Goal: Feedback & Contribution: Contribute content

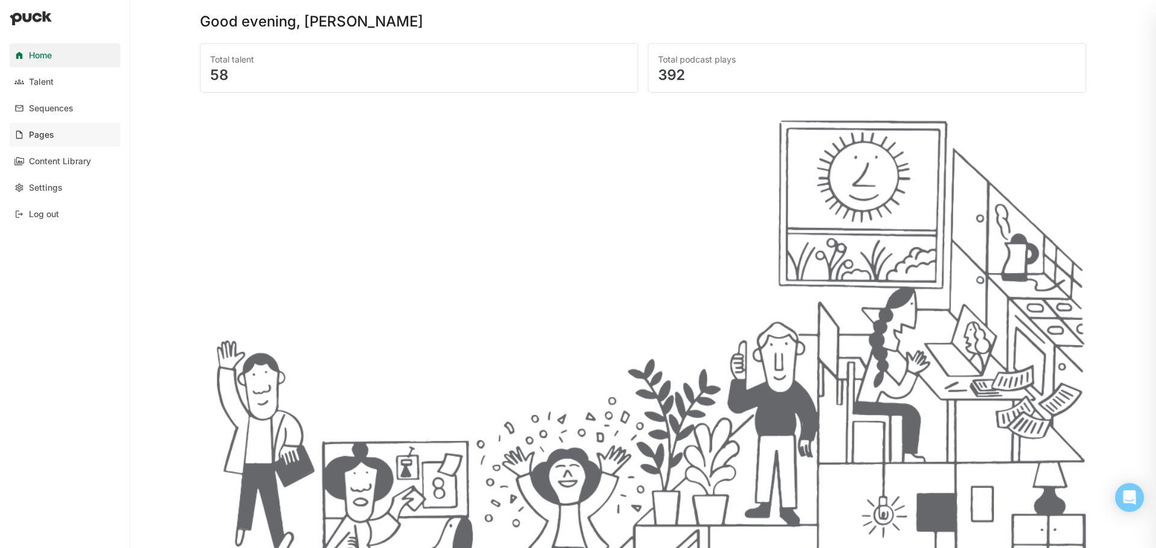
click at [55, 132] on link "Pages" at bounding box center [65, 135] width 111 height 24
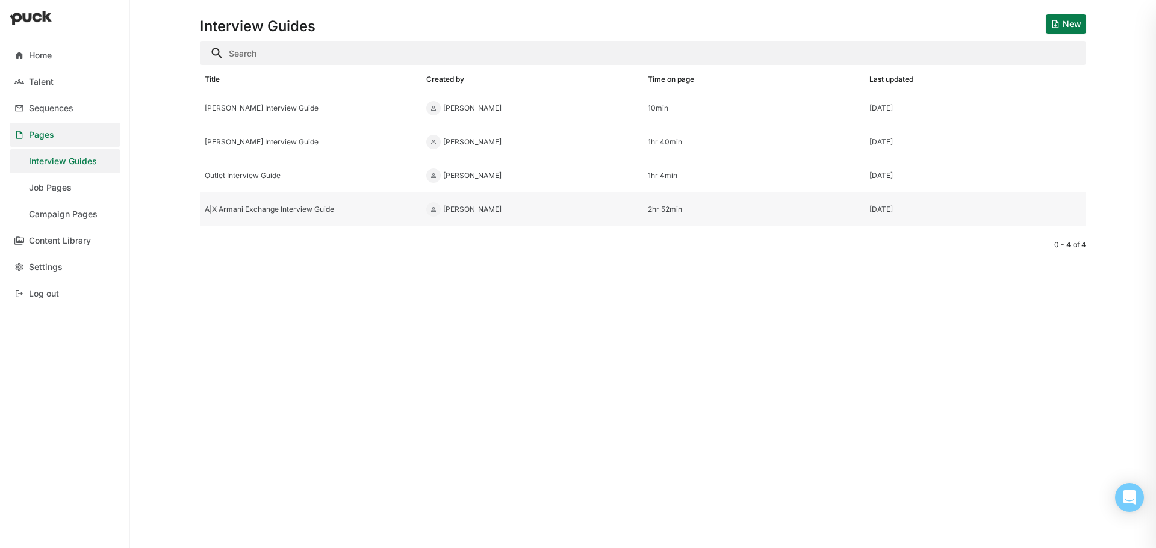
click at [248, 211] on div "A|X Armani Exchange Interview Guide" at bounding box center [311, 209] width 212 height 8
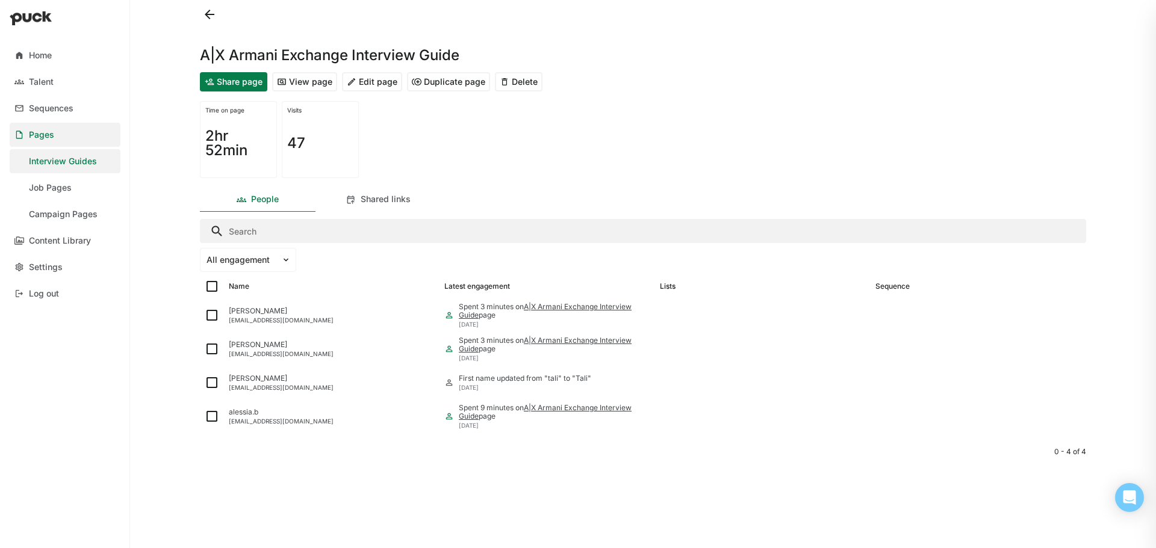
click at [309, 86] on button "View page" at bounding box center [304, 81] width 65 height 19
click at [380, 79] on button "Edit page" at bounding box center [372, 81] width 60 height 19
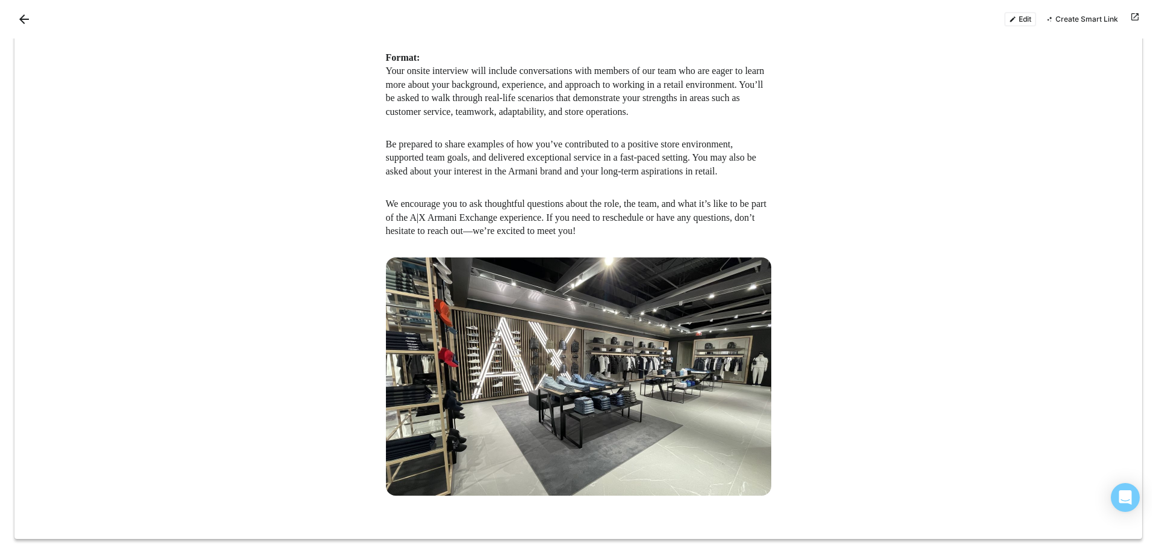
scroll to position [1336, 0]
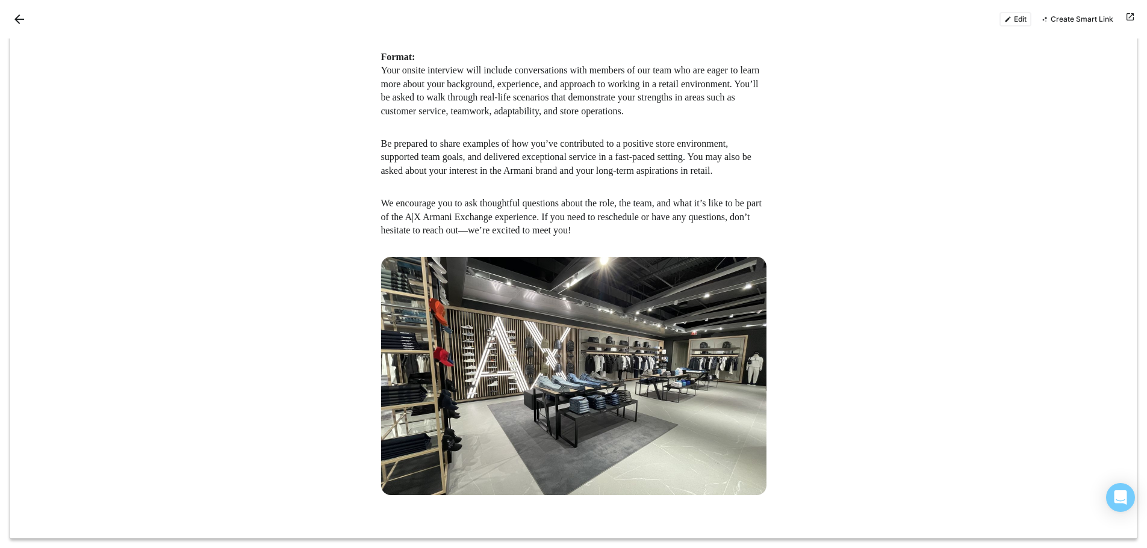
click at [9, 20] on div "Edit Create Smart Link" at bounding box center [573, 19] width 1147 height 39
click at [12, 20] on button "Back" at bounding box center [19, 19] width 19 height 19
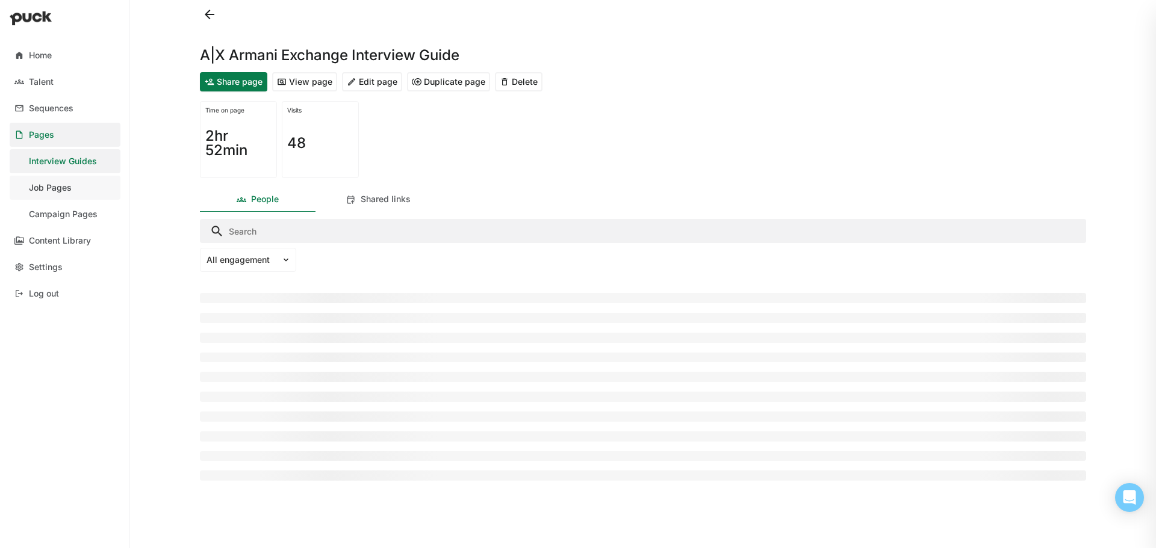
click at [48, 189] on div "Job Pages" at bounding box center [50, 188] width 43 height 10
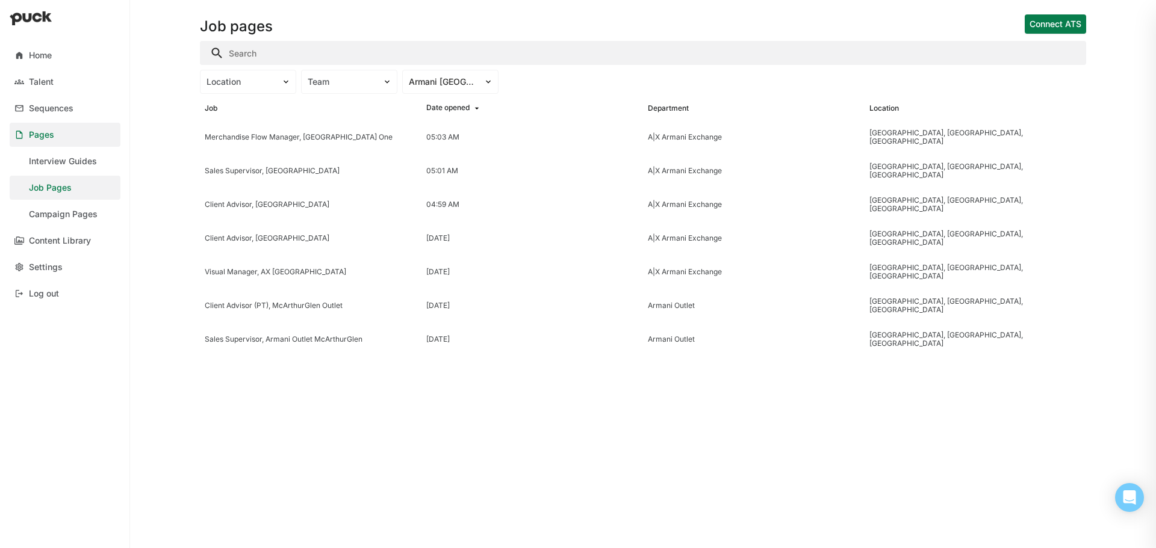
click at [85, 186] on link "Job Pages" at bounding box center [65, 188] width 111 height 24
click at [61, 241] on div "Content Library" at bounding box center [60, 241] width 62 height 10
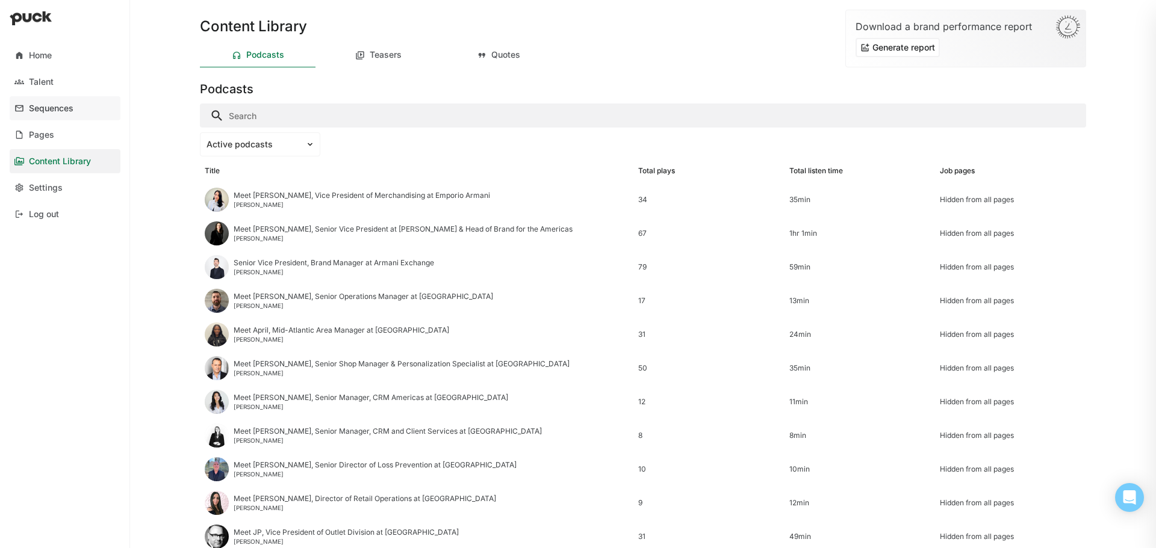
click at [52, 107] on div "Sequences" at bounding box center [51, 109] width 45 height 10
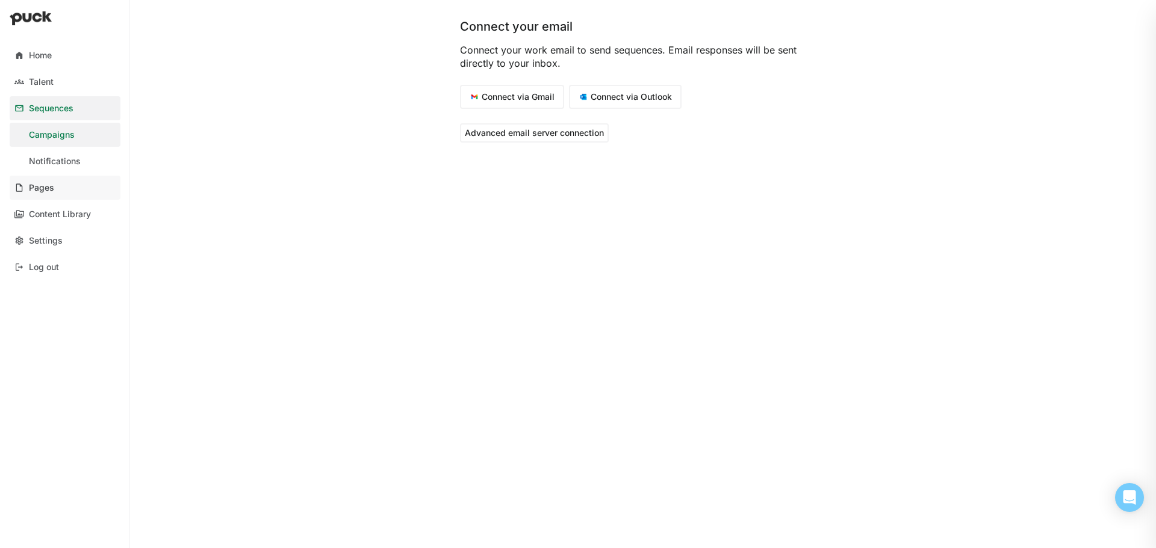
click at [49, 188] on div "Pages" at bounding box center [41, 188] width 25 height 10
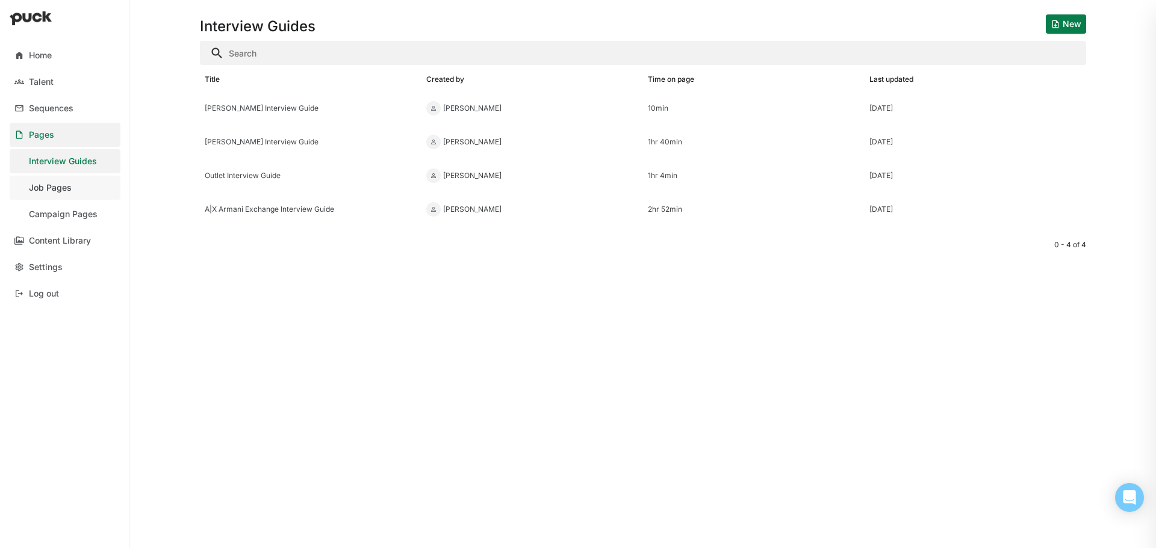
click at [52, 187] on div "Job Pages" at bounding box center [50, 188] width 43 height 10
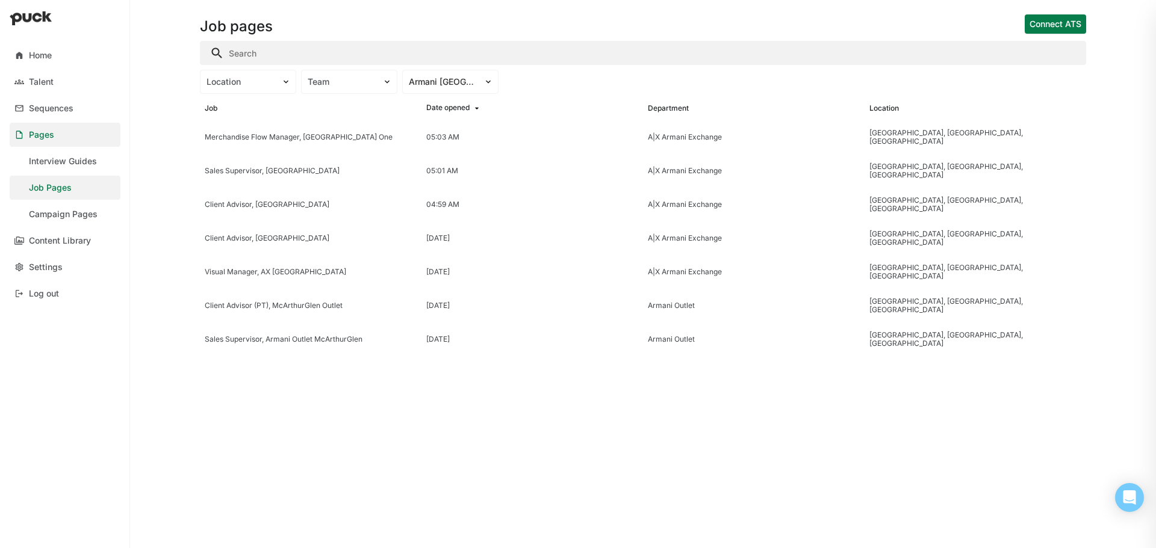
click at [296, 54] on input "Search" at bounding box center [643, 53] width 886 height 24
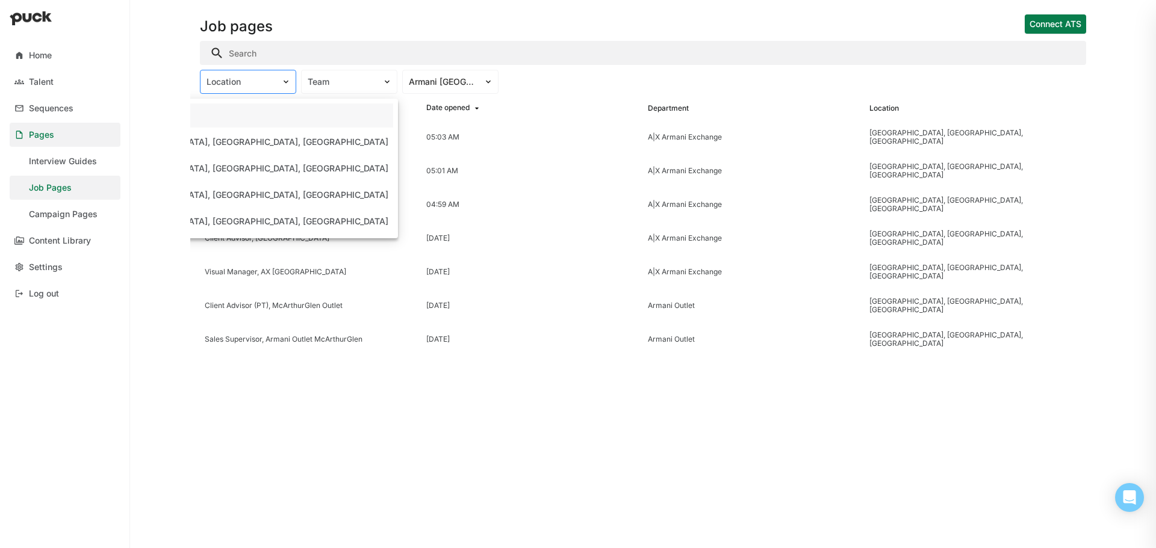
click at [270, 76] on div "Location" at bounding box center [240, 82] width 81 height 13
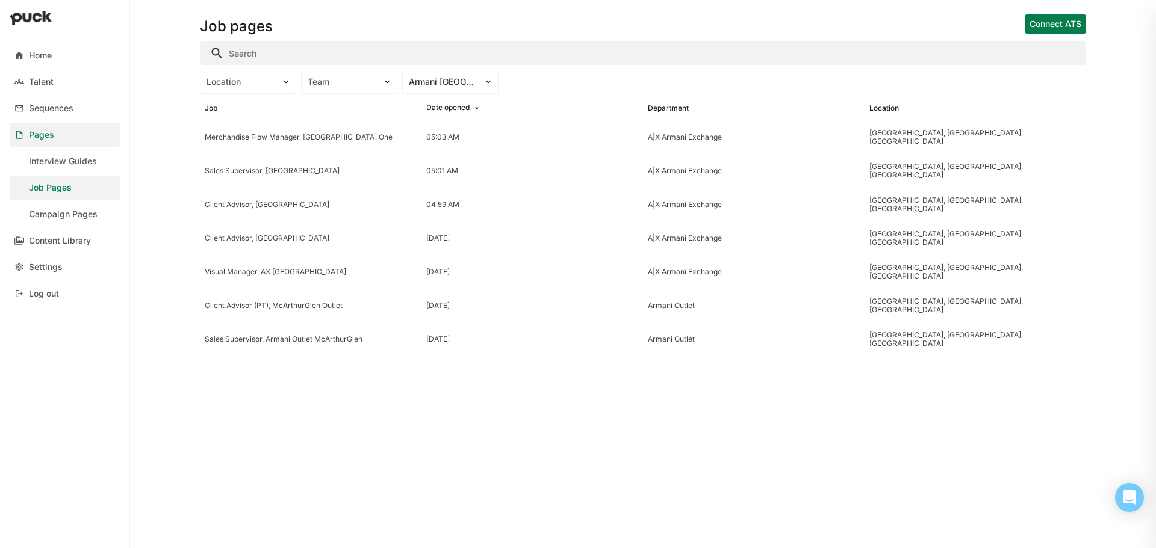
click at [324, 42] on input "Search" at bounding box center [643, 53] width 886 height 24
click at [57, 238] on div "Content Library" at bounding box center [60, 241] width 62 height 10
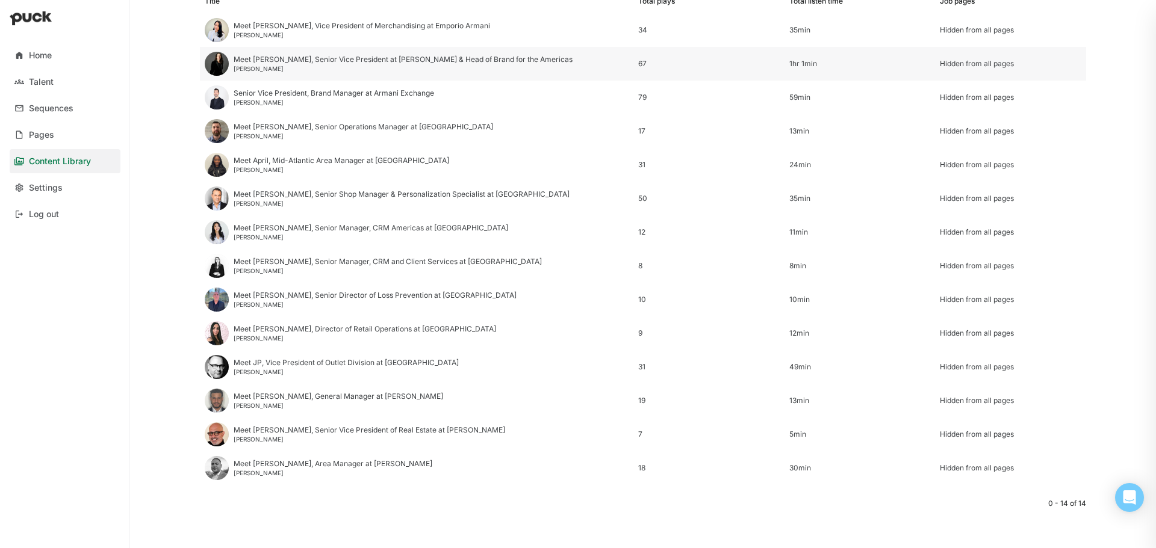
scroll to position [170, 0]
click at [40, 191] on div "Settings" at bounding box center [46, 188] width 34 height 10
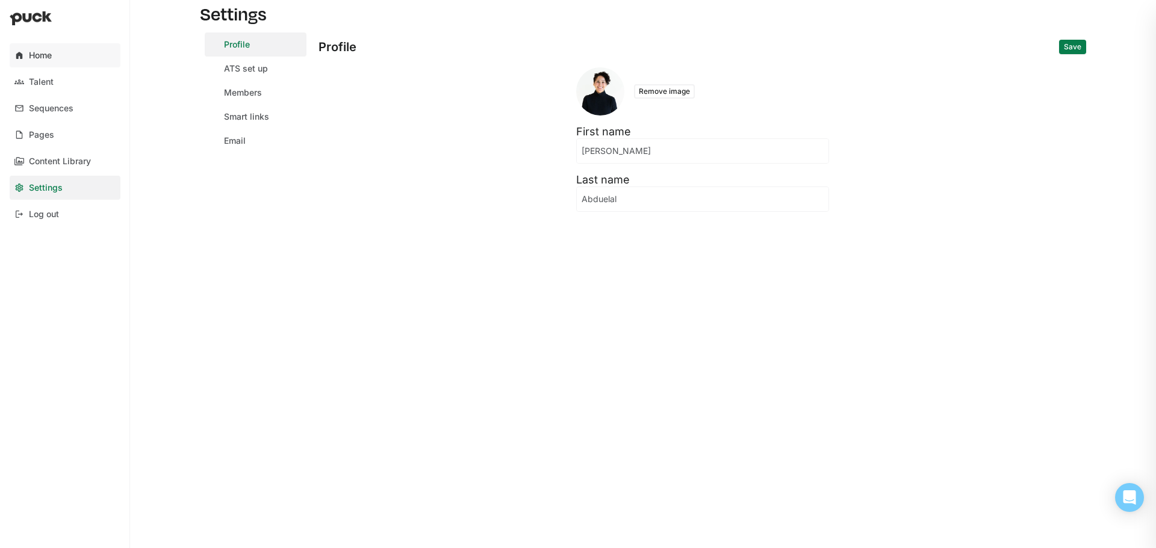
click at [33, 47] on link "Home" at bounding box center [65, 55] width 111 height 24
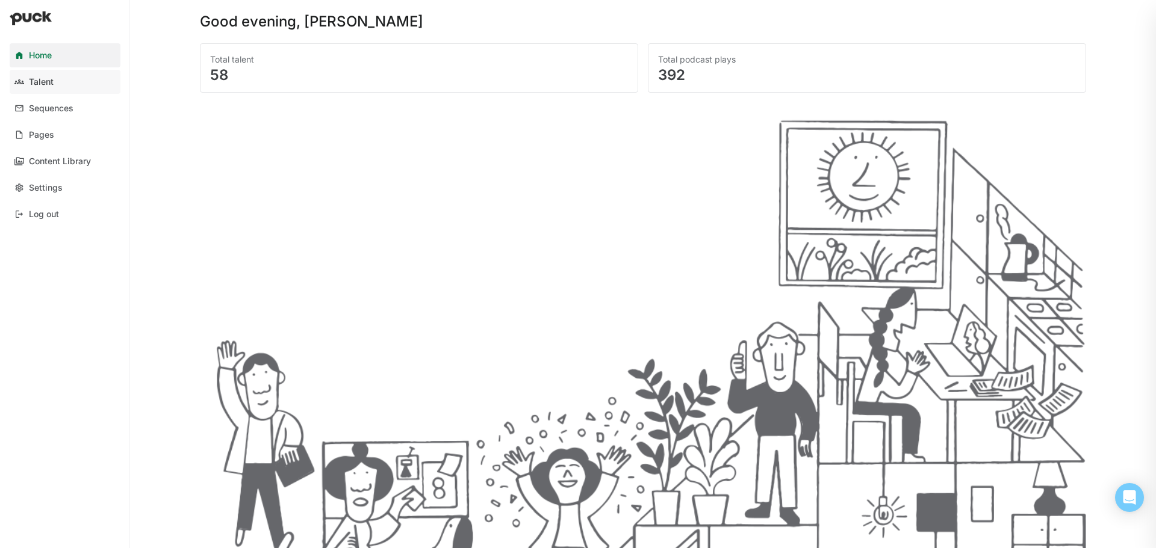
click at [30, 85] on div "Talent" at bounding box center [41, 82] width 25 height 10
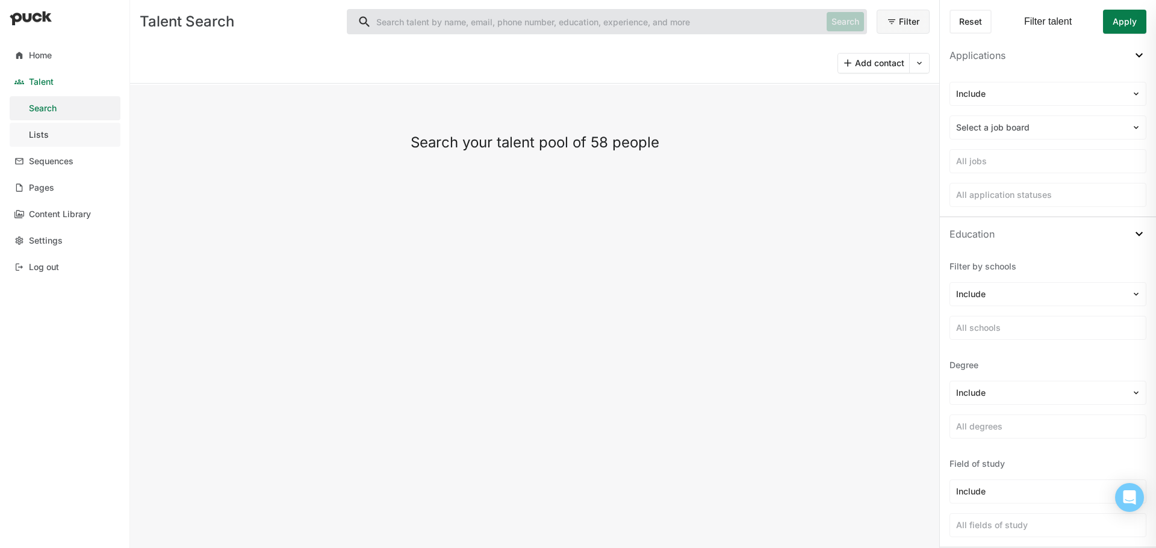
click at [37, 138] on div "Lists" at bounding box center [39, 135] width 20 height 10
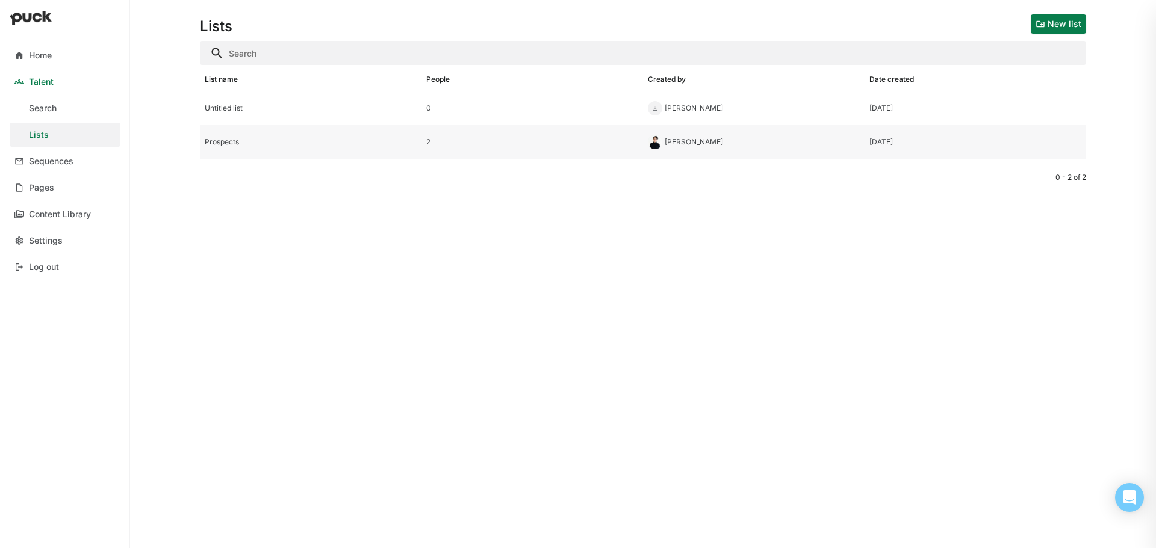
click at [427, 140] on div "2" at bounding box center [532, 142] width 212 height 8
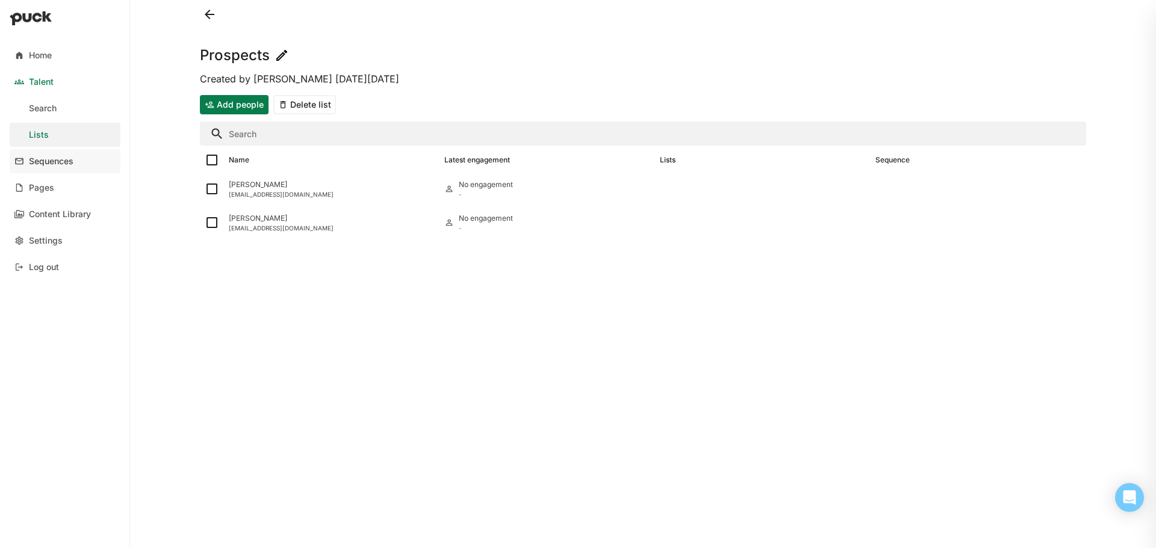
click at [56, 158] on div "Sequences" at bounding box center [51, 162] width 45 height 10
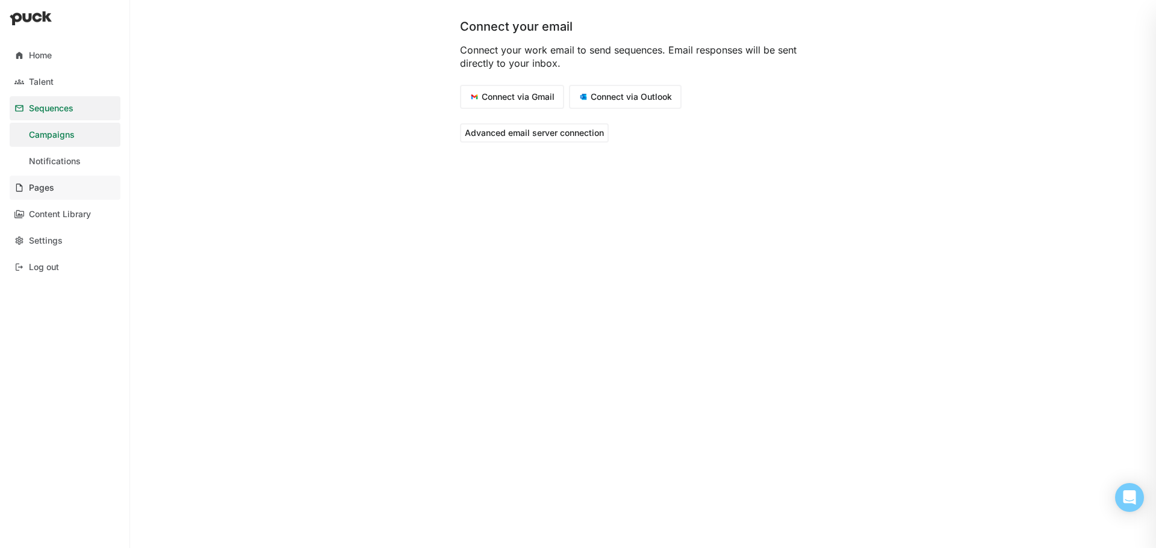
click at [51, 188] on div "Pages" at bounding box center [41, 188] width 25 height 10
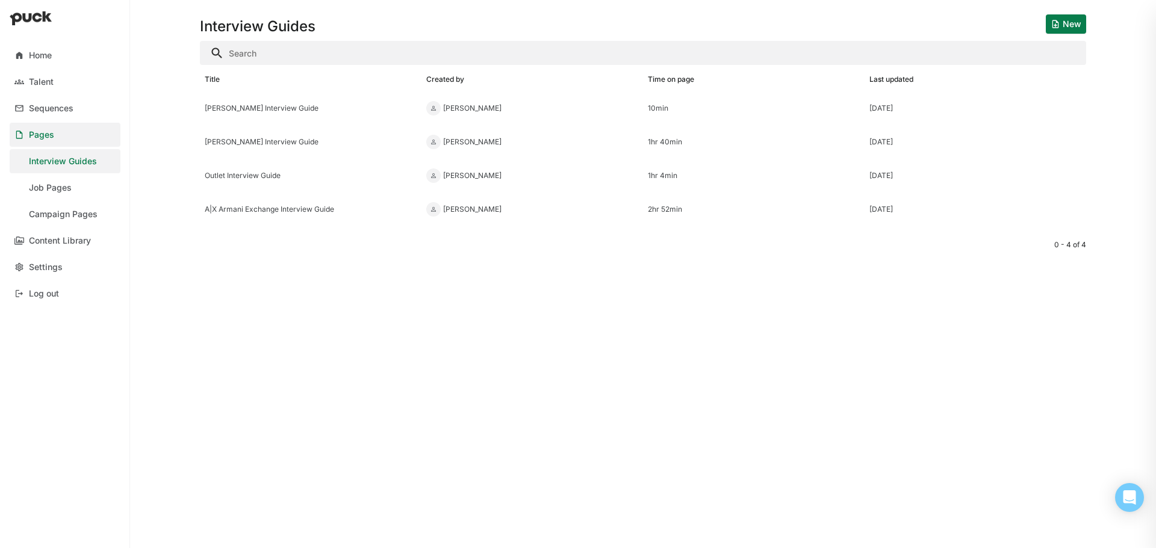
click at [80, 159] on div "Interview Guides" at bounding box center [63, 162] width 68 height 10
click at [70, 191] on link "Job Pages" at bounding box center [65, 188] width 111 height 24
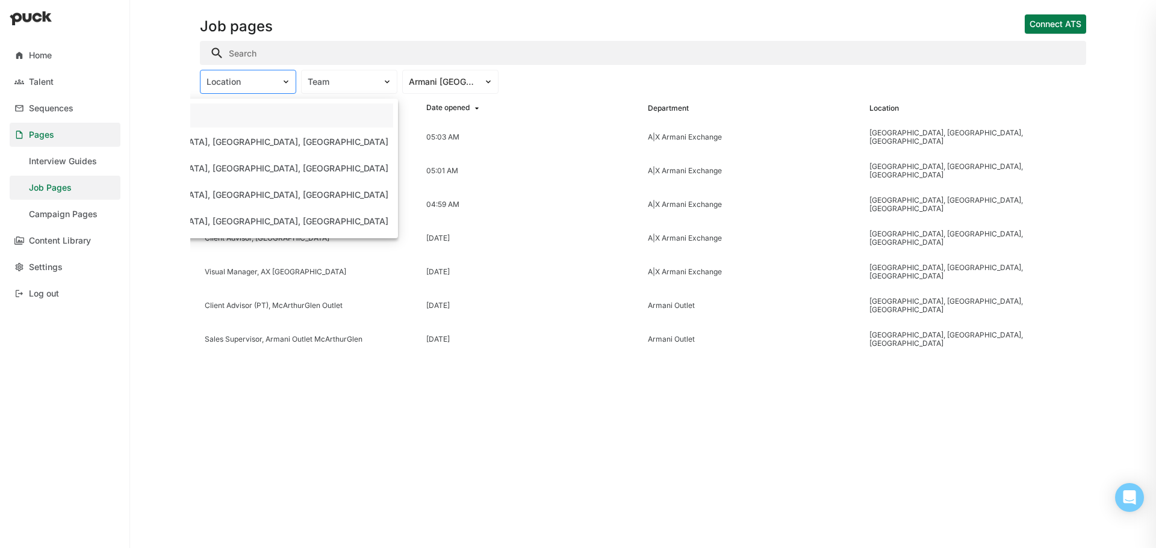
click at [276, 82] on div "Location" at bounding box center [240, 82] width 81 height 13
click at [352, 90] on div "Team" at bounding box center [349, 82] width 96 height 24
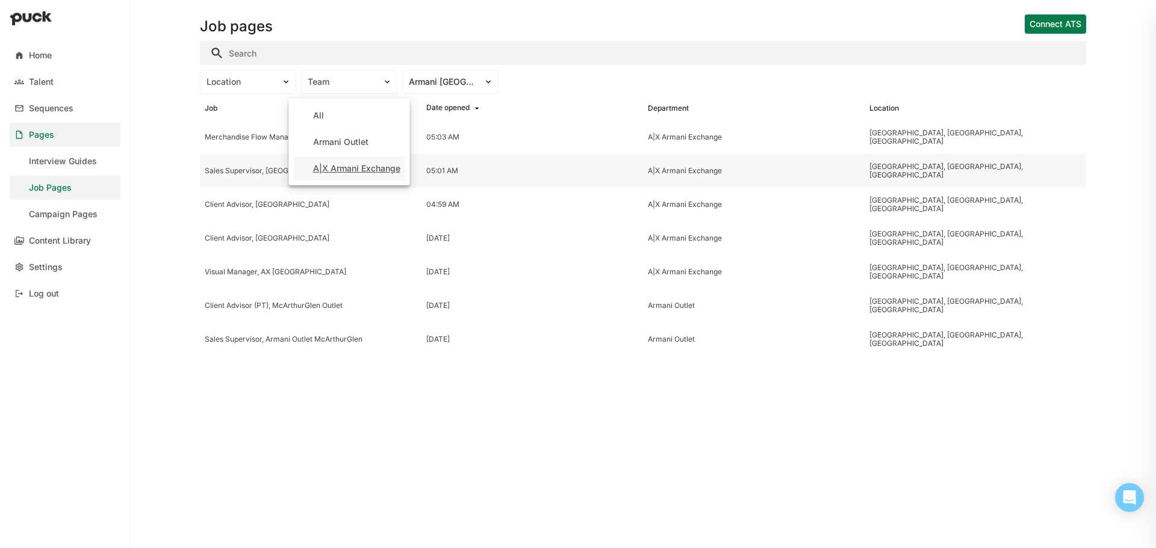
click at [383, 170] on div "A|X Armani Exchange" at bounding box center [356, 169] width 87 height 10
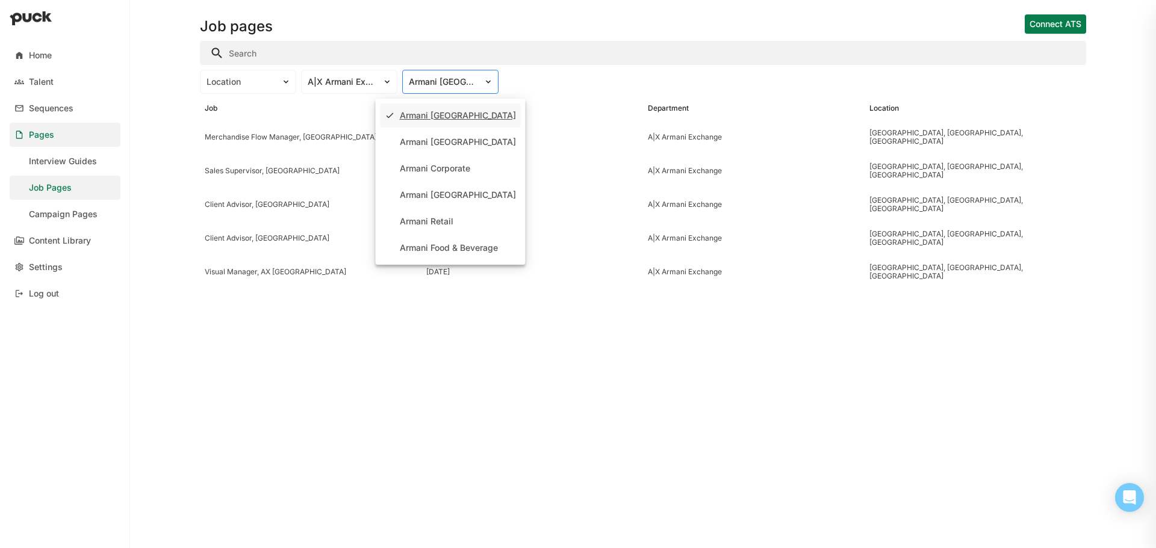
click at [471, 91] on div "Armani [GEOGRAPHIC_DATA]" at bounding box center [450, 82] width 96 height 24
click at [579, 70] on div "Location A|X Armani Exchange 6 results available. Use Up and Down to choose opt…" at bounding box center [643, 82] width 886 height 24
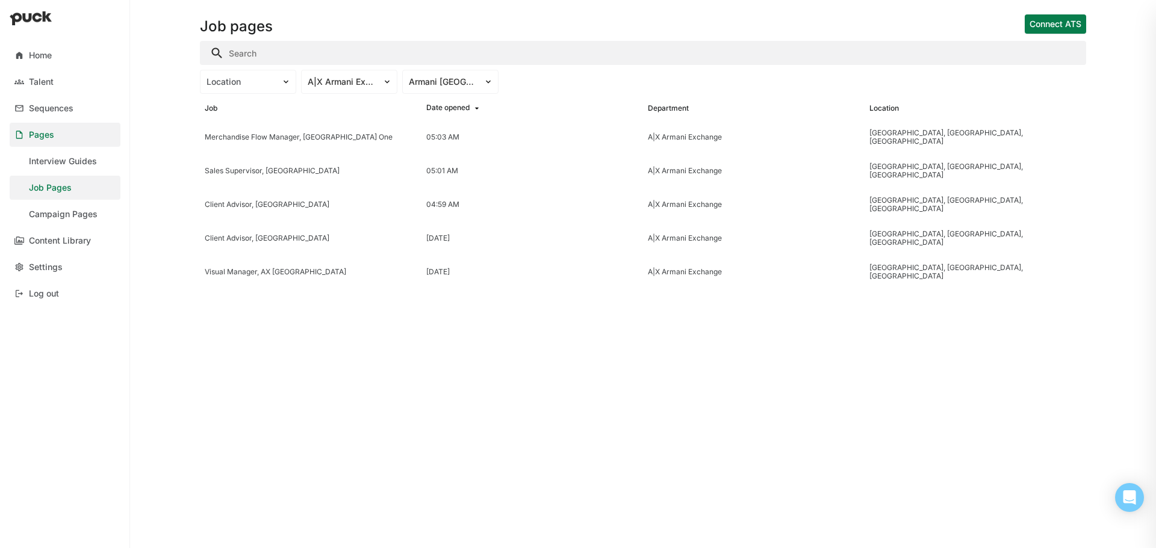
click at [1060, 20] on button "Connect ATS" at bounding box center [1055, 23] width 61 height 19
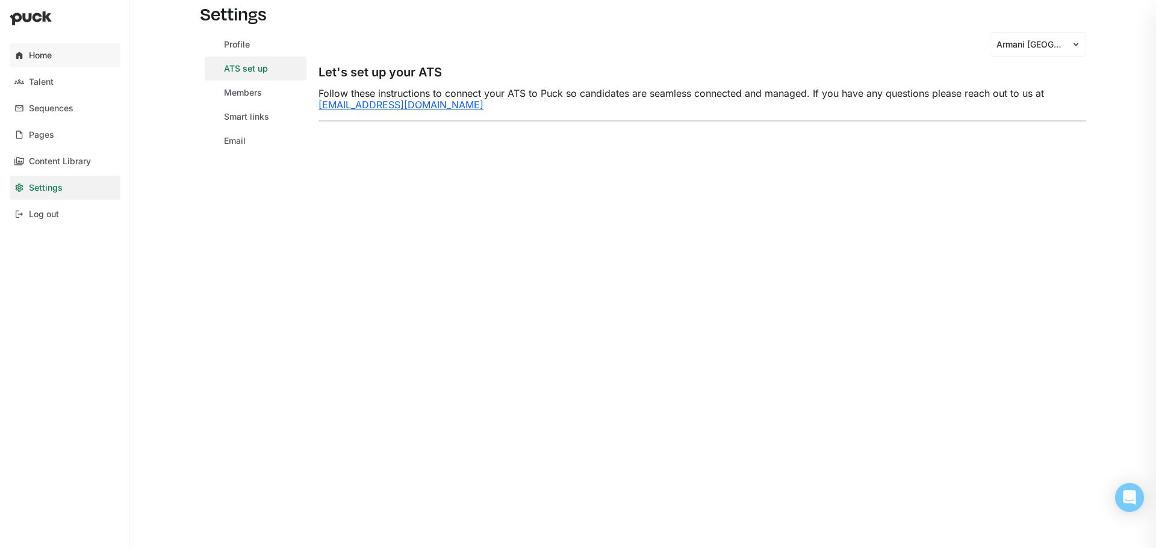
click at [45, 54] on div "Home" at bounding box center [40, 56] width 23 height 10
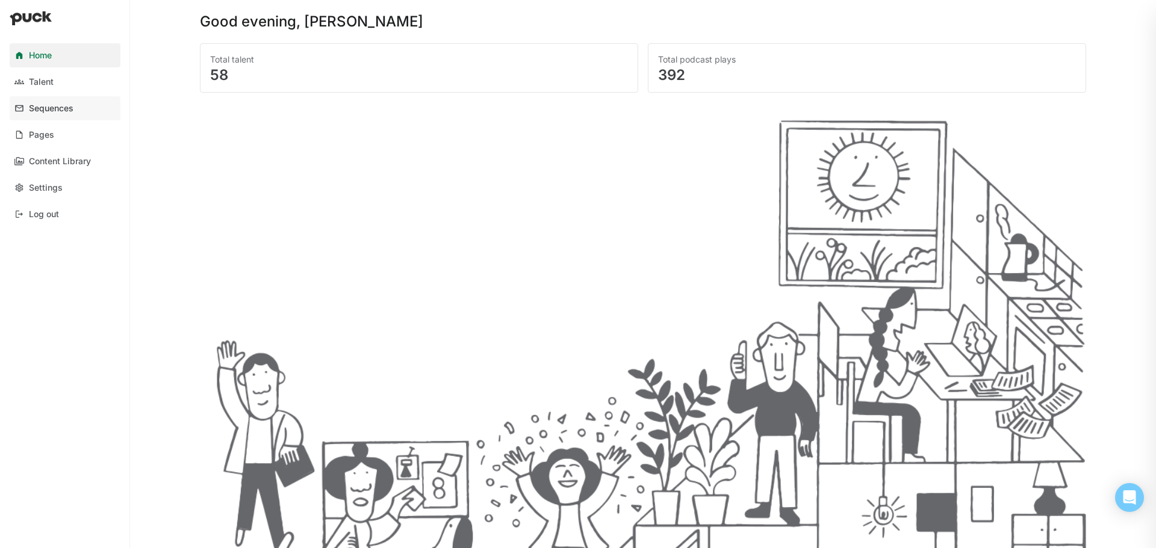
click at [43, 107] on div "Sequences" at bounding box center [51, 109] width 45 height 10
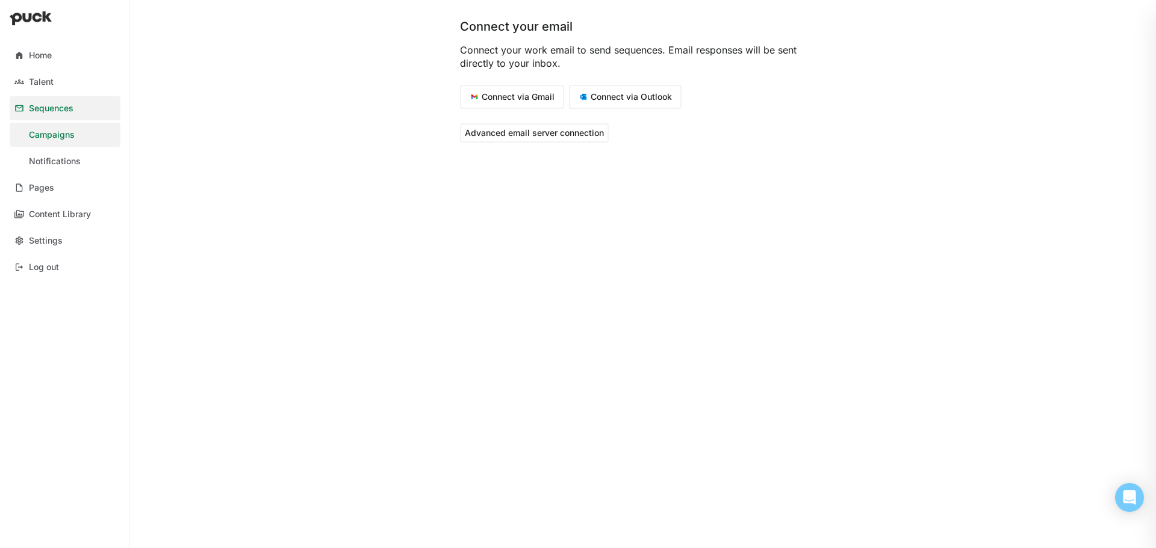
click at [631, 91] on button "Connect via Outlook" at bounding box center [625, 97] width 113 height 24
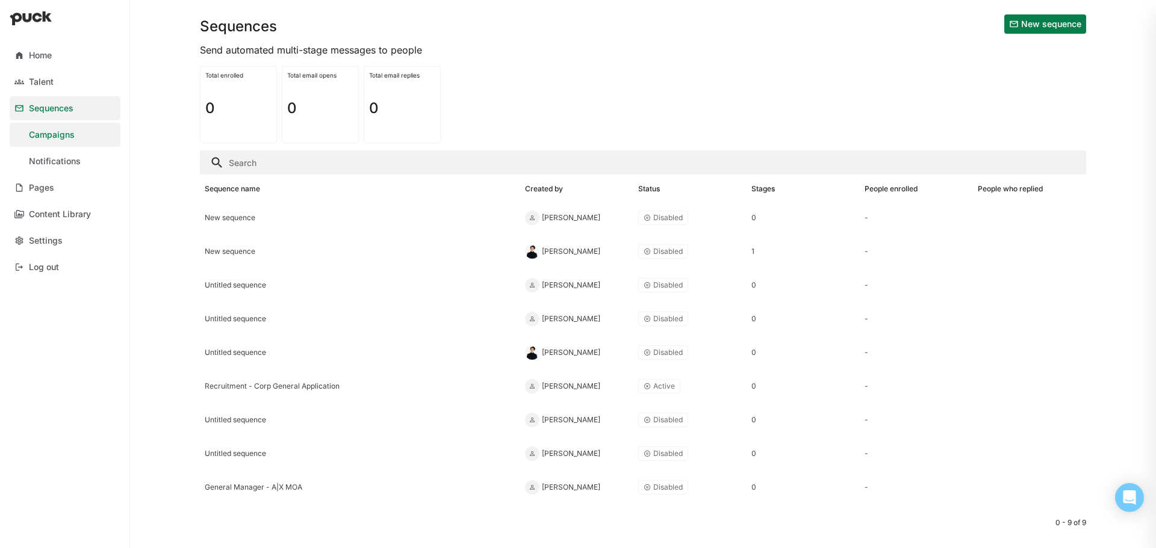
click at [1031, 22] on button "New sequence" at bounding box center [1045, 23] width 82 height 19
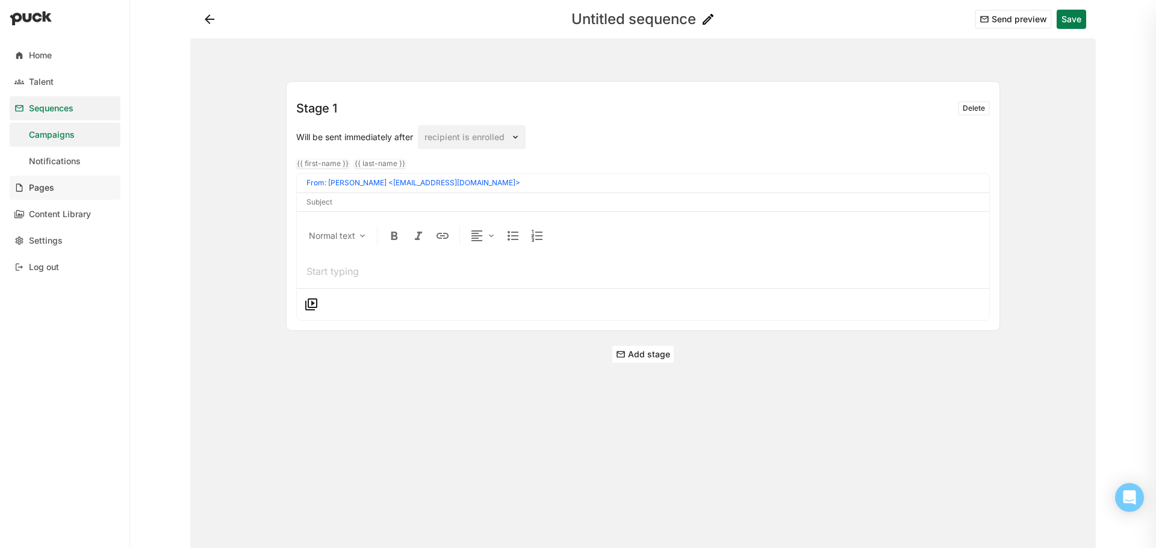
click at [40, 186] on div "Pages" at bounding box center [41, 188] width 25 height 10
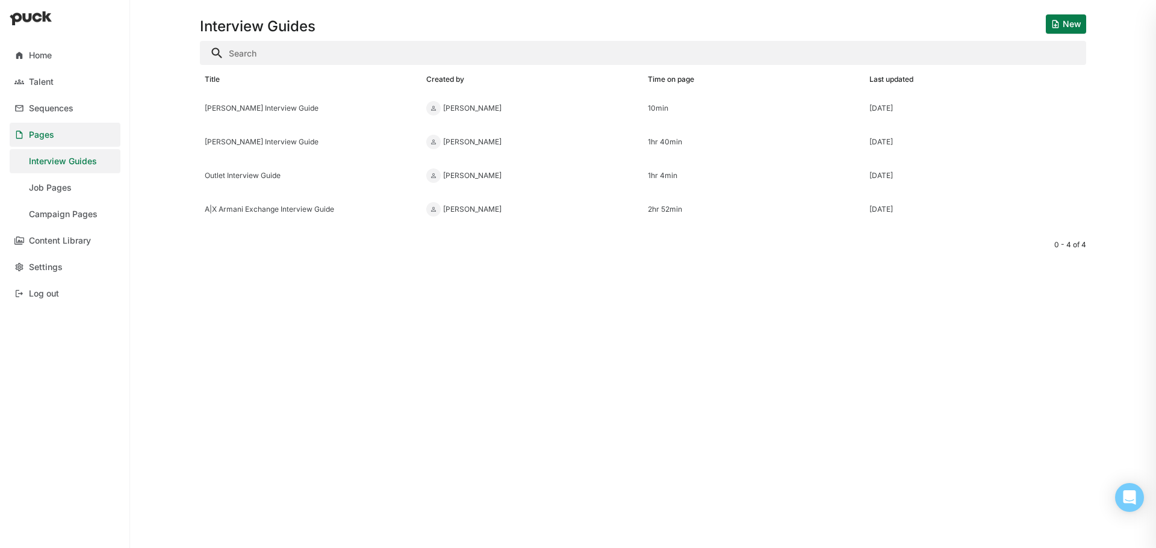
click at [1071, 28] on button "New" at bounding box center [1066, 23] width 40 height 19
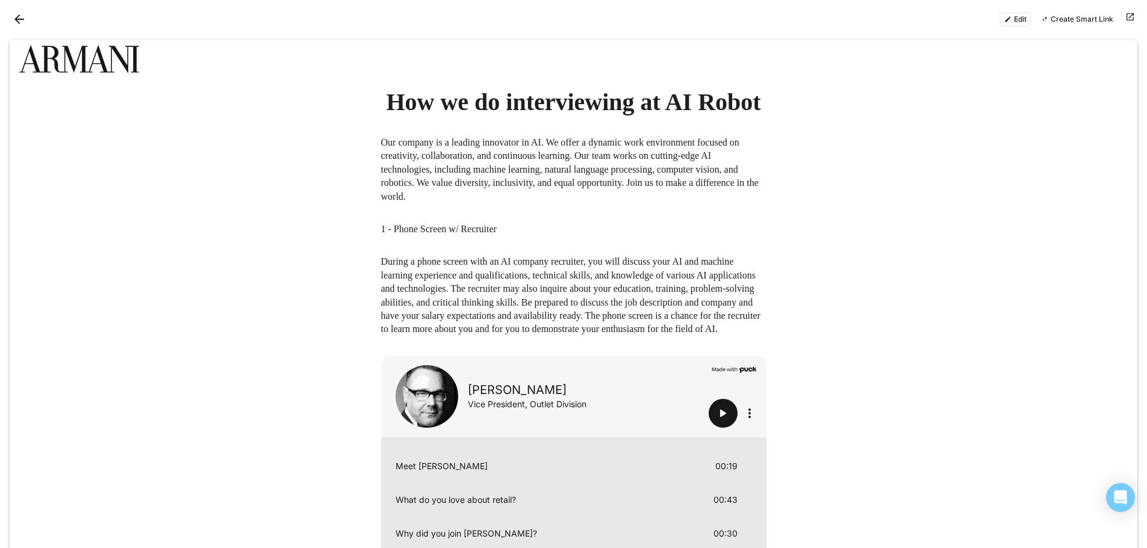
drag, startPoint x: 1019, startPoint y: 19, endPoint x: 903, endPoint y: 73, distance: 128.2
click at [1019, 19] on button "Edit" at bounding box center [1015, 19] width 32 height 14
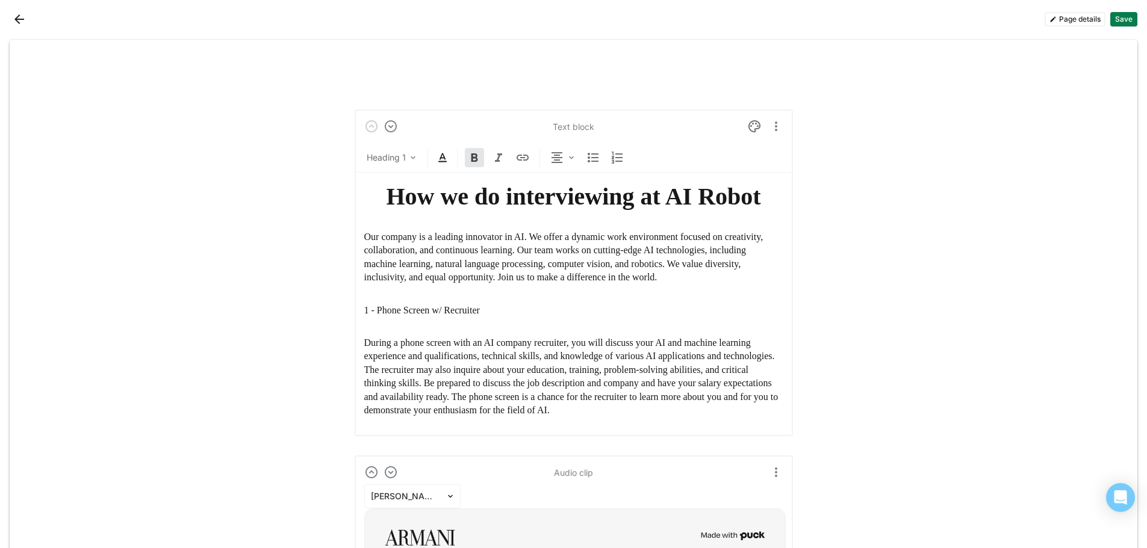
click at [713, 208] on strong "How we do interviewing at AI Robot" at bounding box center [573, 196] width 374 height 27
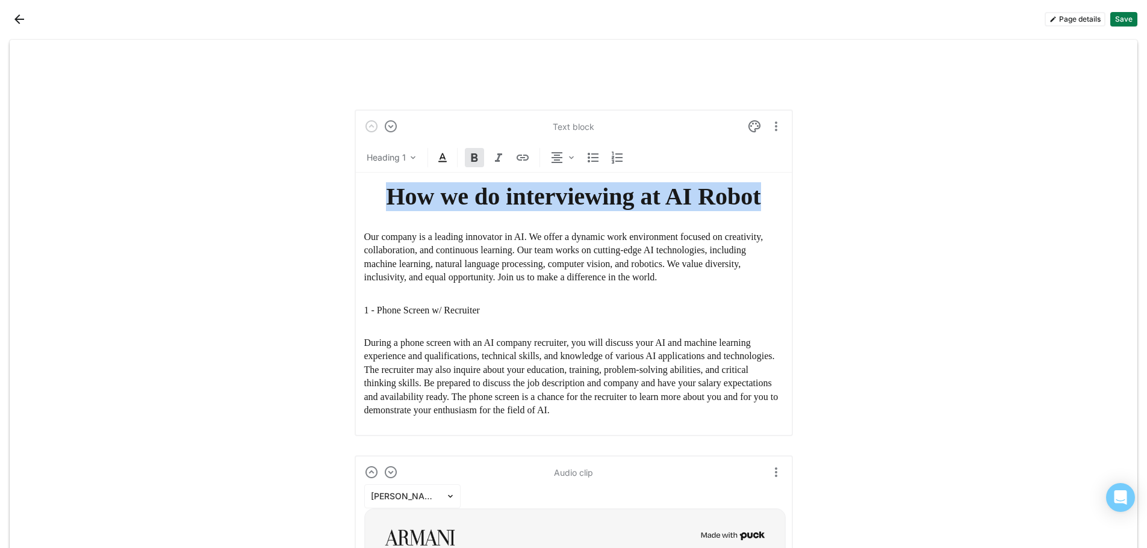
drag, startPoint x: 763, startPoint y: 196, endPoint x: 372, endPoint y: 199, distance: 390.8
click at [386, 199] on strong "How we do interviewing at AI Robot" at bounding box center [573, 196] width 374 height 27
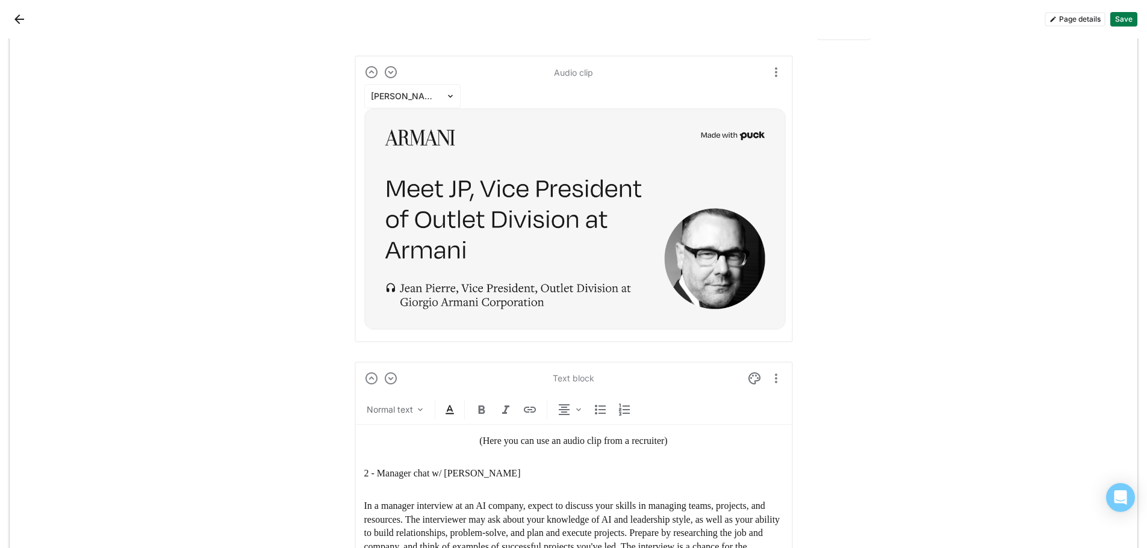
scroll to position [421, 0]
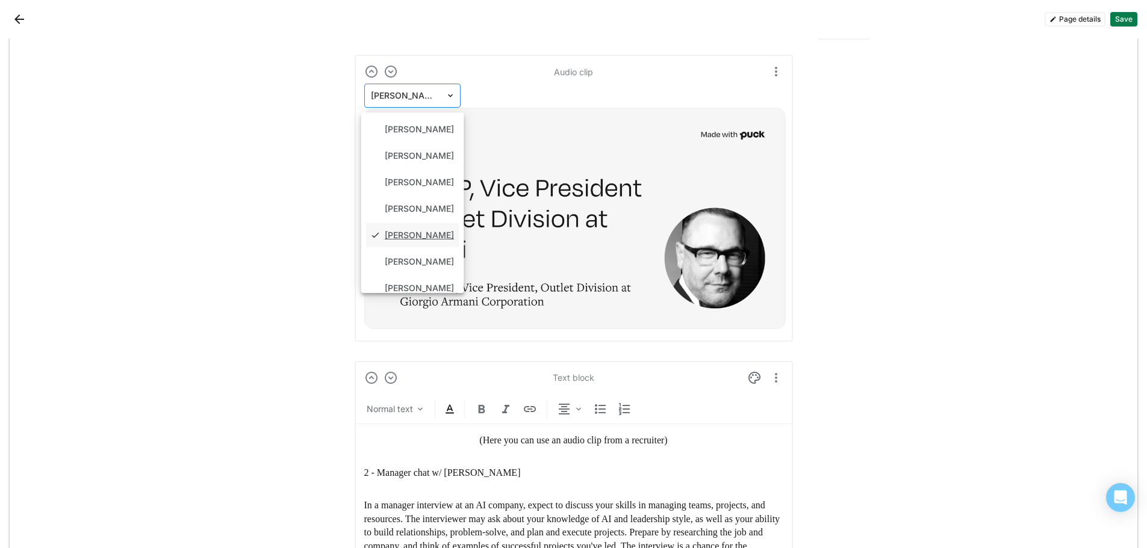
click at [440, 94] on div "[PERSON_NAME]" at bounding box center [405, 95] width 81 height 17
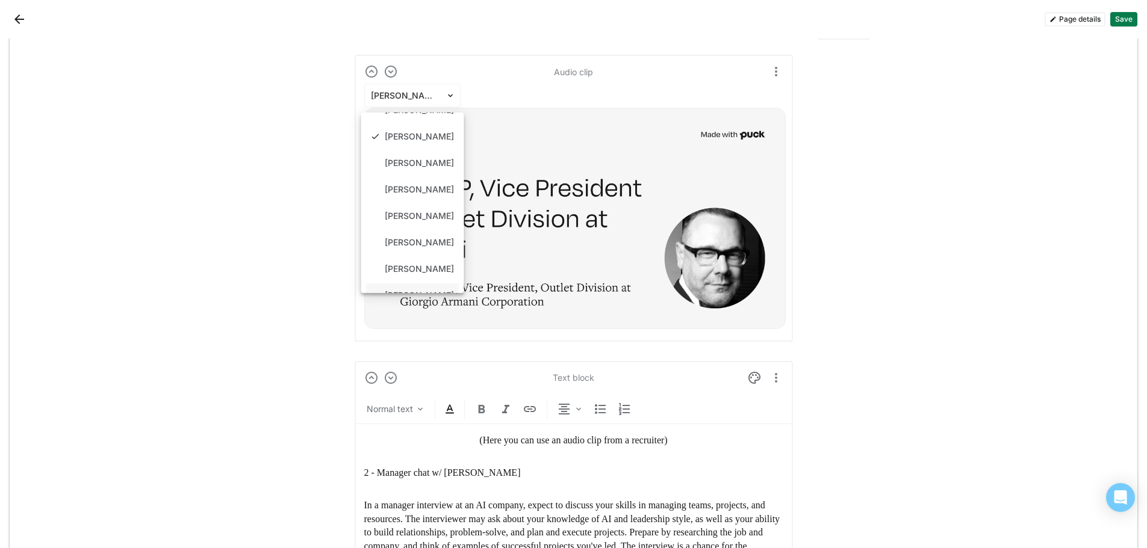
scroll to position [77, 0]
click at [404, 241] on div "[PERSON_NAME]" at bounding box center [419, 238] width 69 height 10
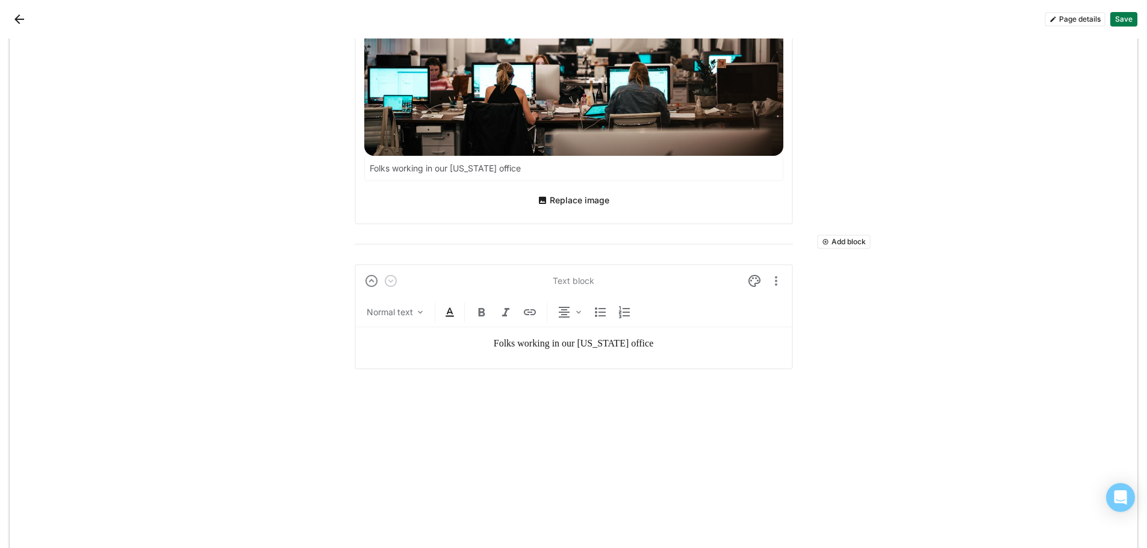
scroll to position [2377, 0]
click at [1057, 22] on button "Page details" at bounding box center [1075, 19] width 61 height 14
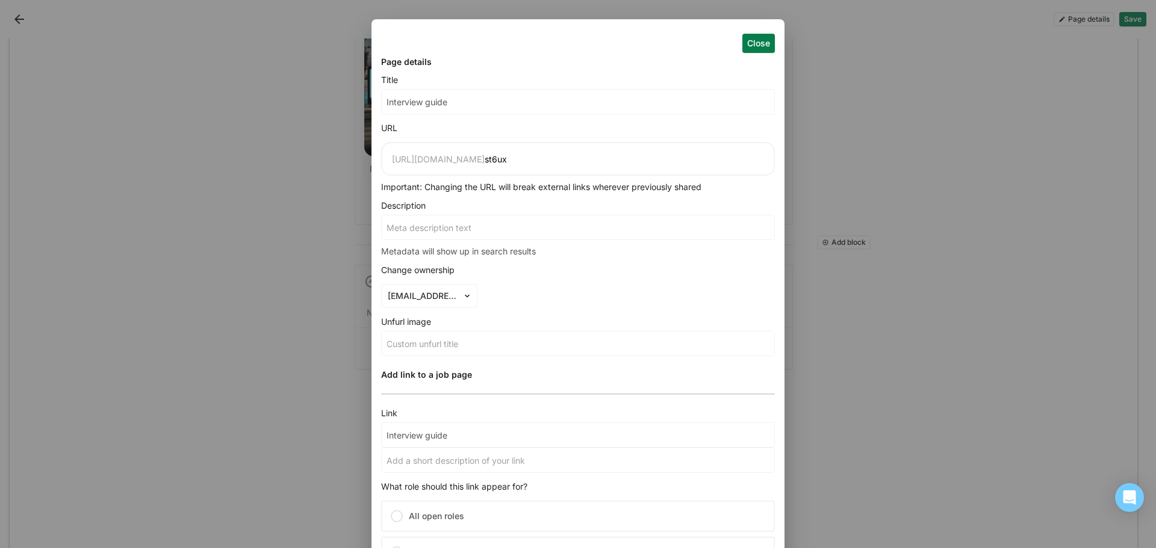
click at [482, 101] on input "Interview guide" at bounding box center [578, 102] width 393 height 24
click at [859, 200] on div "Close Page details Title Interview guide URL [URL][DOMAIN_NAME] st6ux Important…" at bounding box center [578, 274] width 1156 height 548
drag, startPoint x: 770, startPoint y: 43, endPoint x: 730, endPoint y: 65, distance: 45.3
click at [770, 45] on button "Close" at bounding box center [758, 43] width 33 height 19
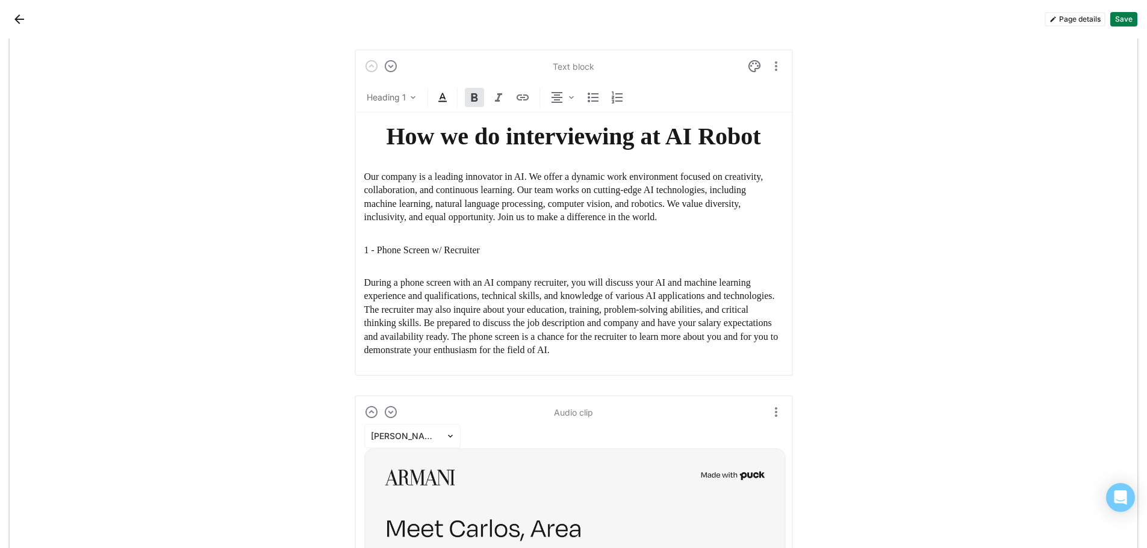
scroll to position [120, 0]
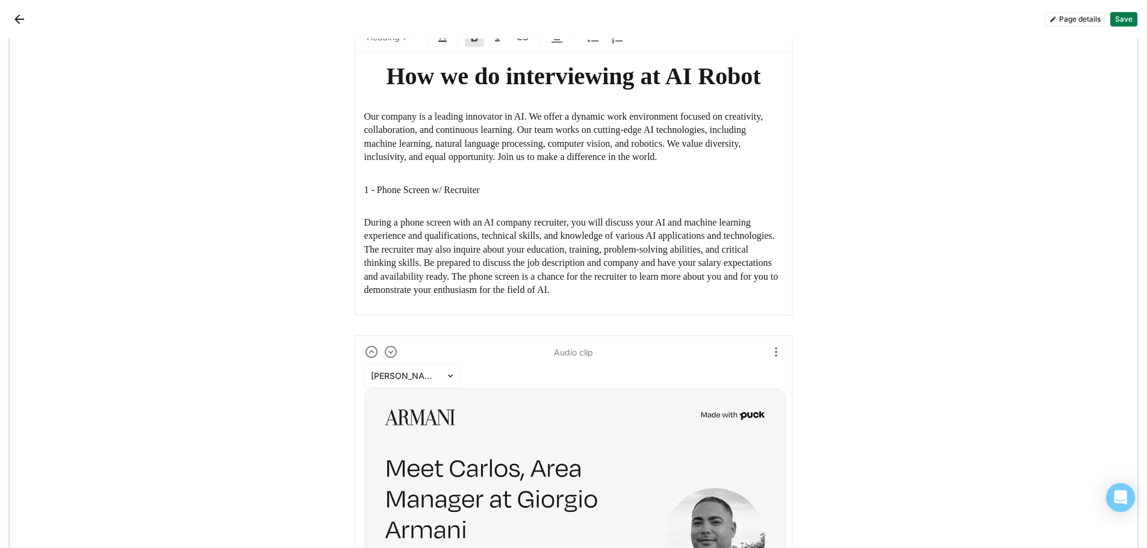
click at [19, 17] on button "Back" at bounding box center [19, 19] width 19 height 19
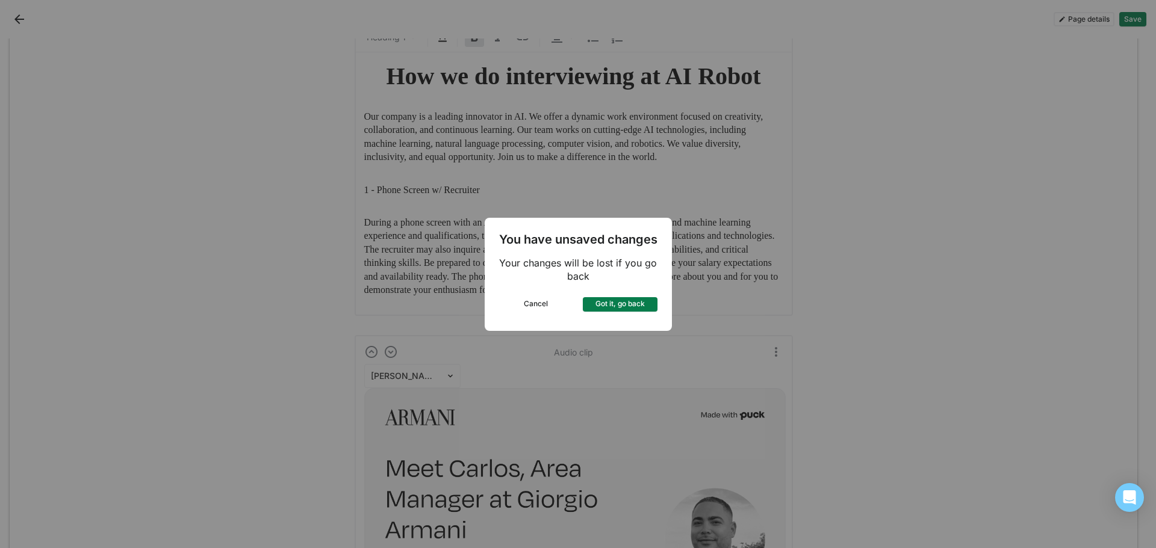
click at [602, 308] on button "Got it, go back" at bounding box center [620, 304] width 75 height 14
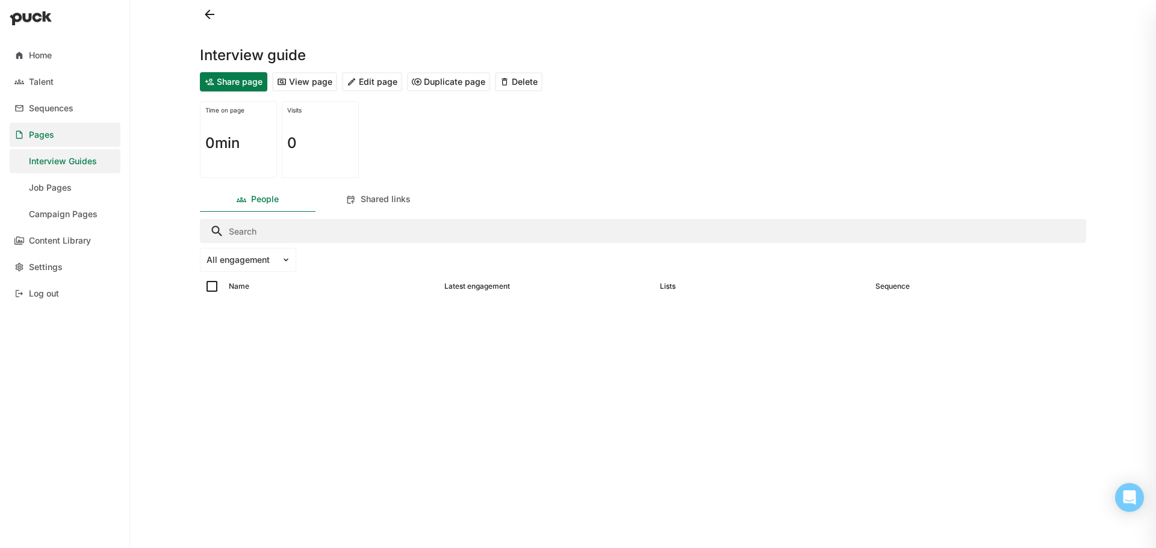
click at [286, 85] on button "View page" at bounding box center [304, 81] width 65 height 19
click at [49, 184] on div "Job Pages" at bounding box center [50, 188] width 43 height 10
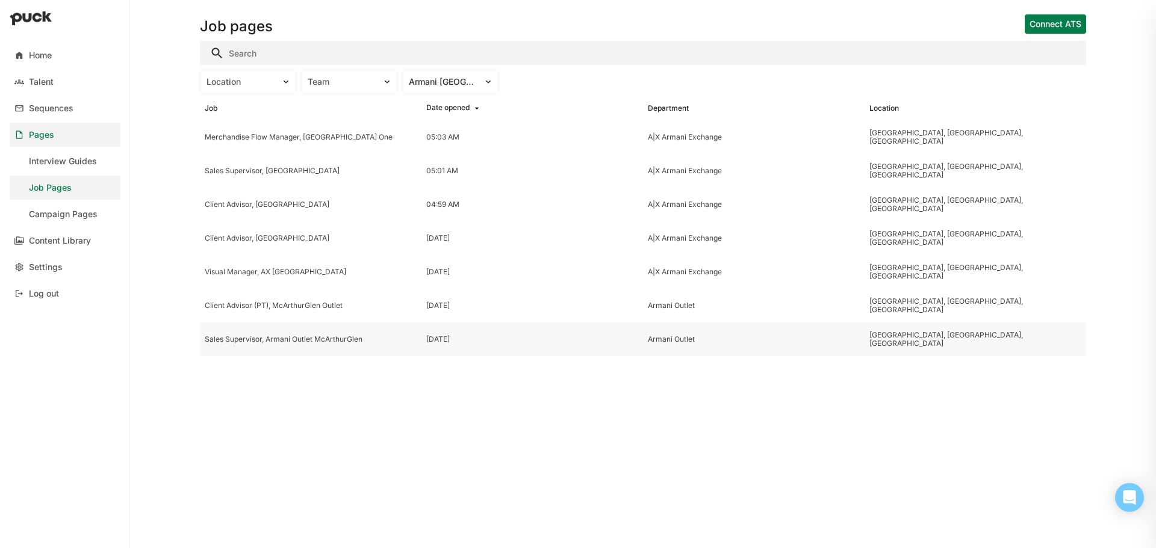
click at [299, 333] on div "Sales Supervisor, Armani Outlet McArthurGlen" at bounding box center [311, 340] width 222 height 34
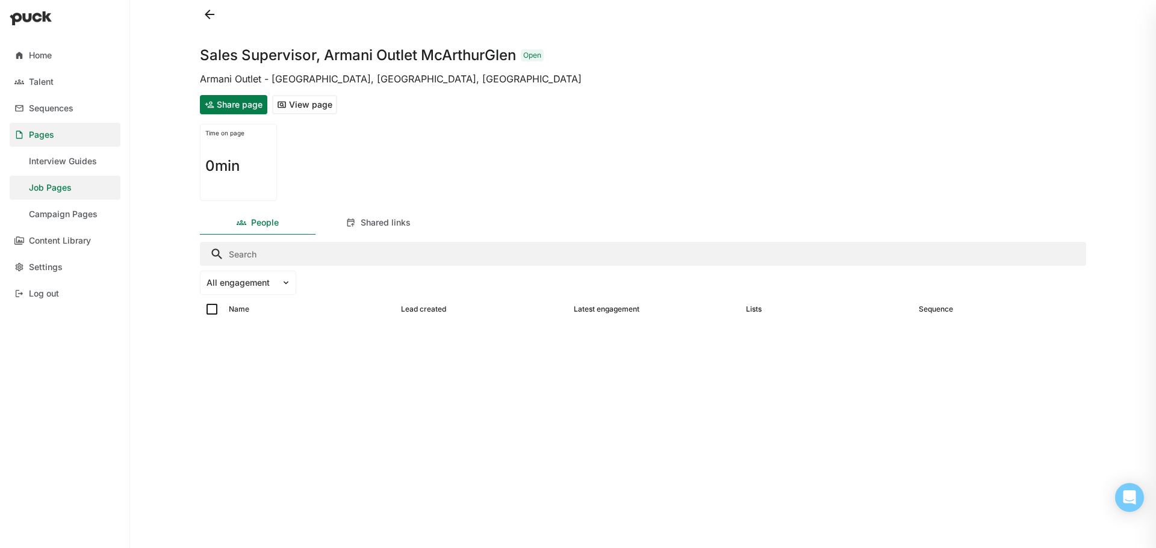
click at [309, 98] on button "View page" at bounding box center [304, 104] width 65 height 19
click at [46, 190] on div "Job Pages" at bounding box center [50, 188] width 43 height 10
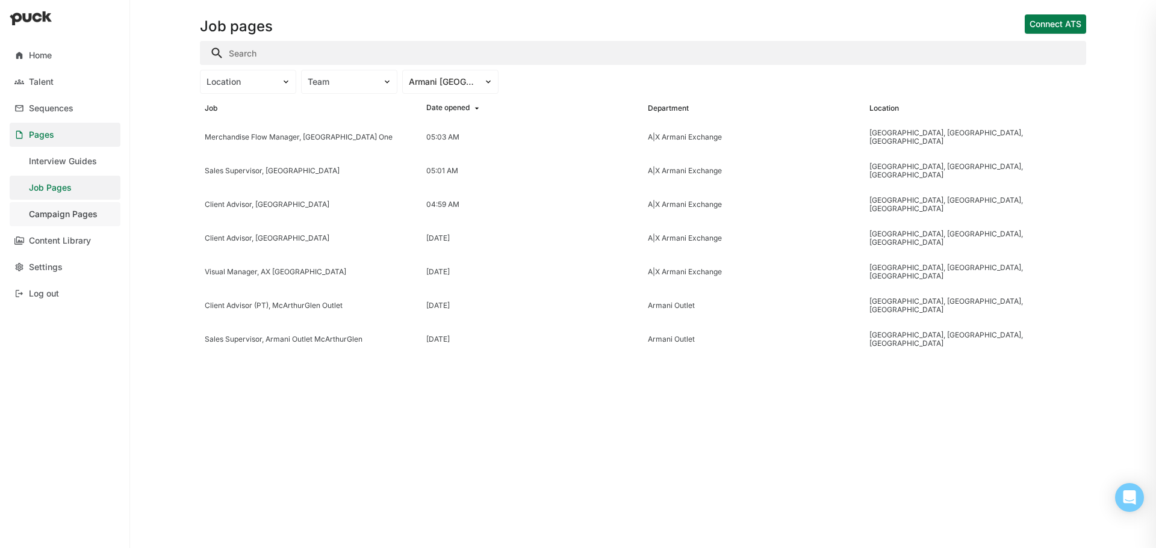
click at [72, 217] on div "Campaign Pages" at bounding box center [63, 215] width 69 height 10
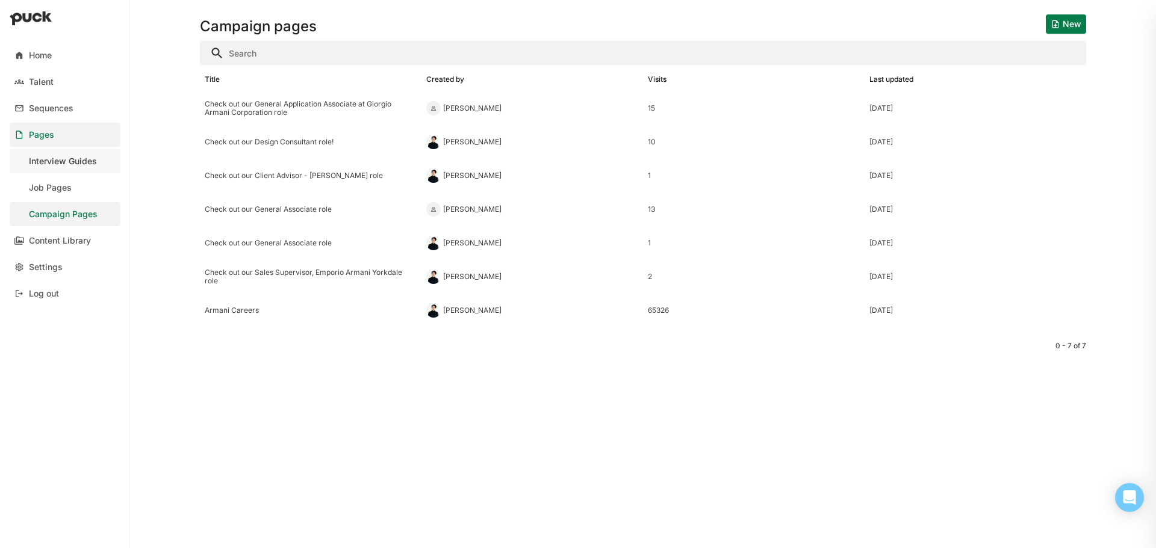
click at [53, 166] on div "Interview Guides" at bounding box center [63, 162] width 68 height 10
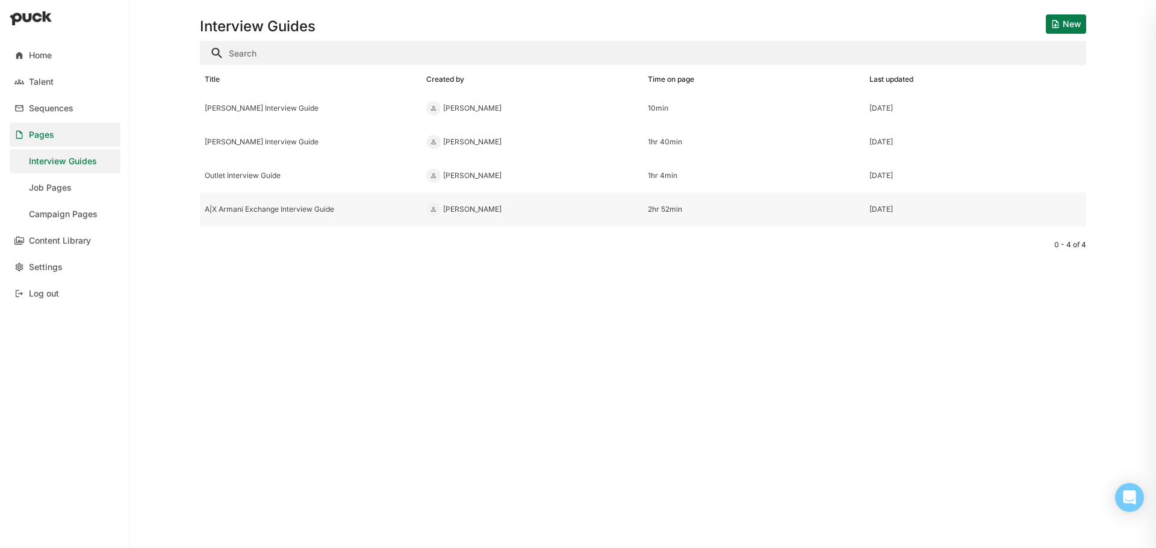
click at [284, 209] on div "A|X Armani Exchange Interview Guide" at bounding box center [311, 209] width 212 height 8
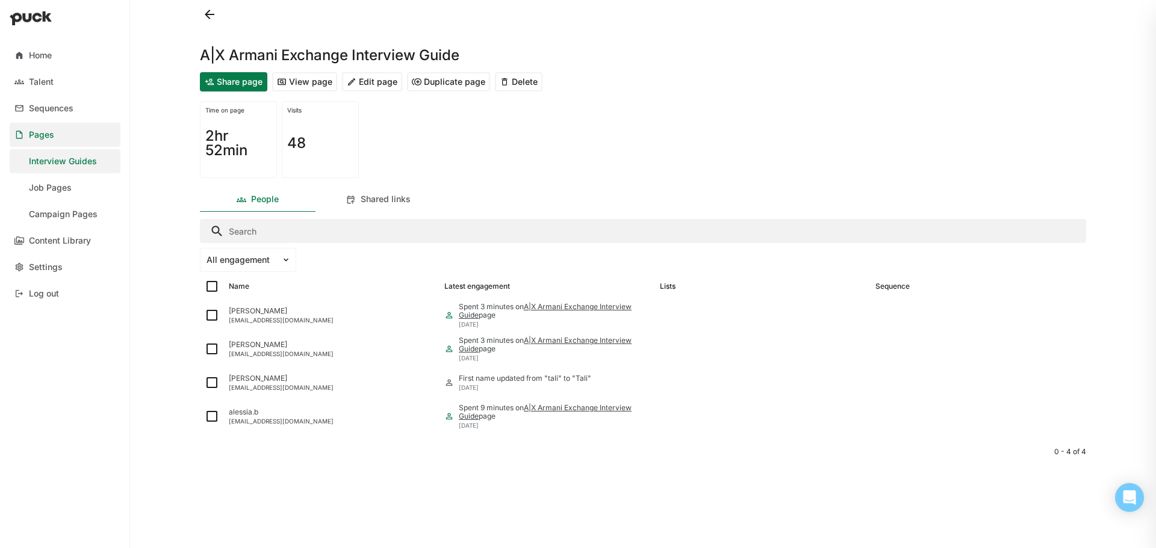
click at [379, 81] on button "Edit page" at bounding box center [372, 81] width 60 height 19
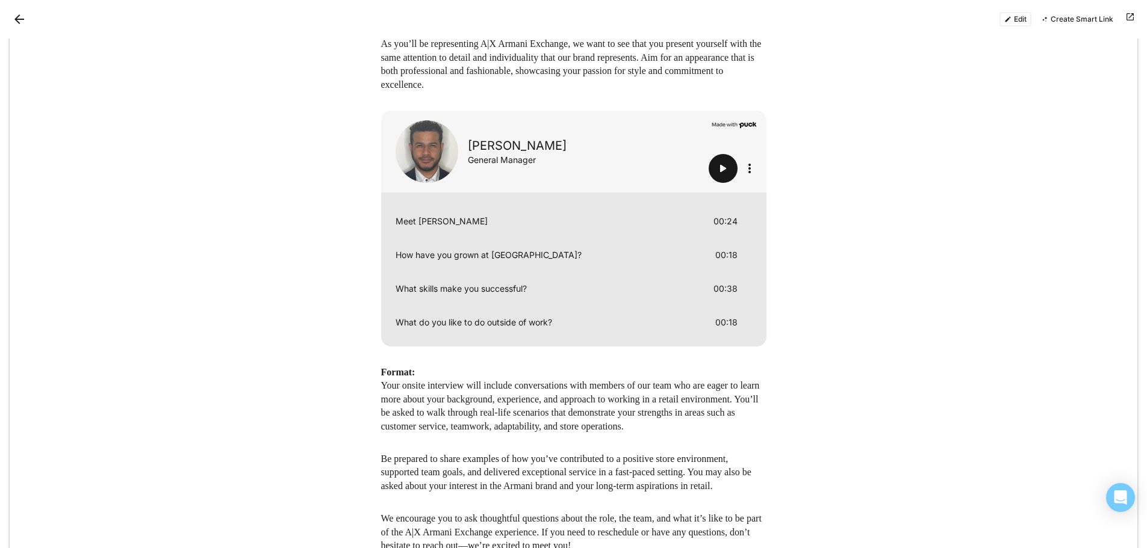
scroll to position [1144, 0]
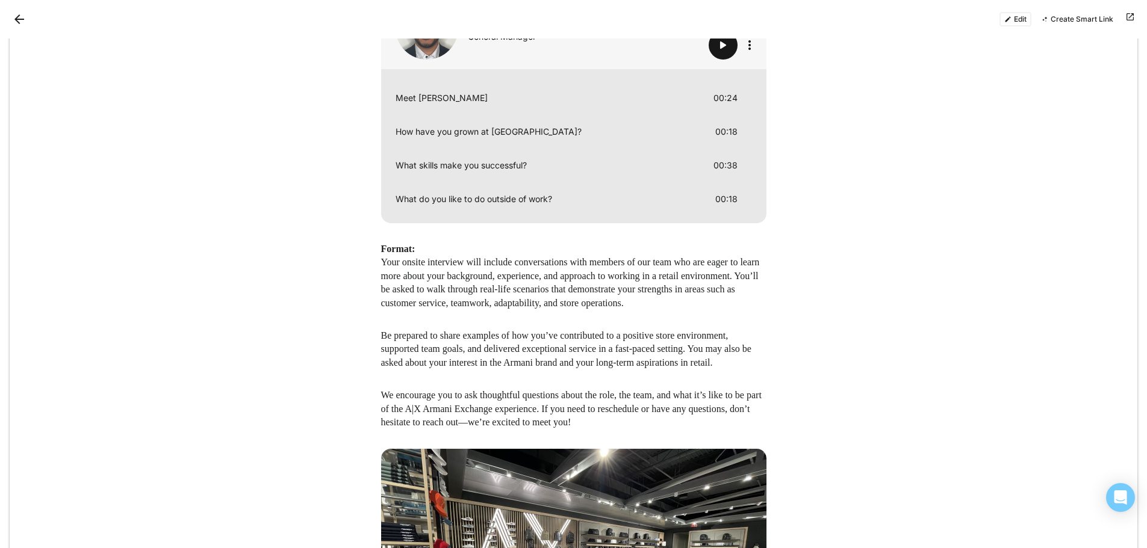
click at [1021, 26] on button "Edit" at bounding box center [1015, 19] width 32 height 14
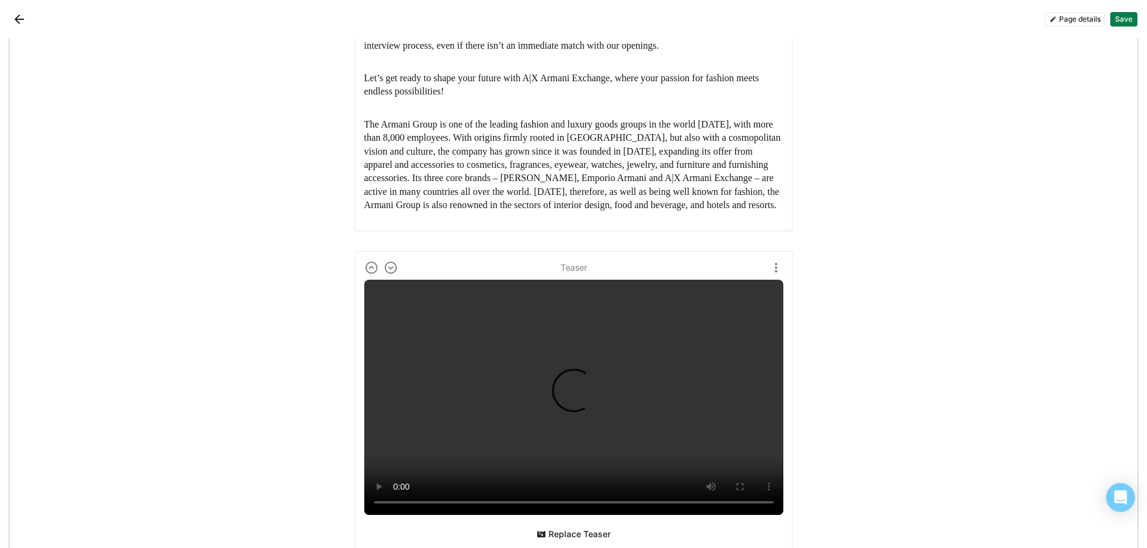
scroll to position [299, 0]
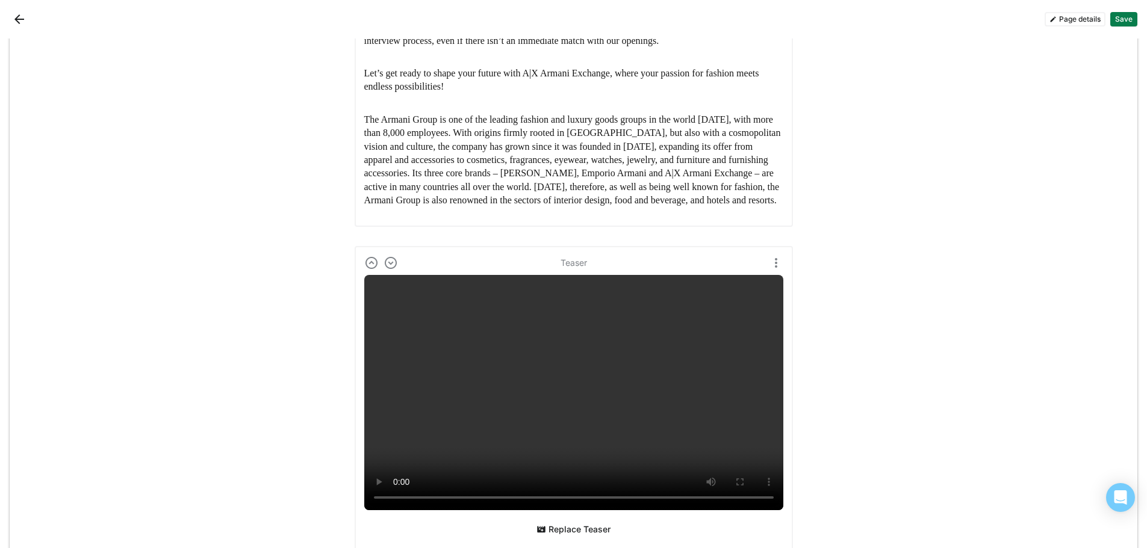
click at [553, 520] on button "Replace Teaser" at bounding box center [574, 529] width 84 height 19
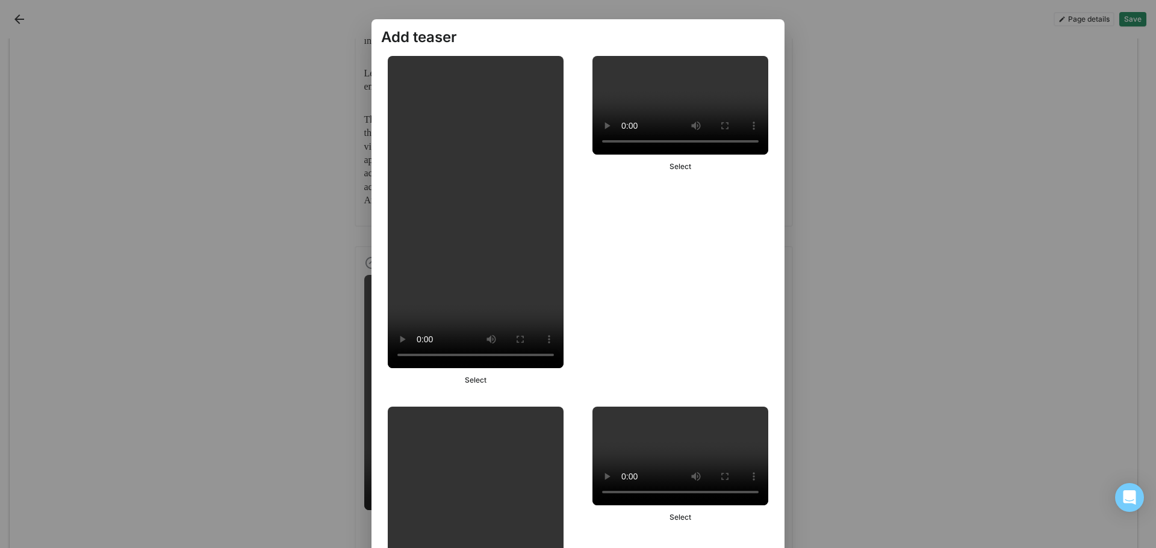
click at [967, 151] on div "Add teaser Select Select Select Select Select Selected Select Select Select Sel…" at bounding box center [578, 274] width 1156 height 548
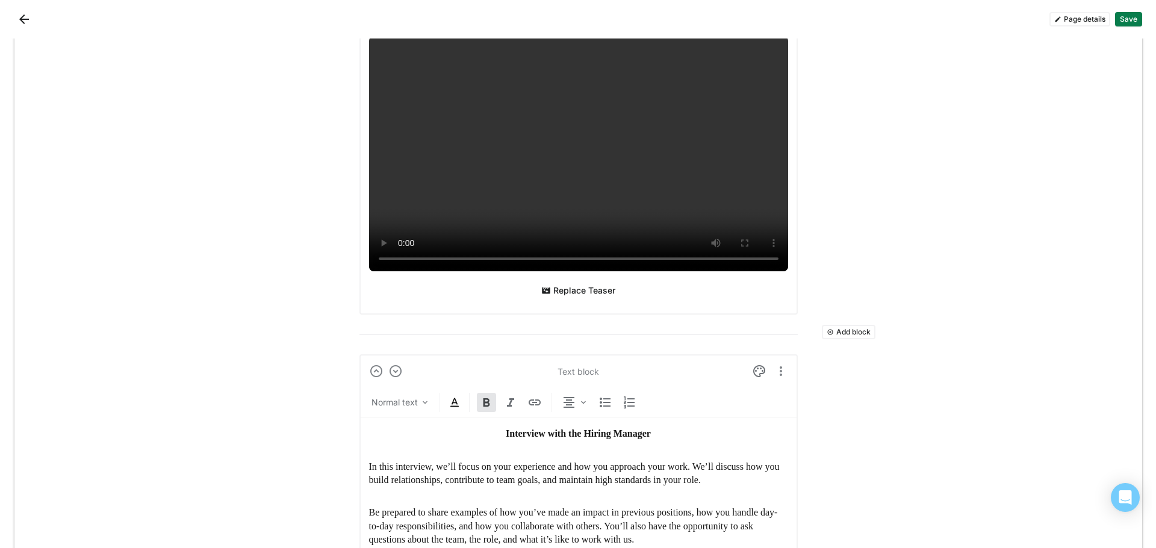
scroll to position [542, 0]
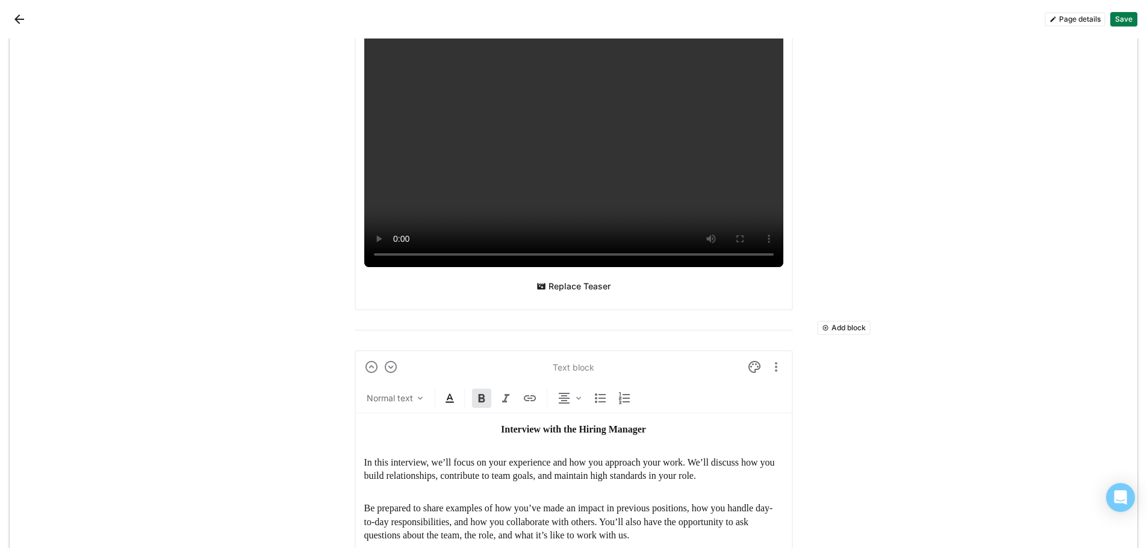
click at [566, 277] on button "Replace Teaser" at bounding box center [574, 286] width 84 height 19
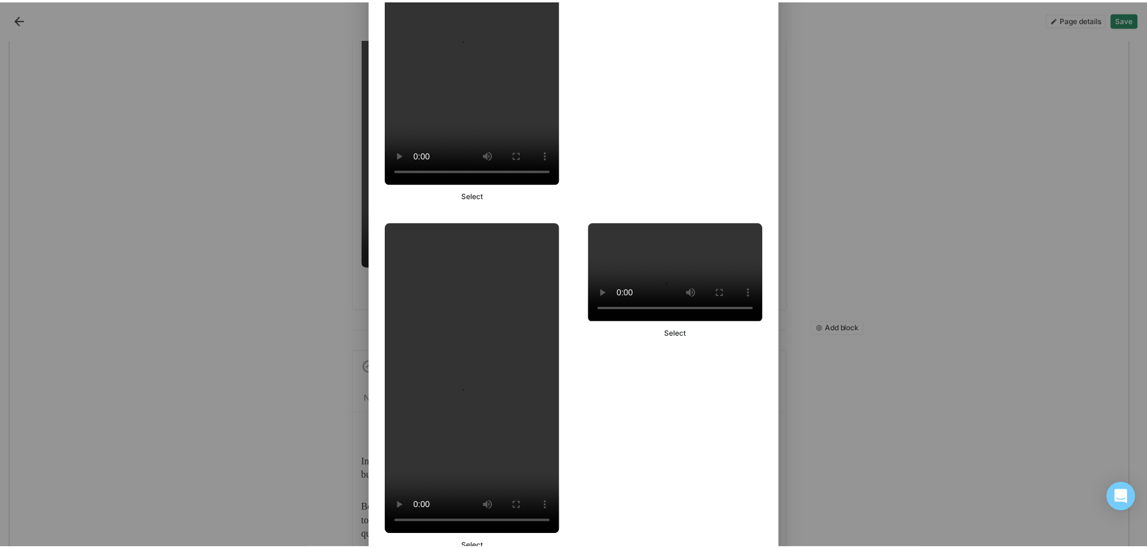
scroll to position [1204, 0]
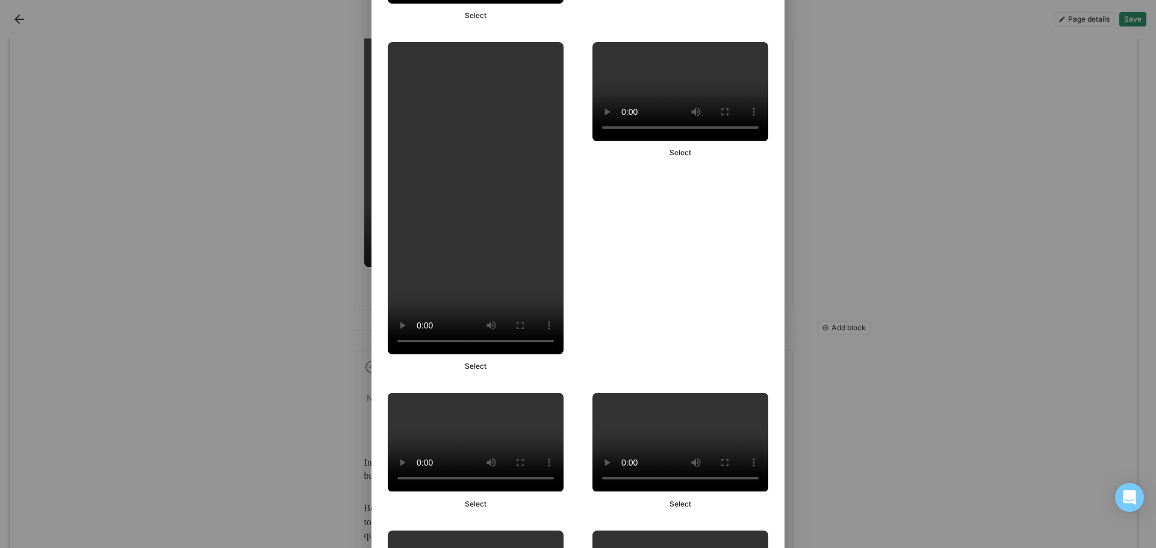
click at [841, 191] on div "Add teaser Select Select Select Select Select Selected Select Select Select Sel…" at bounding box center [578, 274] width 1156 height 548
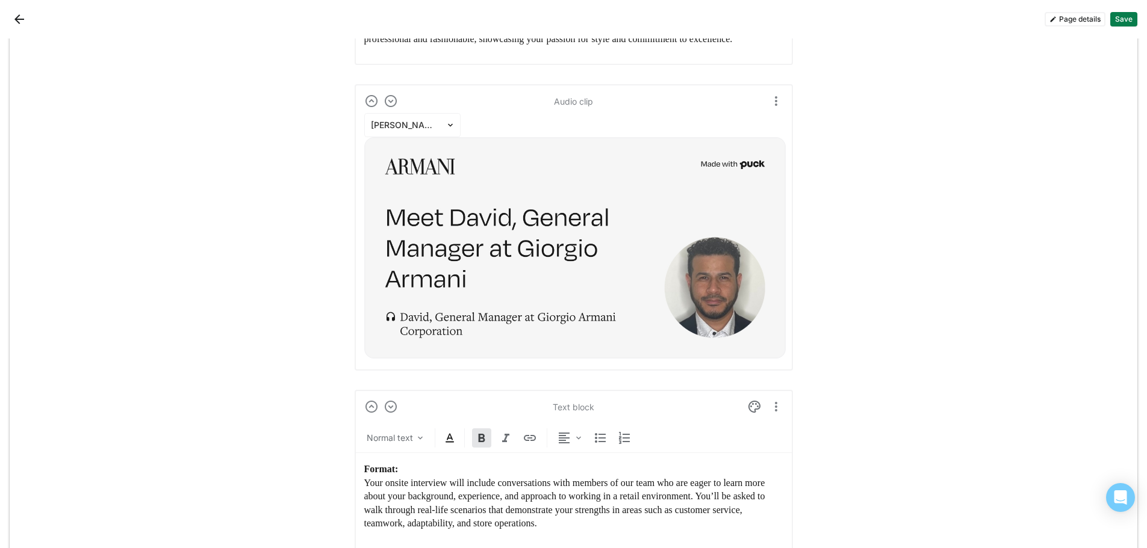
scroll to position [1325, 0]
click at [405, 119] on div at bounding box center [405, 125] width 69 height 13
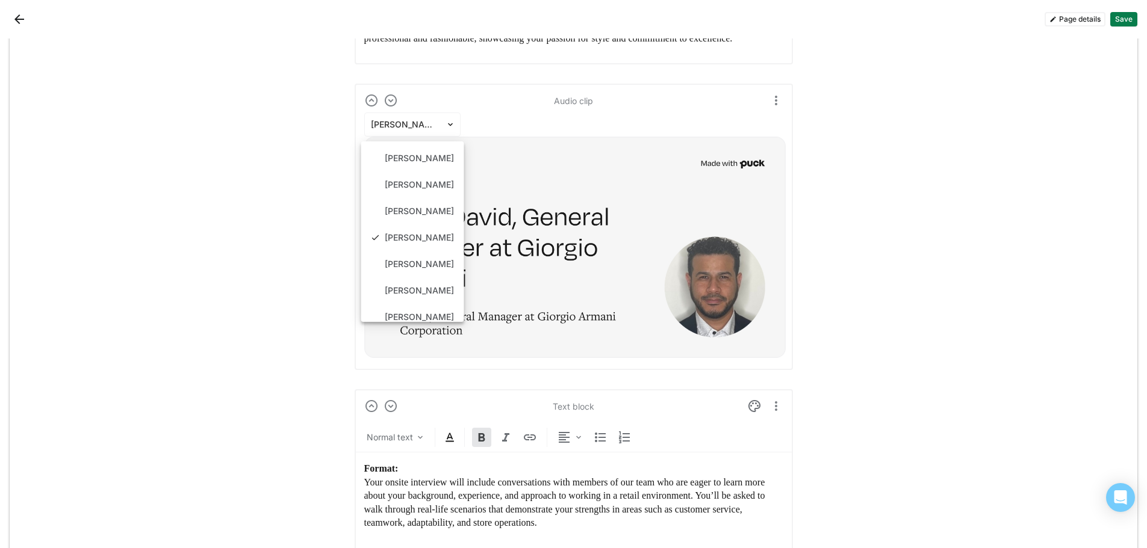
scroll to position [77, 0]
click at [414, 262] on div "[PERSON_NAME]" at bounding box center [419, 267] width 69 height 10
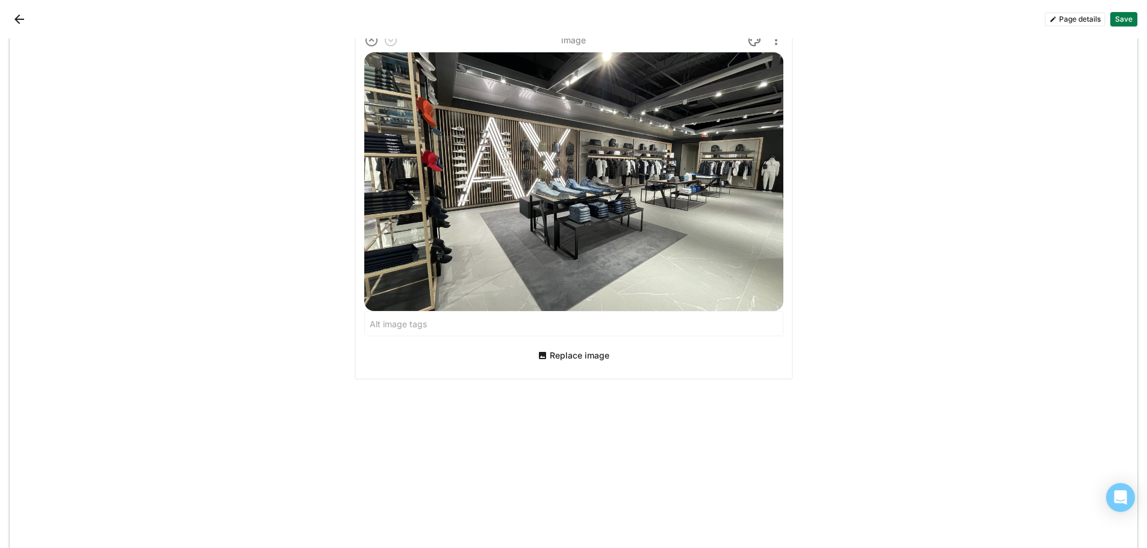
scroll to position [2005, 0]
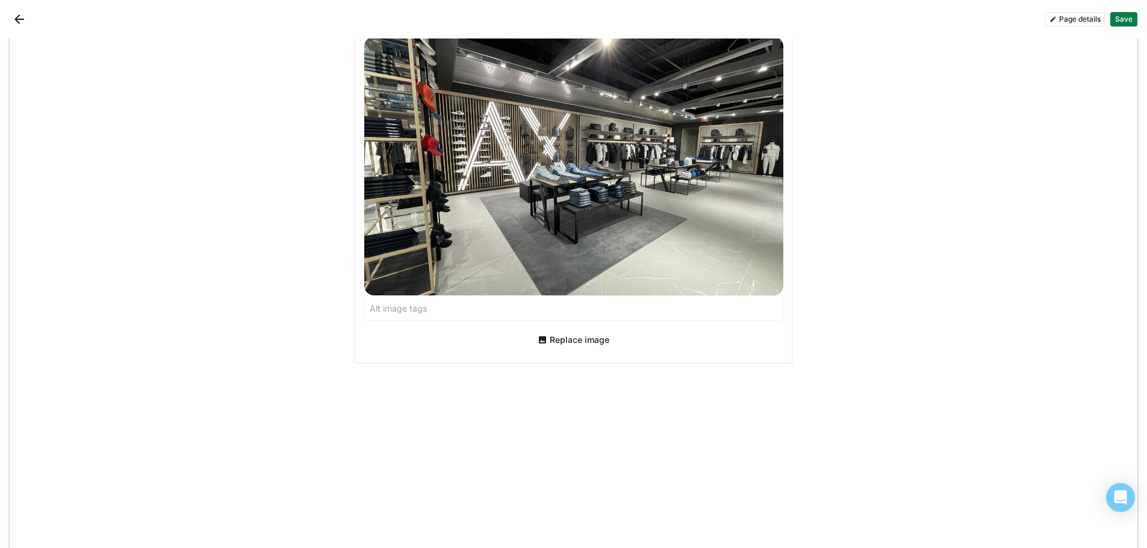
click at [581, 331] on button "Replace image" at bounding box center [573, 340] width 81 height 19
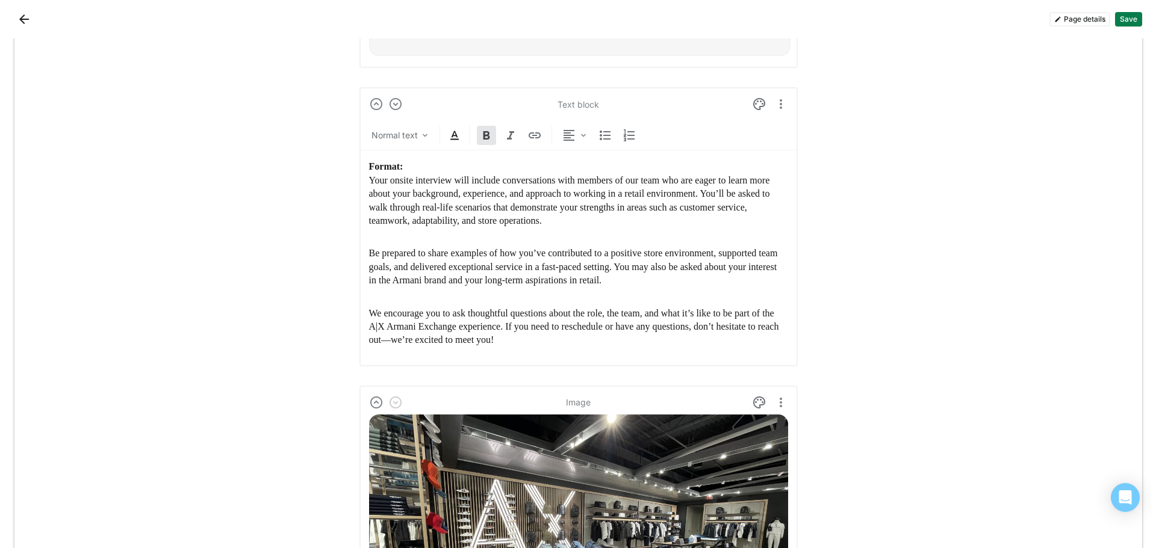
scroll to position [1583, 0]
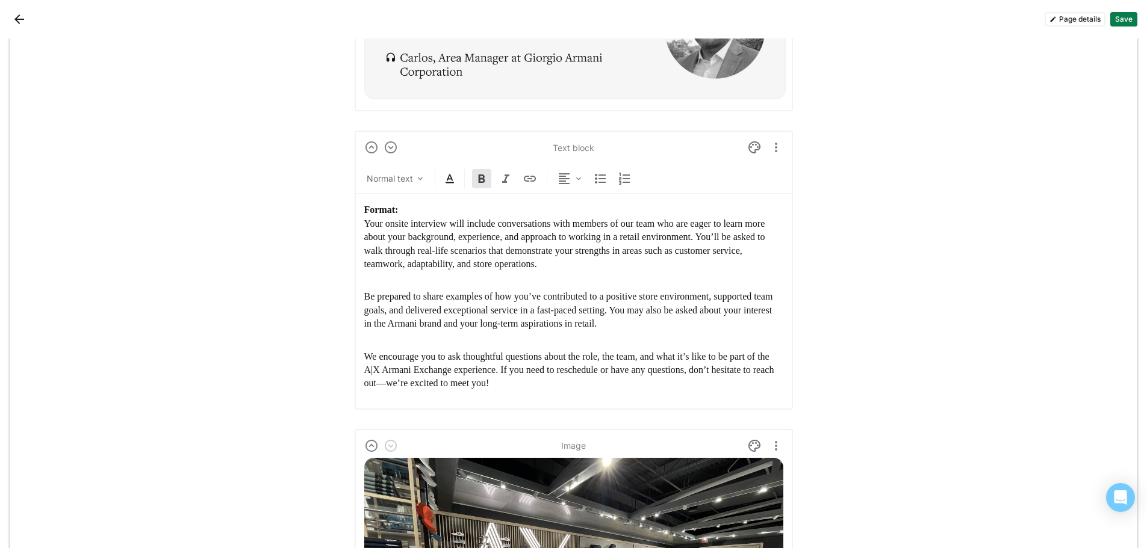
click at [1085, 20] on button "Page details" at bounding box center [1075, 19] width 61 height 14
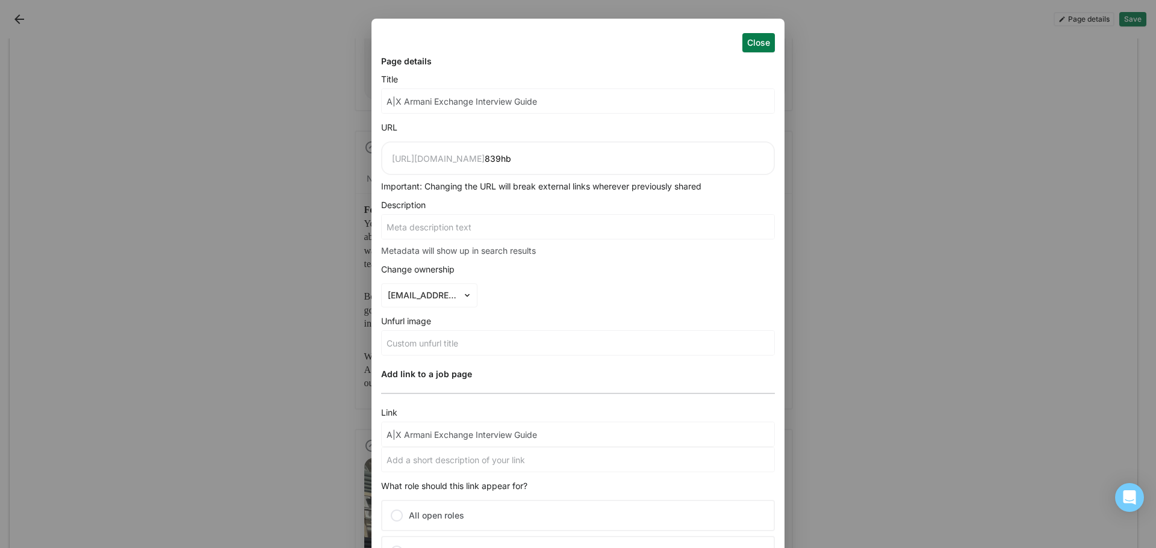
scroll to position [0, 0]
click at [679, 152] on div "[URL][DOMAIN_NAME] 839hb" at bounding box center [578, 159] width 394 height 34
click at [682, 158] on input "839hb" at bounding box center [624, 159] width 279 height 10
click at [706, 243] on div "Metadata will show up in search results" at bounding box center [578, 248] width 394 height 16
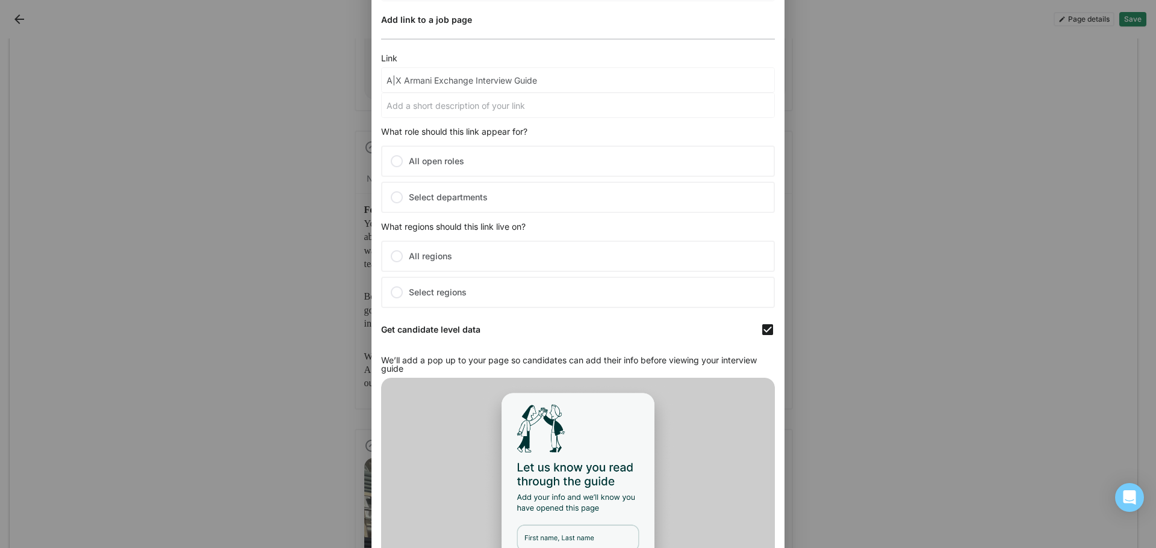
scroll to position [361, 0]
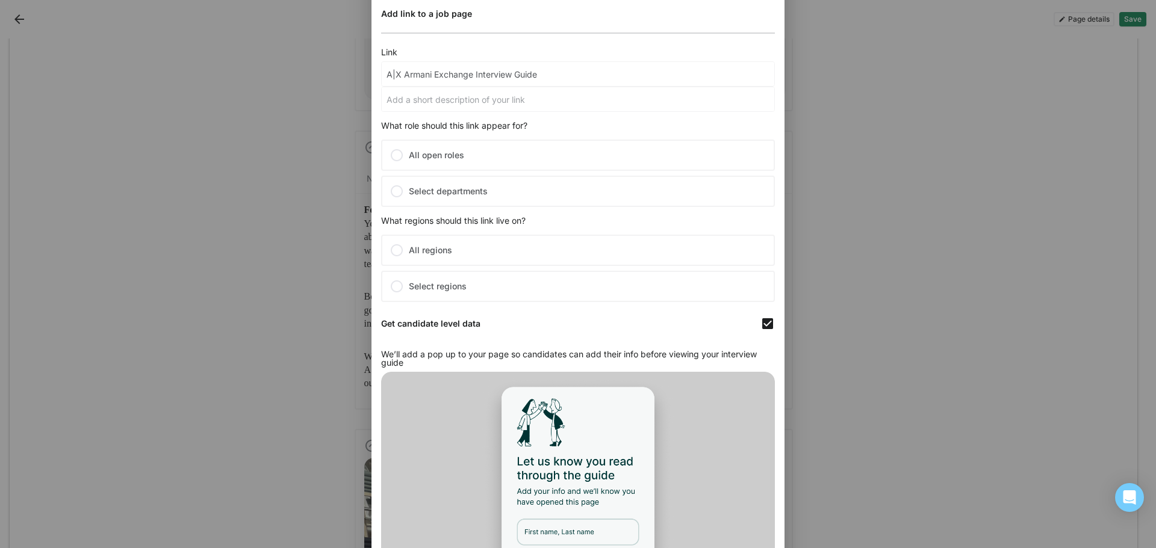
click at [403, 192] on div at bounding box center [397, 191] width 14 height 14
click at [0, 0] on input "Select departments" at bounding box center [0, 0] width 0 height 0
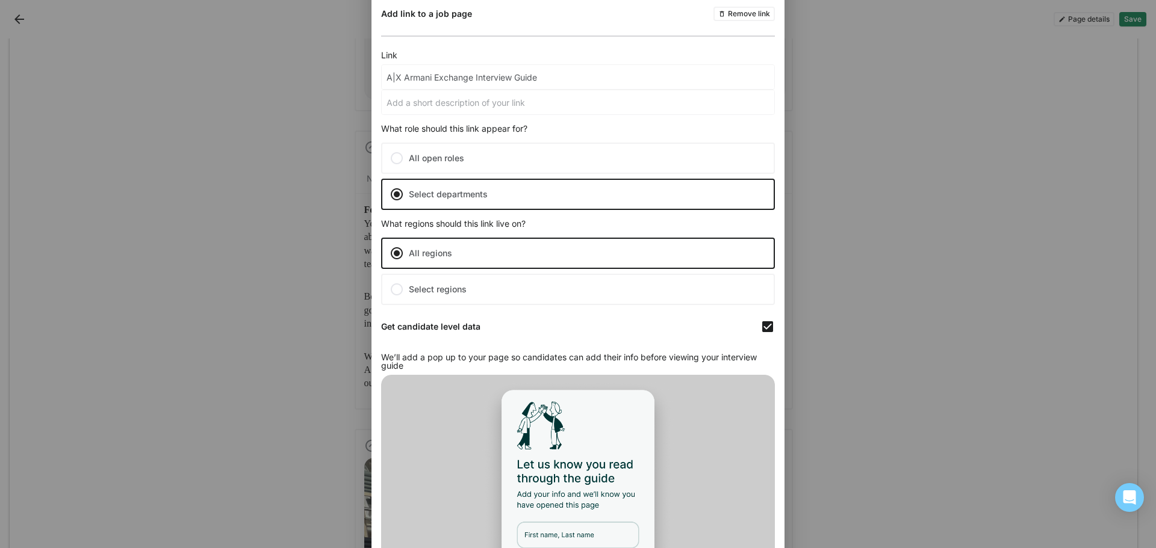
click at [452, 253] on label "All regions" at bounding box center [578, 253] width 394 height 31
click at [0, 0] on input "All regions" at bounding box center [0, 0] width 0 height 0
click at [455, 285] on label "Select regions" at bounding box center [578, 289] width 394 height 31
click at [0, 0] on input "Select regions" at bounding box center [0, 0] width 0 height 0
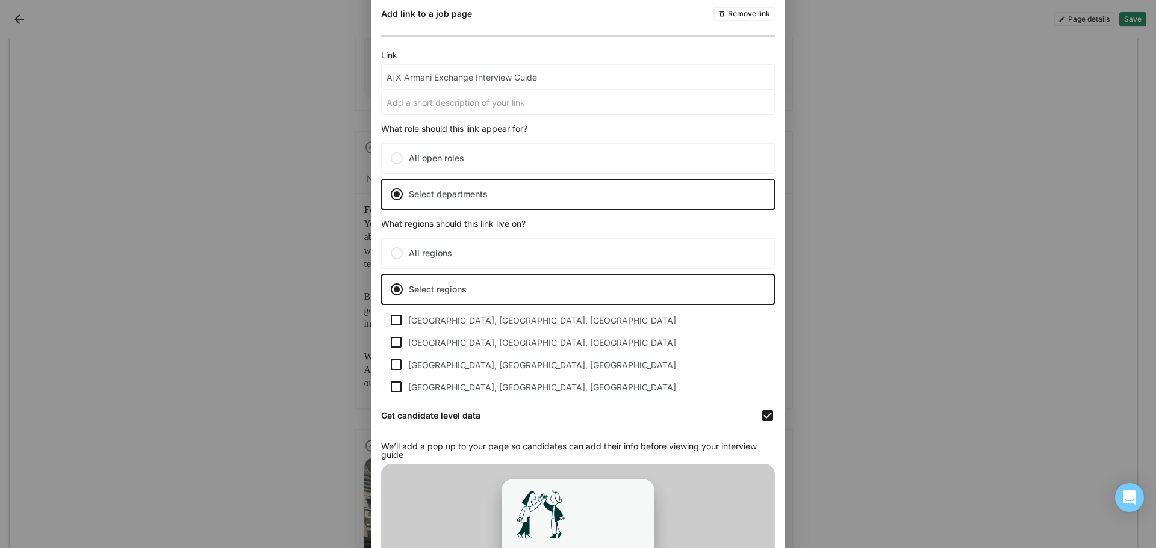
click at [471, 257] on label "All regions" at bounding box center [578, 253] width 394 height 31
click at [0, 0] on input "All regions" at bounding box center [0, 0] width 0 height 0
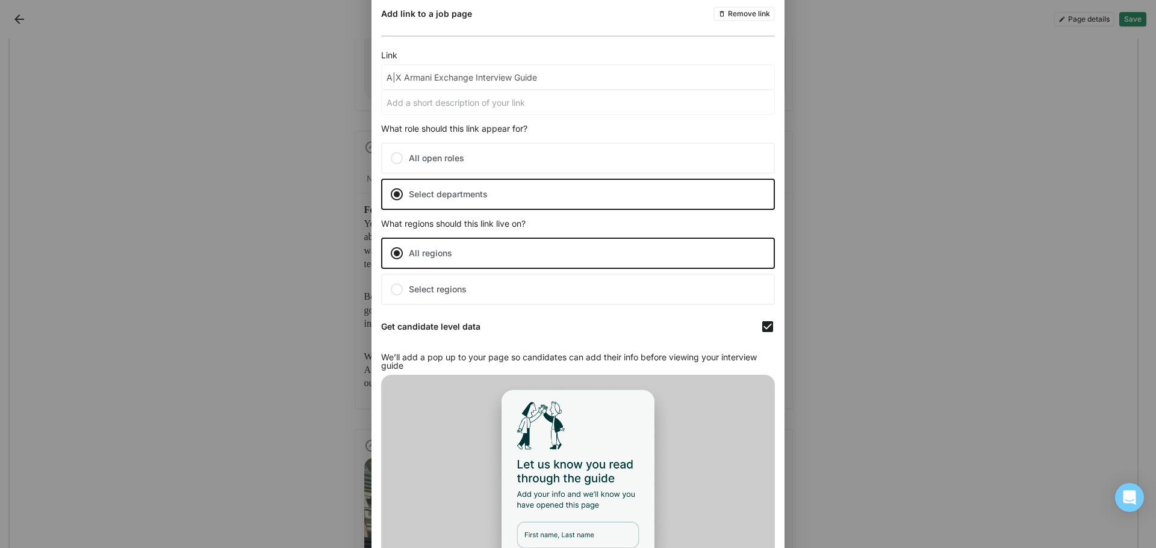
click at [483, 257] on label "All regions" at bounding box center [578, 253] width 394 height 31
click at [0, 0] on input "All regions" at bounding box center [0, 0] width 0 height 0
click at [482, 287] on label "Select regions" at bounding box center [578, 289] width 394 height 31
click at [0, 0] on input "Select regions" at bounding box center [0, 0] width 0 height 0
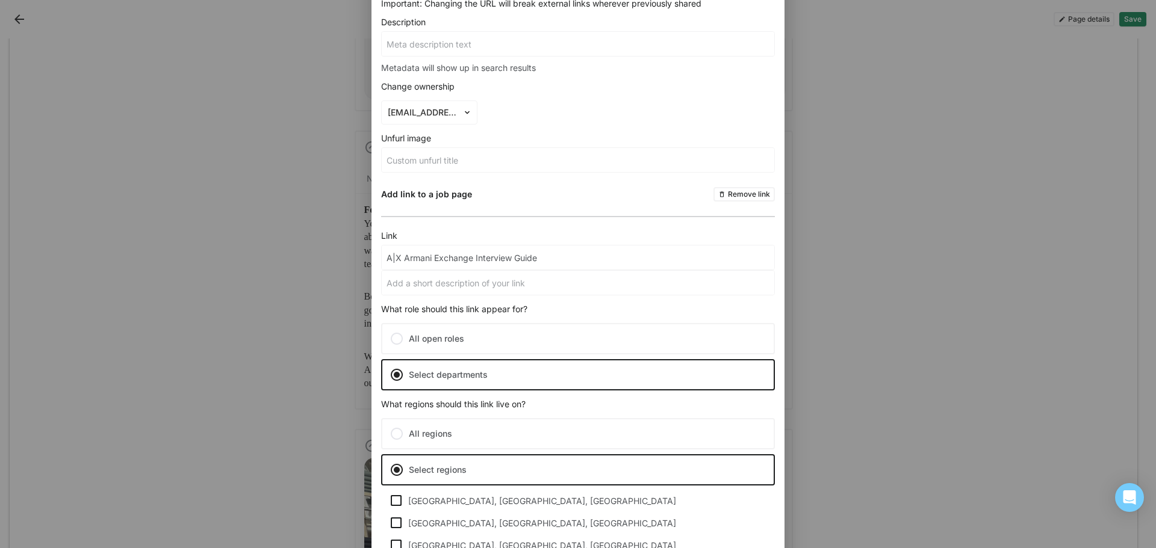
scroll to position [123, 0]
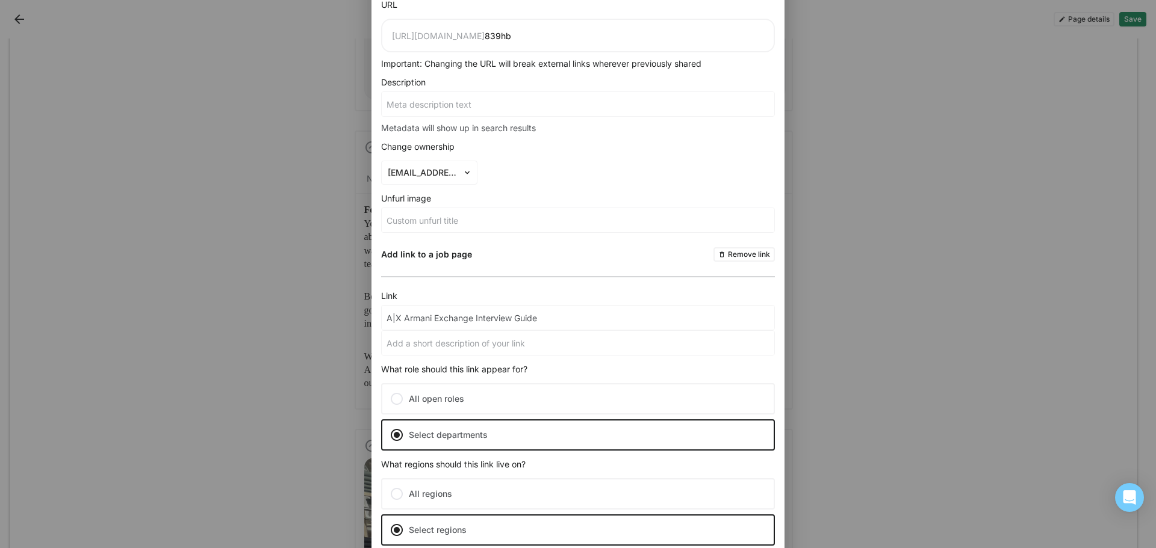
click at [471, 399] on label "All open roles" at bounding box center [578, 399] width 394 height 31
click at [0, 0] on input "All open roles" at bounding box center [0, 0] width 0 height 0
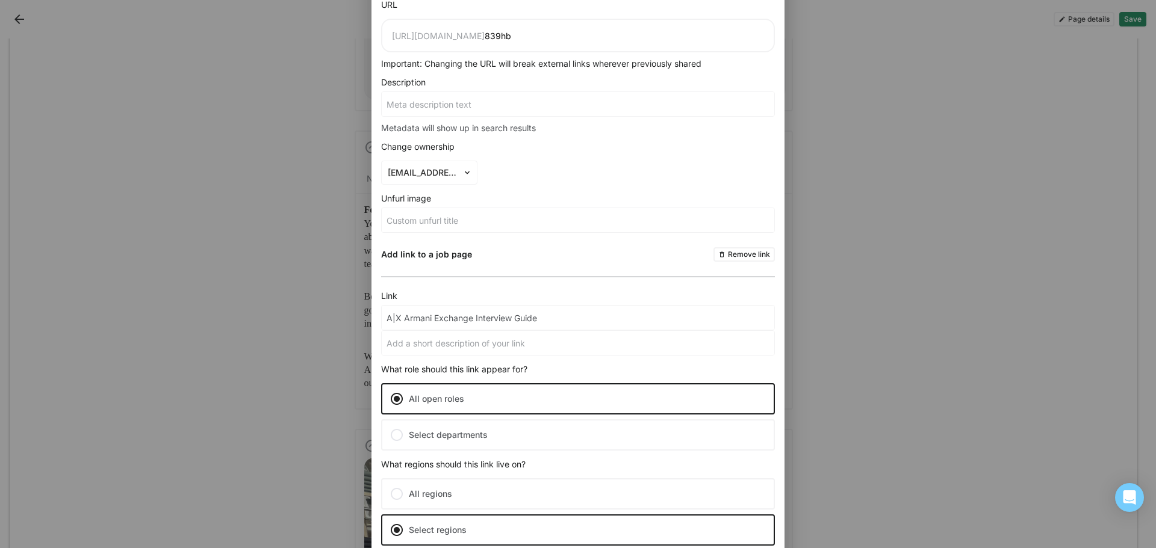
drag, startPoint x: 463, startPoint y: 440, endPoint x: 473, endPoint y: 431, distance: 13.3
click at [463, 439] on label "Select departments" at bounding box center [578, 435] width 394 height 31
click at [0, 0] on input "Select departments" at bounding box center [0, 0] width 0 height 0
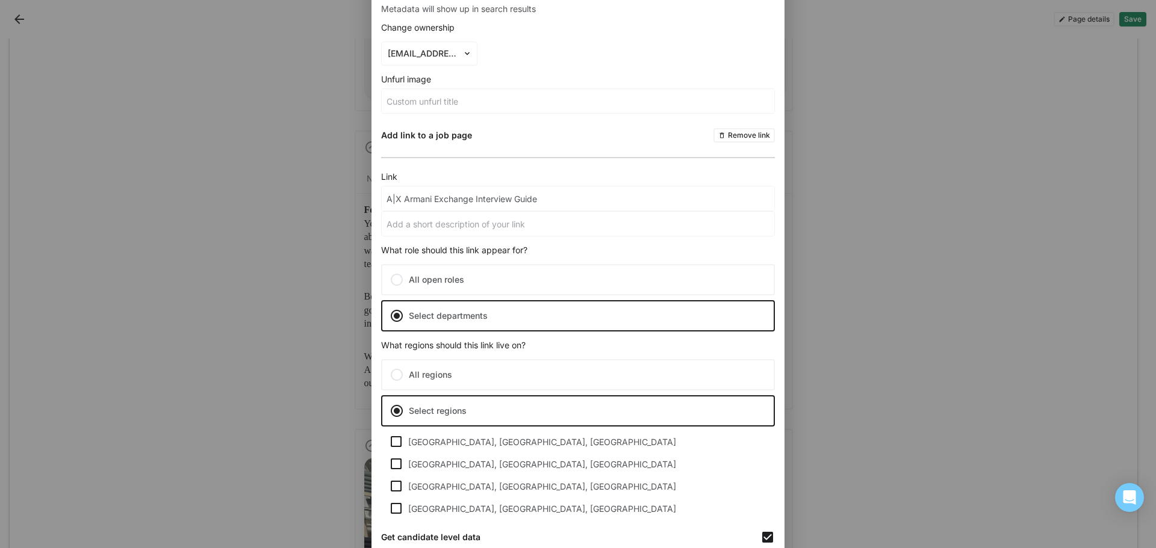
scroll to position [244, 0]
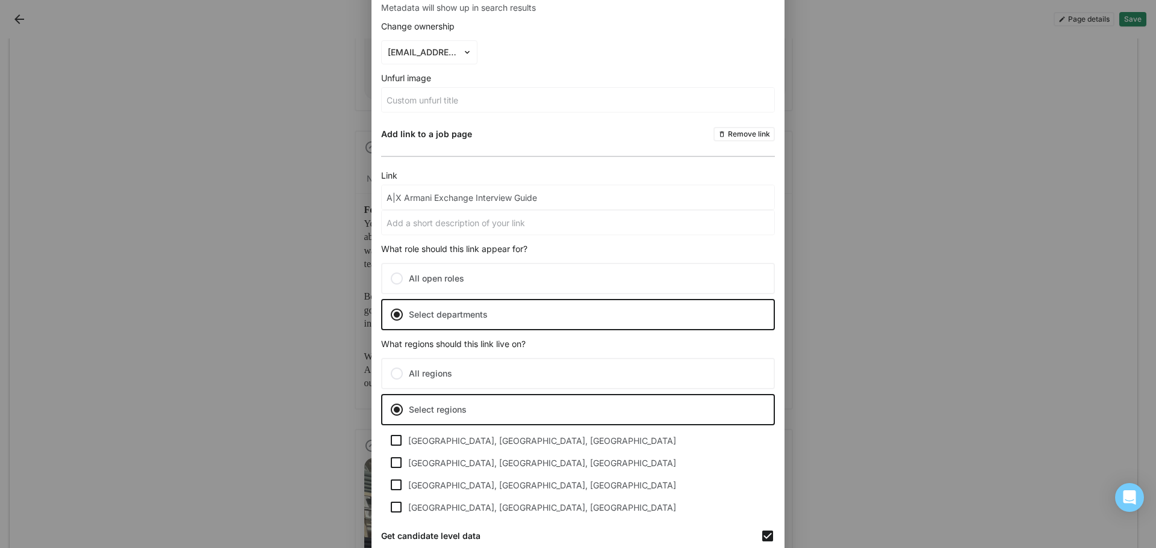
click at [507, 201] on input "A|X Armani Exchange Interview Guide" at bounding box center [578, 197] width 393 height 24
click at [508, 229] on input at bounding box center [578, 223] width 393 height 24
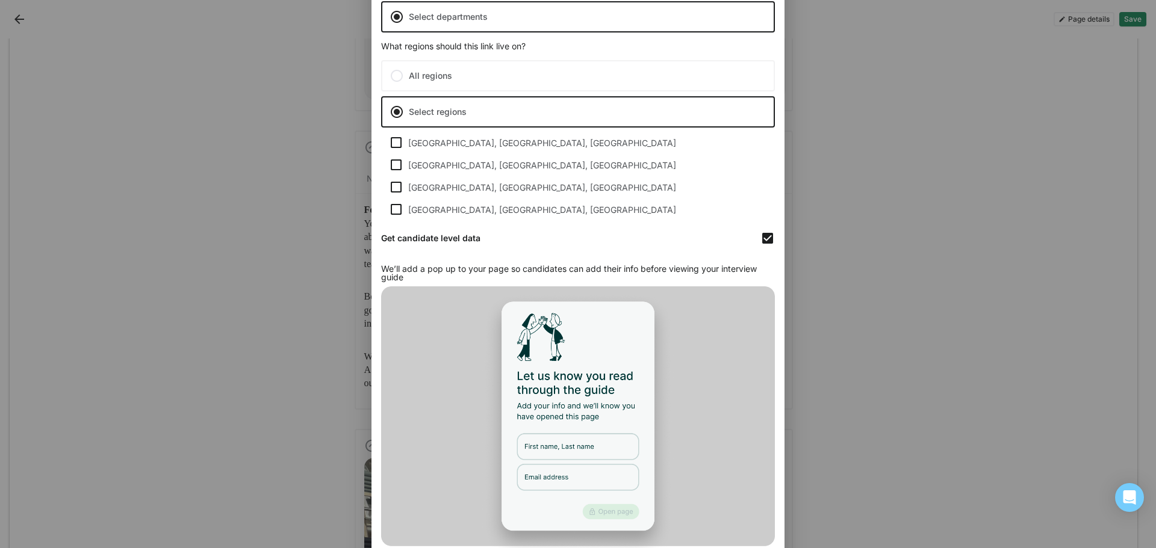
scroll to position [545, 0]
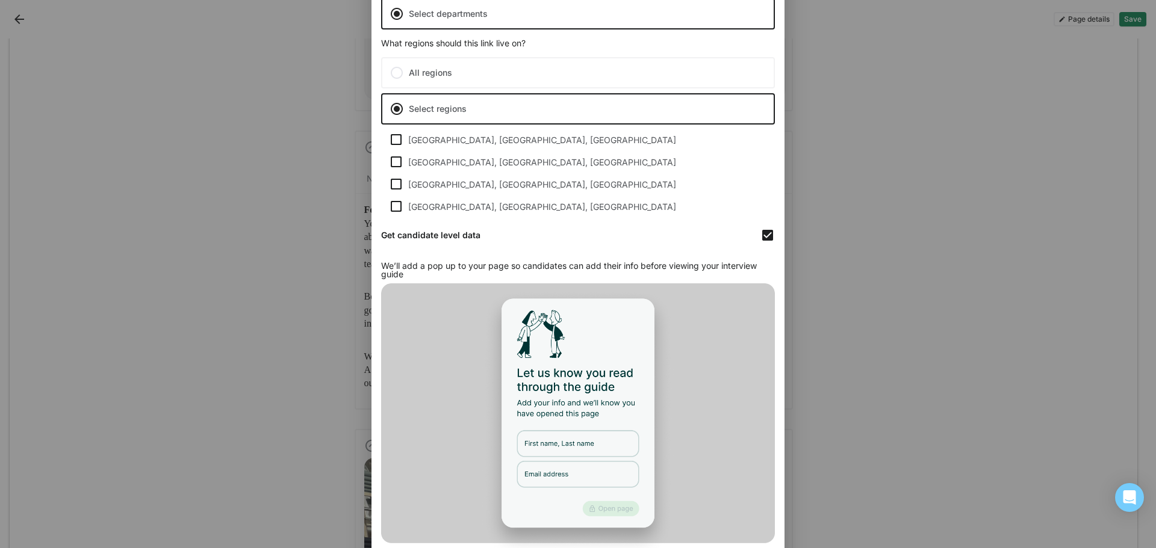
click at [871, 138] on div "Close Page details Title A|X Armani Exchange Interview Guide URL [URL][DOMAIN_N…" at bounding box center [578, 274] width 1156 height 548
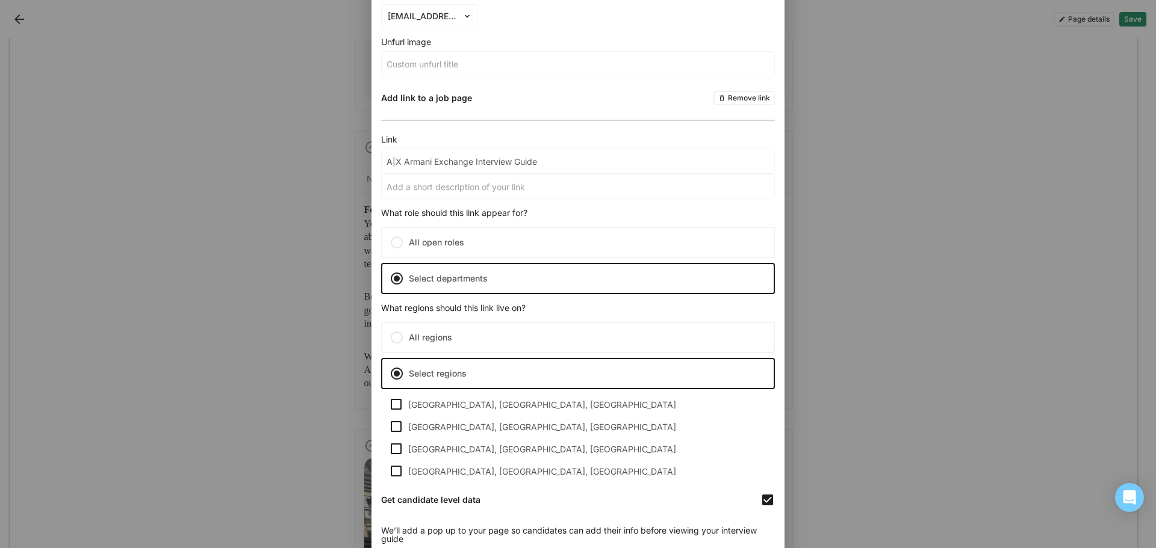
scroll to position [244, 0]
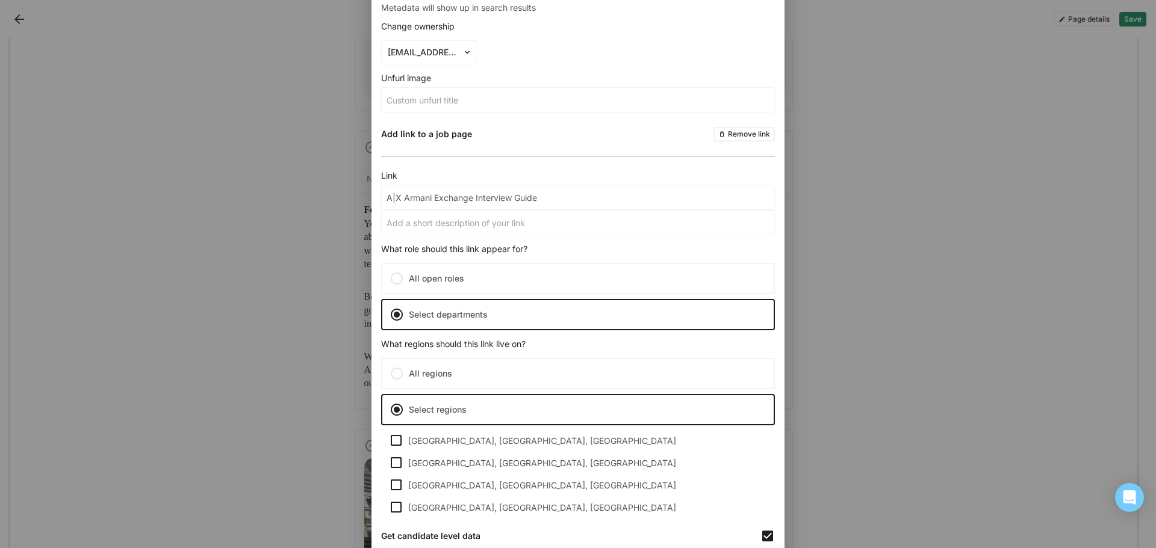
click at [1078, 18] on div "Close Page details Title A|X Armani Exchange Interview Guide URL [URL][DOMAIN_N…" at bounding box center [578, 274] width 1156 height 548
drag, startPoint x: 892, startPoint y: 162, endPoint x: 886, endPoint y: 166, distance: 7.5
click at [890, 163] on div "Close Page details Title A|X Armani Exchange Interview Guide URL [URL][DOMAIN_N…" at bounding box center [578, 274] width 1156 height 548
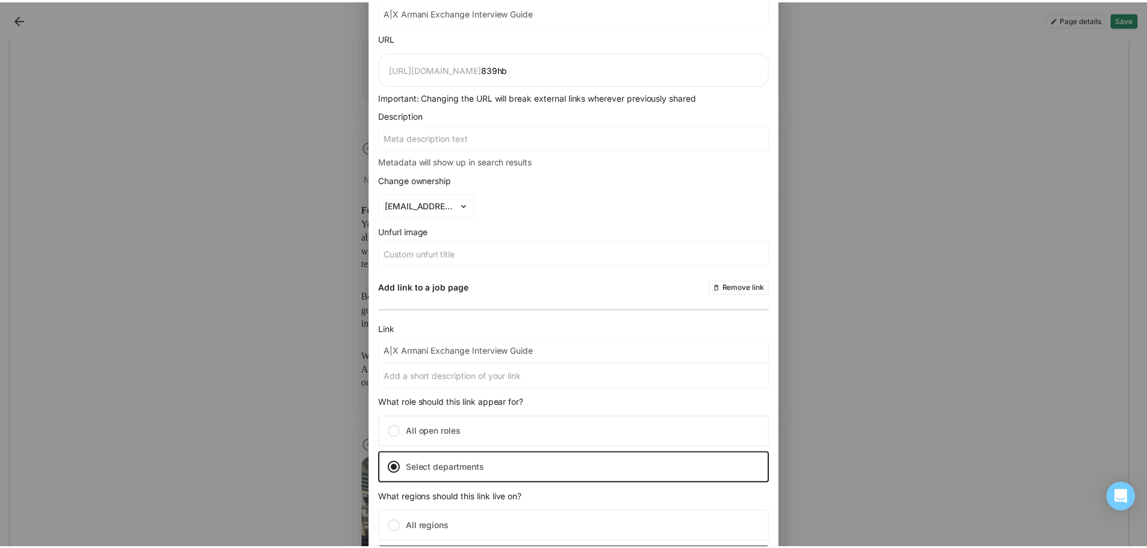
scroll to position [0, 0]
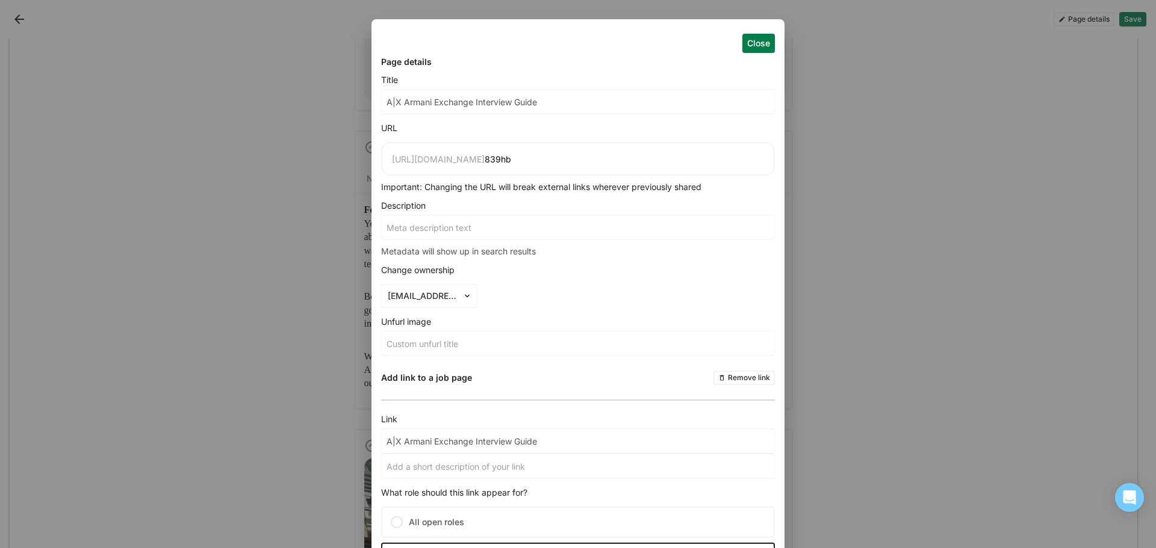
click at [774, 43] on button "Close" at bounding box center [758, 43] width 33 height 19
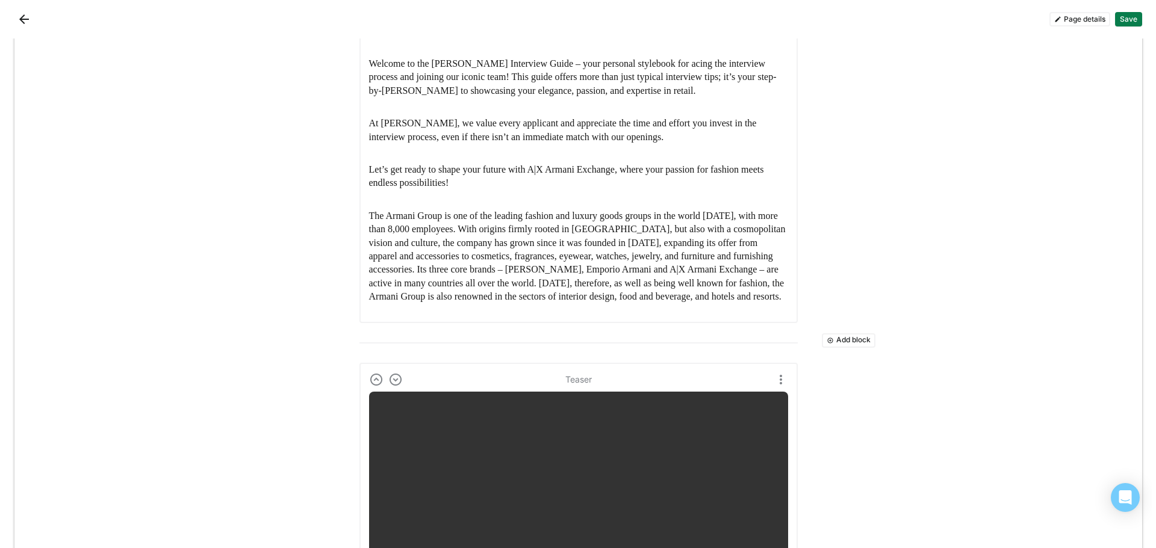
scroll to position [373, 0]
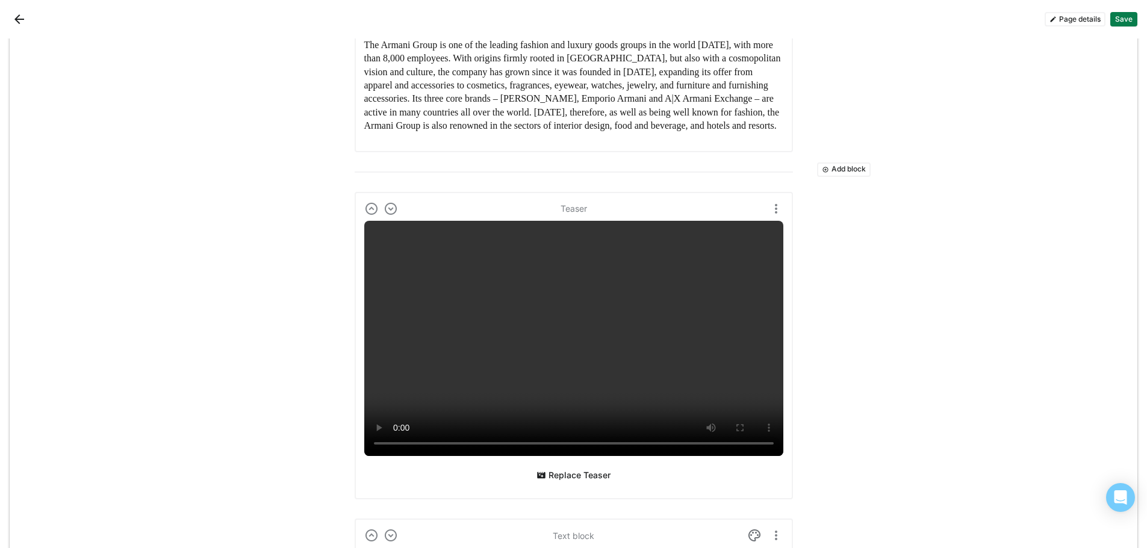
click at [840, 163] on button "Add block" at bounding box center [844, 170] width 54 height 14
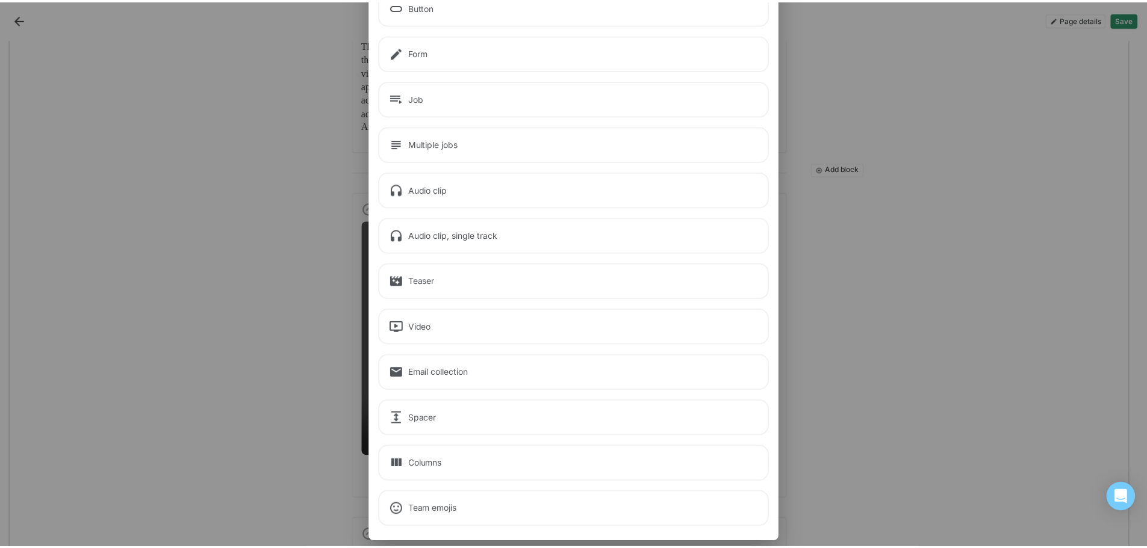
scroll to position [177, 0]
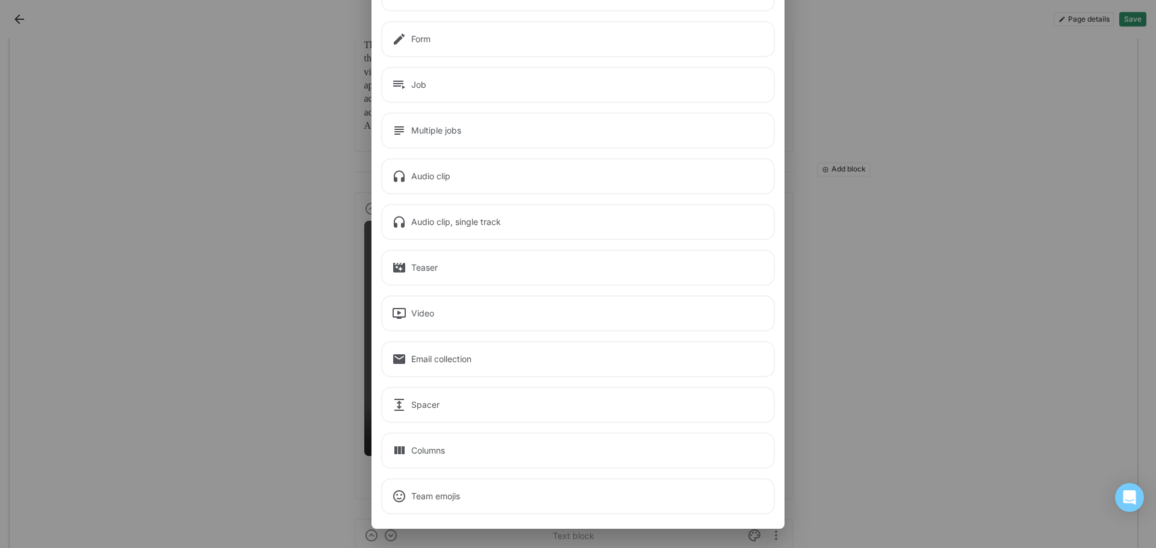
click at [1003, 277] on div "Add a block Text Image Button Form Job Multiple jobs Audio clip Audio clip, sin…" at bounding box center [578, 274] width 1156 height 548
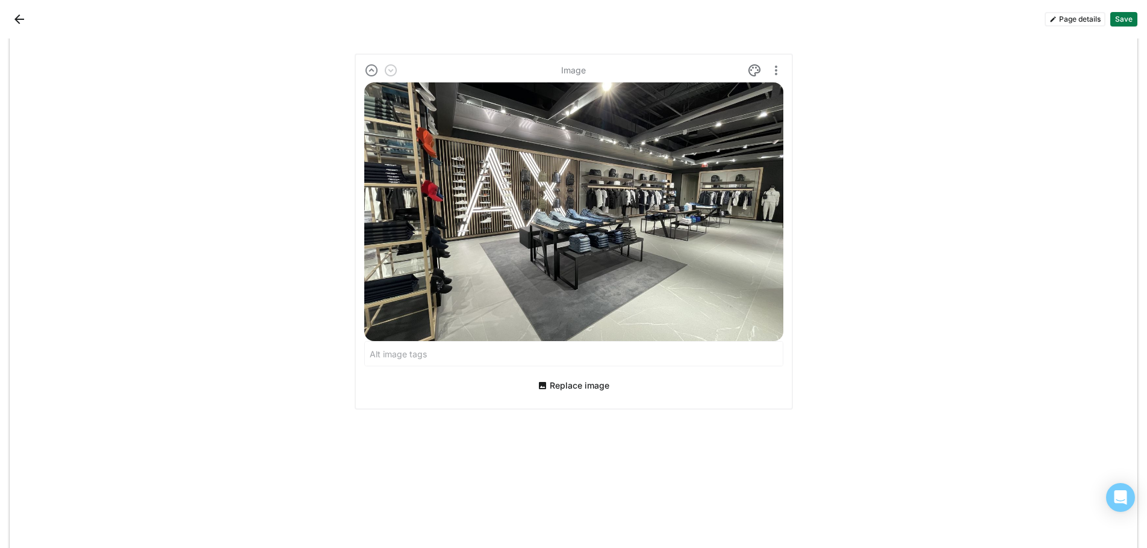
scroll to position [2005, 0]
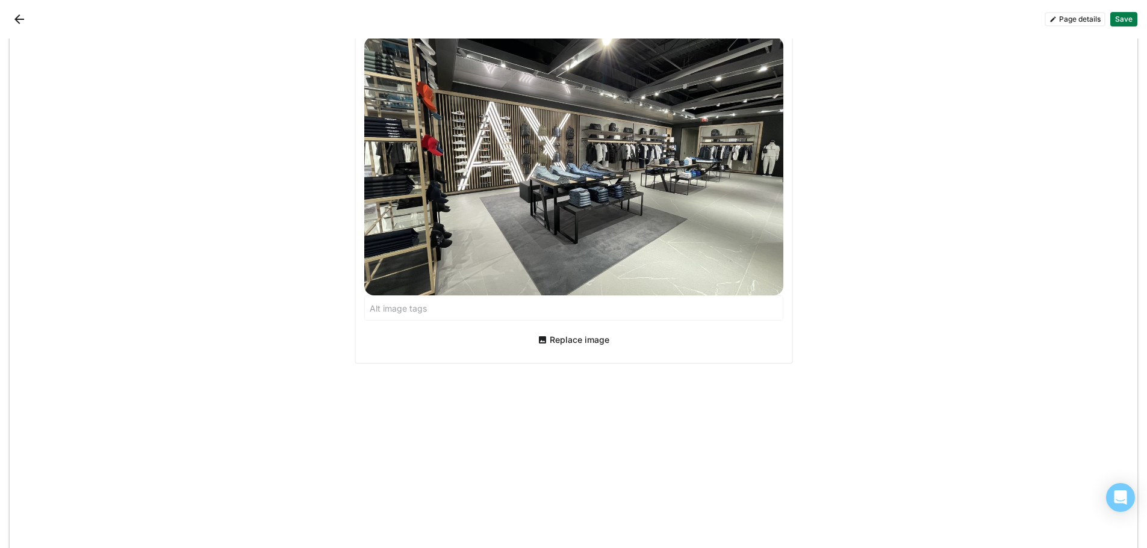
click at [16, 14] on button "Back" at bounding box center [19, 19] width 19 height 19
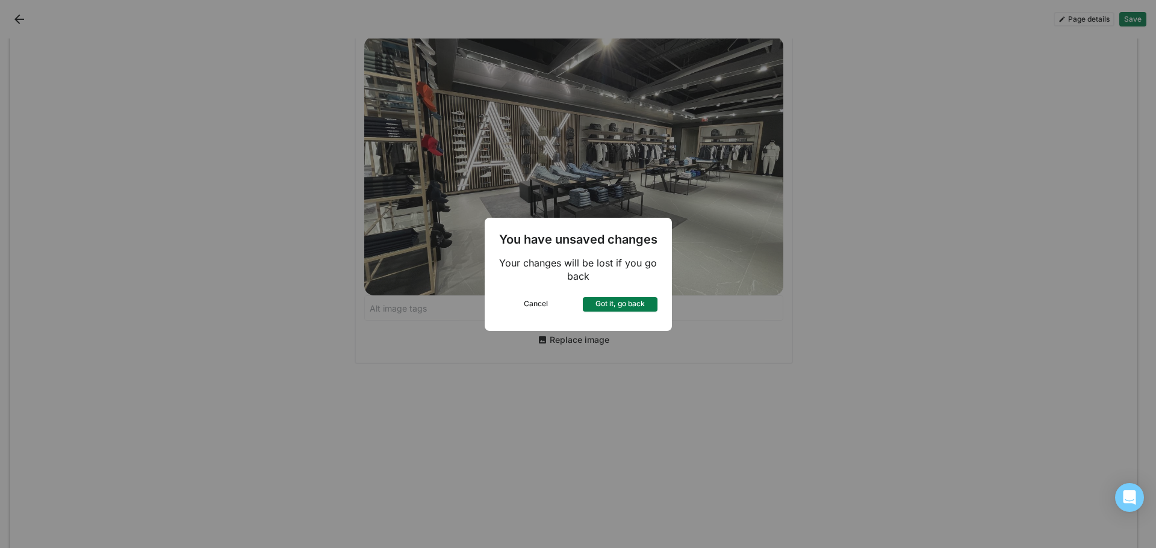
click at [632, 309] on button "Got it, go back" at bounding box center [620, 304] width 75 height 14
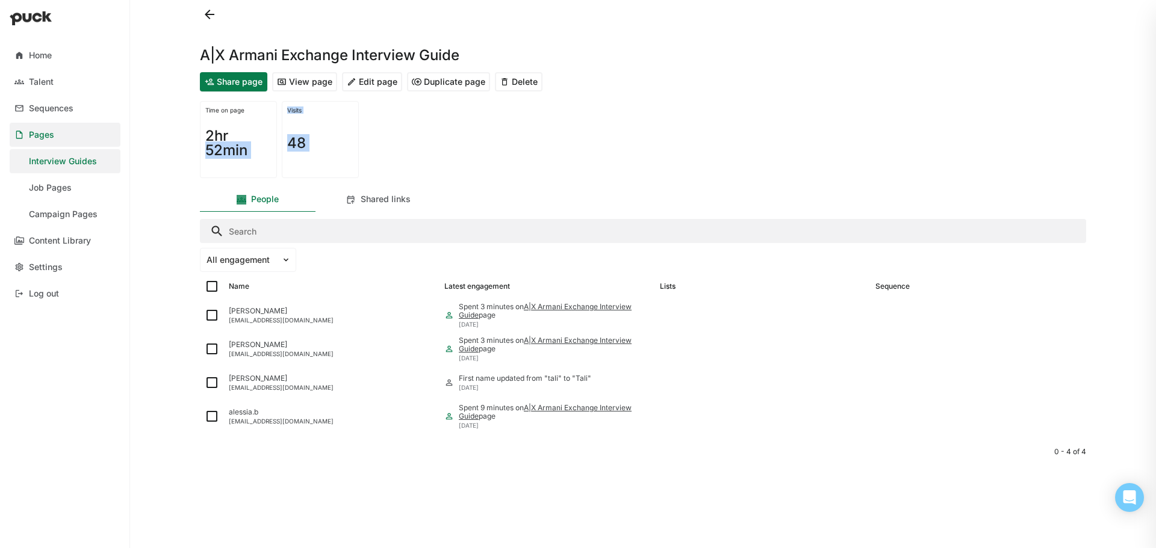
drag, startPoint x: 253, startPoint y: 141, endPoint x: 153, endPoint y: 196, distance: 114.0
click at [170, 195] on div "Home Talent Sequences Pages Interview Guides Job Pages Campaign Pages Content L…" at bounding box center [578, 274] width 1156 height 548
click at [85, 216] on div "Campaign Pages" at bounding box center [63, 215] width 69 height 10
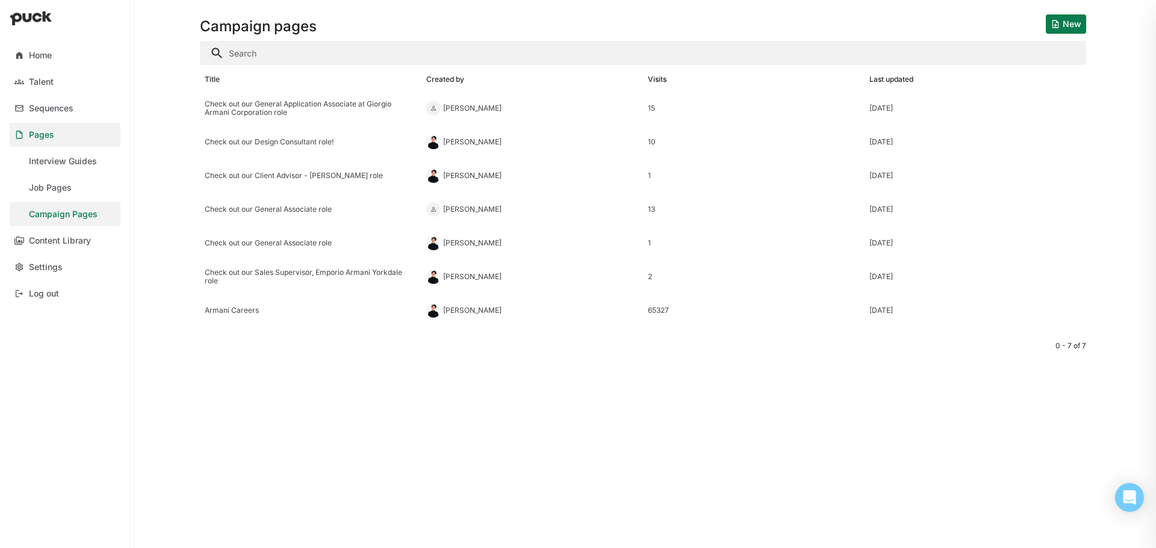
click at [1061, 20] on button "New" at bounding box center [1066, 23] width 40 height 19
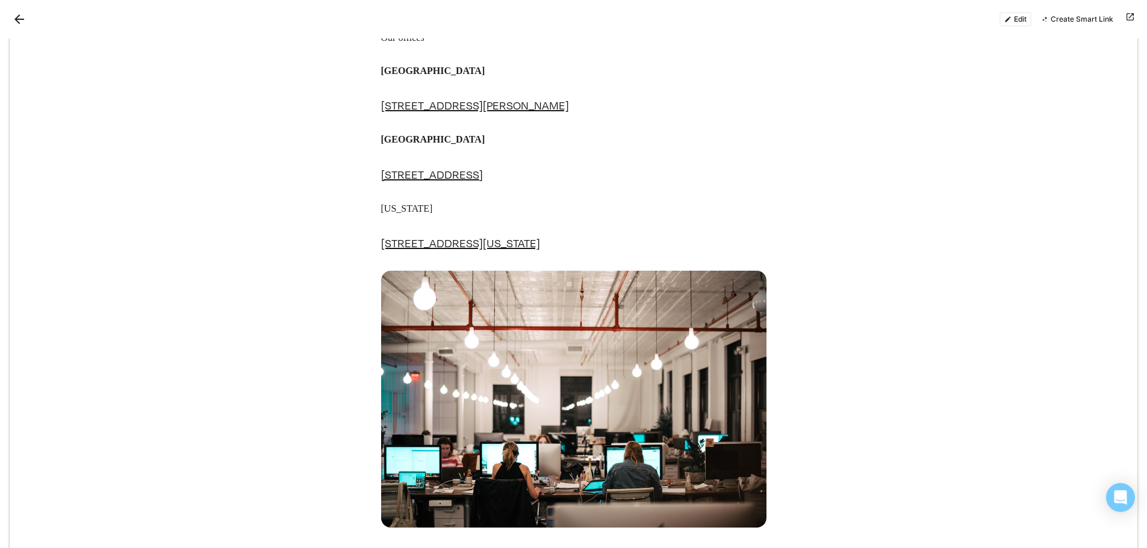
scroll to position [602, 0]
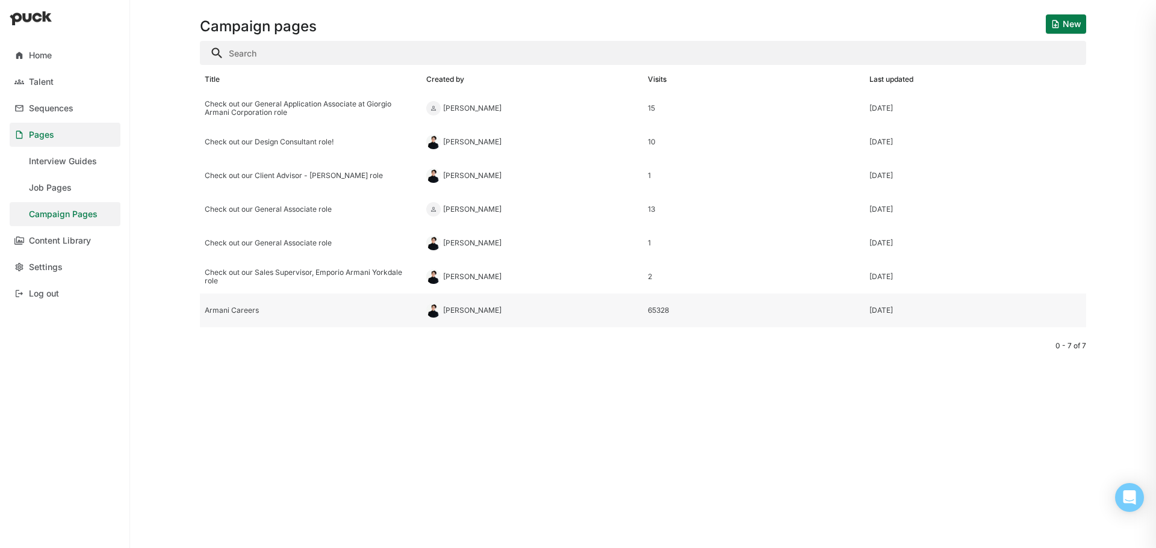
click at [395, 312] on div "Armani Careers" at bounding box center [311, 310] width 212 height 8
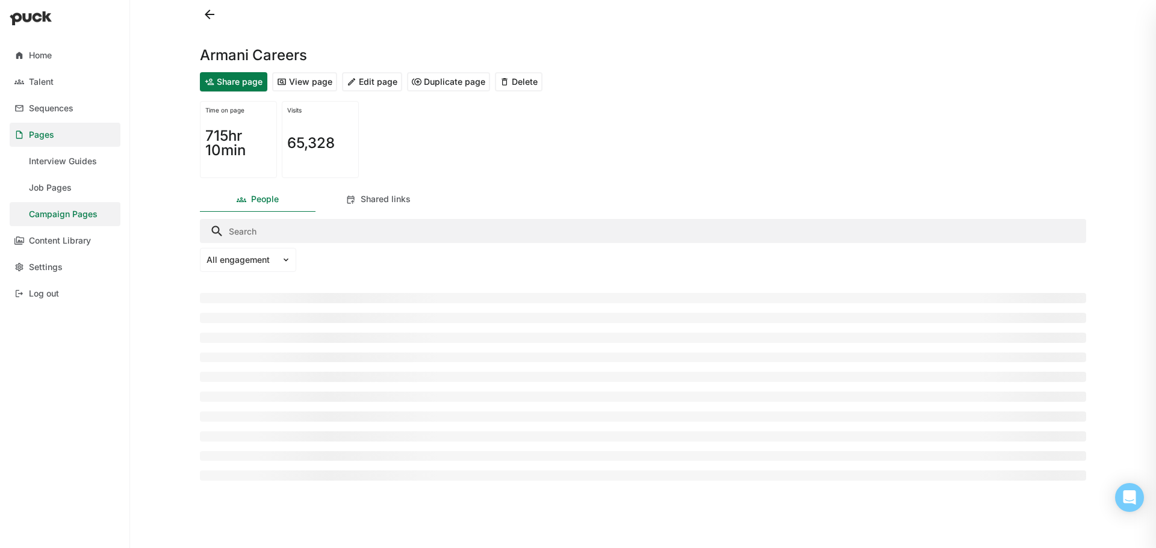
click at [376, 82] on button "Edit page" at bounding box center [372, 81] width 60 height 19
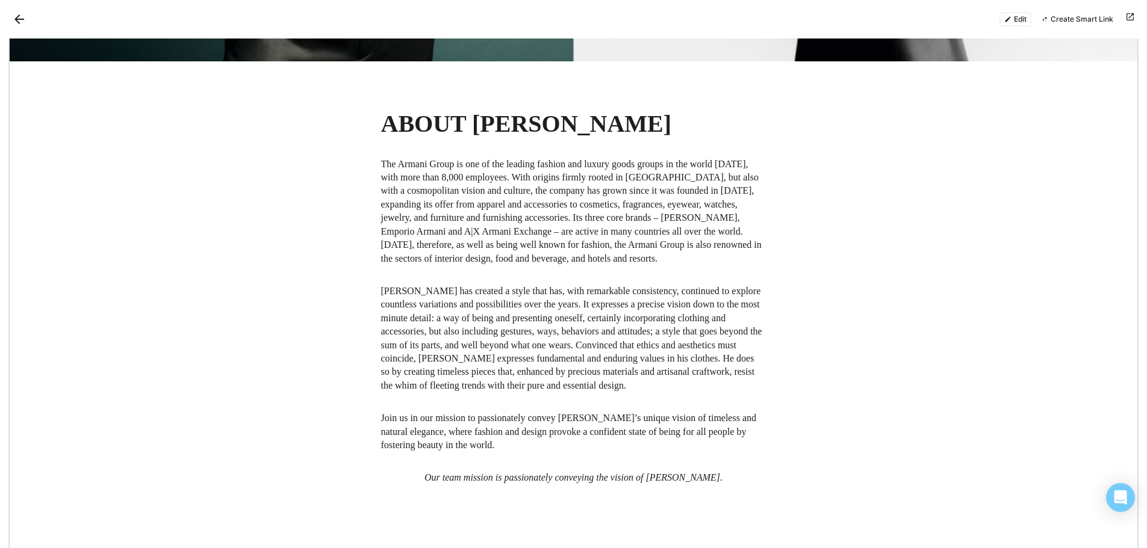
scroll to position [843, 0]
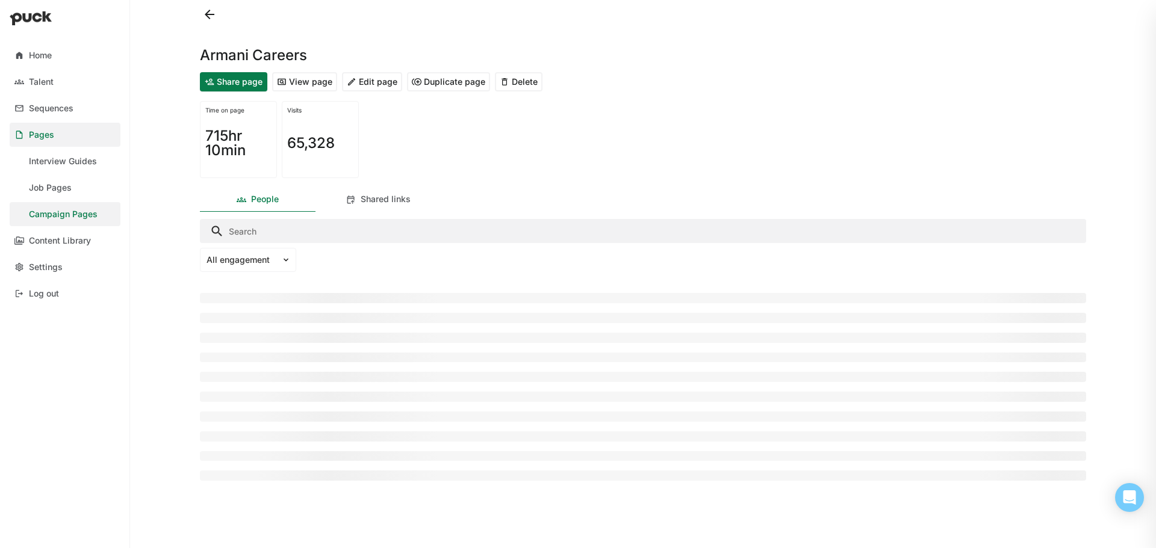
click at [77, 211] on div "Campaign Pages" at bounding box center [63, 215] width 69 height 10
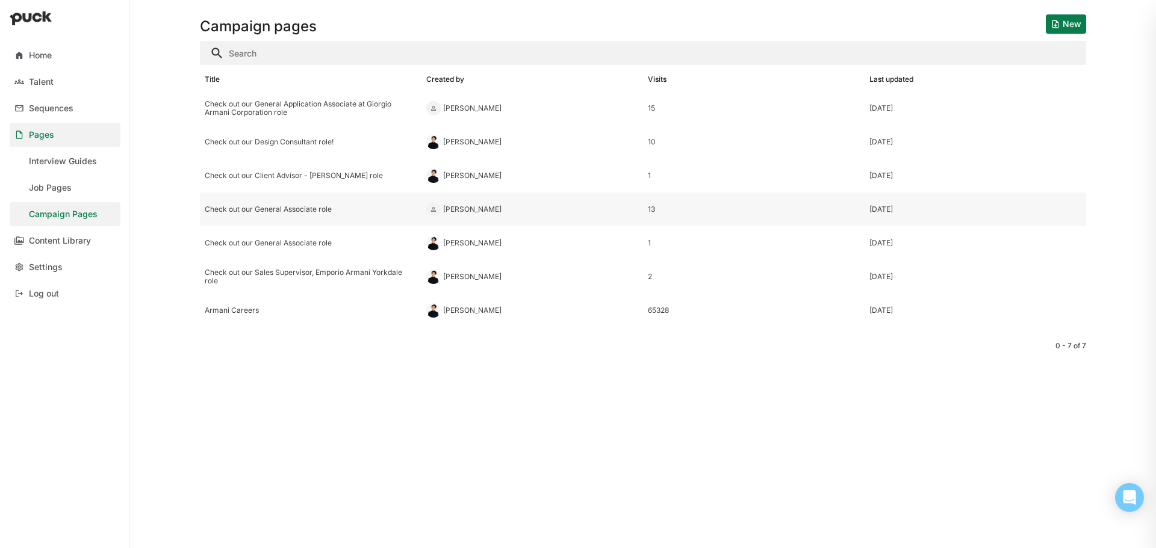
click at [347, 205] on div "Check out our General Associate role" at bounding box center [311, 209] width 212 height 8
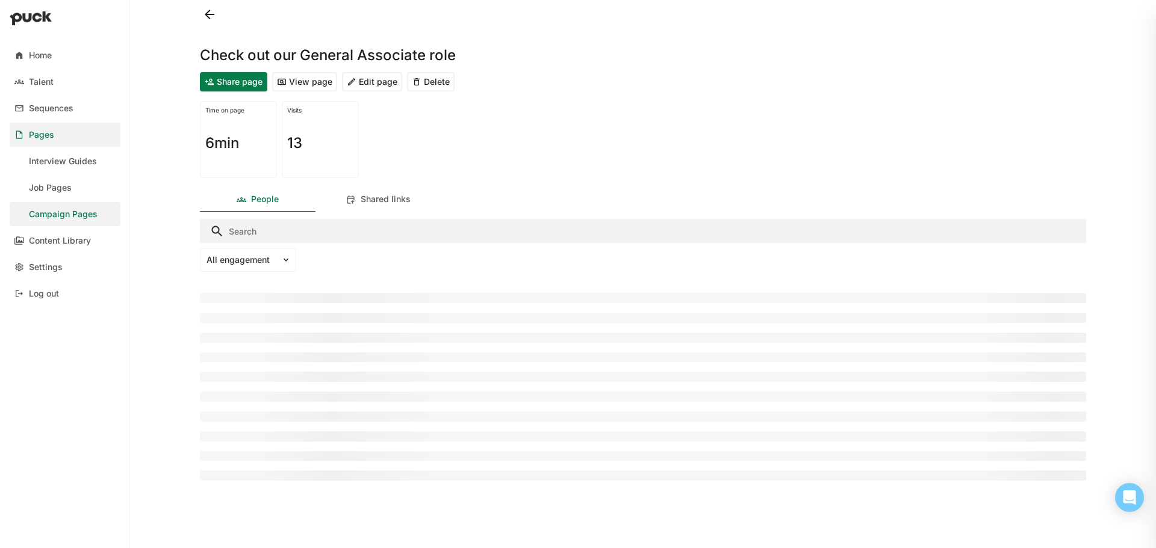
click at [372, 87] on button "Edit page" at bounding box center [372, 81] width 60 height 19
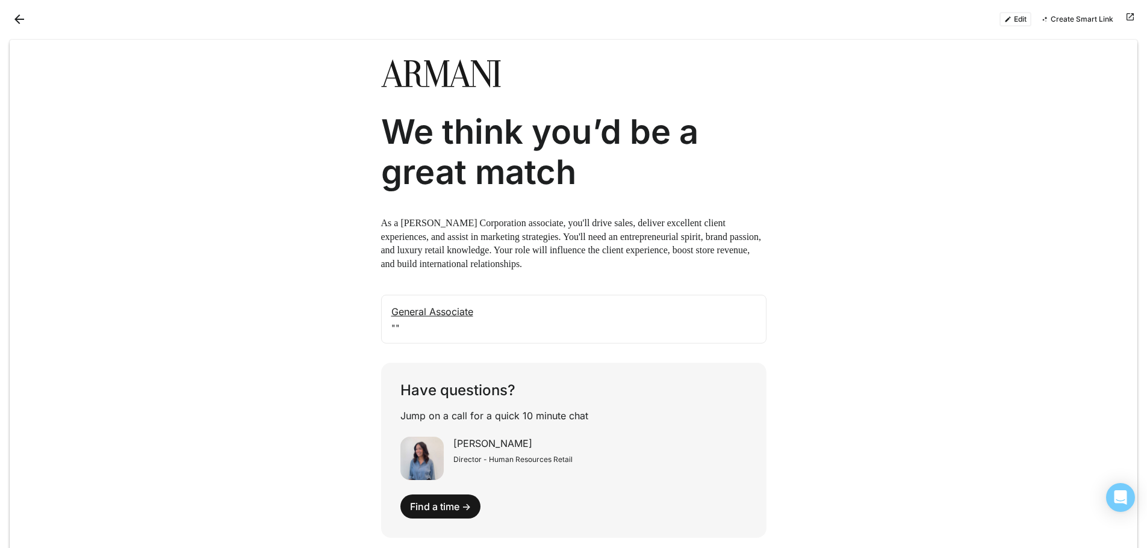
click at [470, 322] on div "General Associate """ at bounding box center [573, 319] width 385 height 49
drag, startPoint x: 454, startPoint y: 314, endPoint x: 1019, endPoint y: 72, distance: 614.7
click at [1019, 72] on div at bounding box center [574, 69] width 1128 height 58
drag, startPoint x: 1025, startPoint y: 15, endPoint x: 999, endPoint y: 52, distance: 44.6
click at [1025, 15] on button "Edit" at bounding box center [1015, 19] width 32 height 14
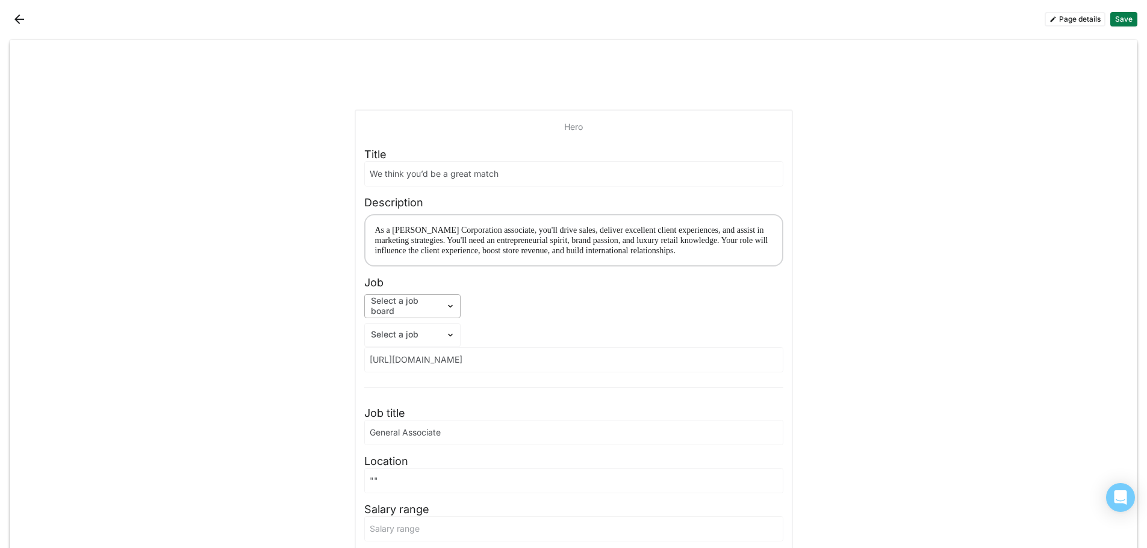
click at [446, 305] on img at bounding box center [451, 307] width 10 height 10
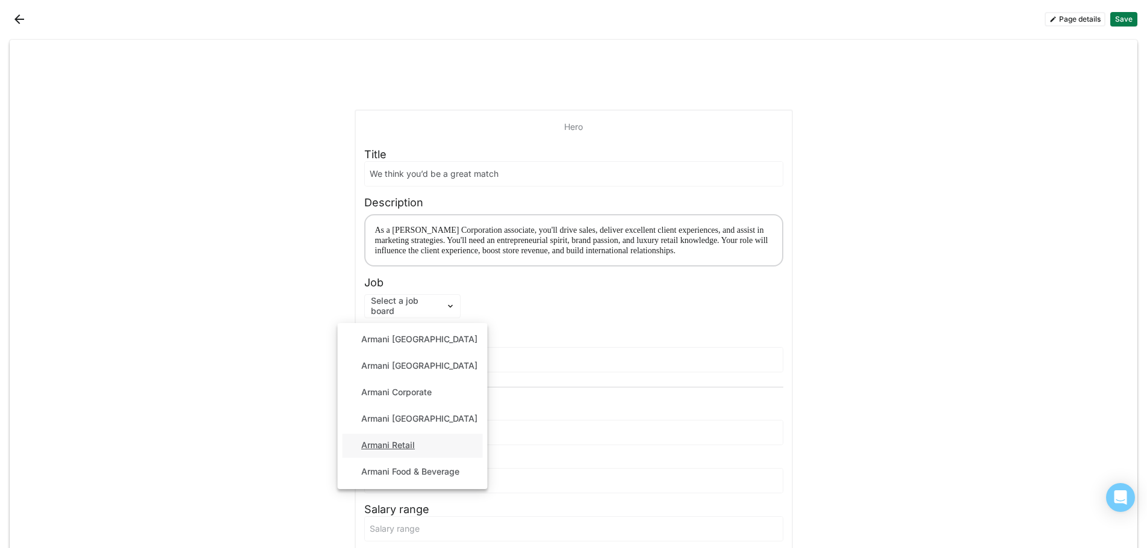
drag, startPoint x: 393, startPoint y: 444, endPoint x: 400, endPoint y: 446, distance: 6.7
click at [393, 445] on div "Armani Retail" at bounding box center [388, 446] width 54 height 10
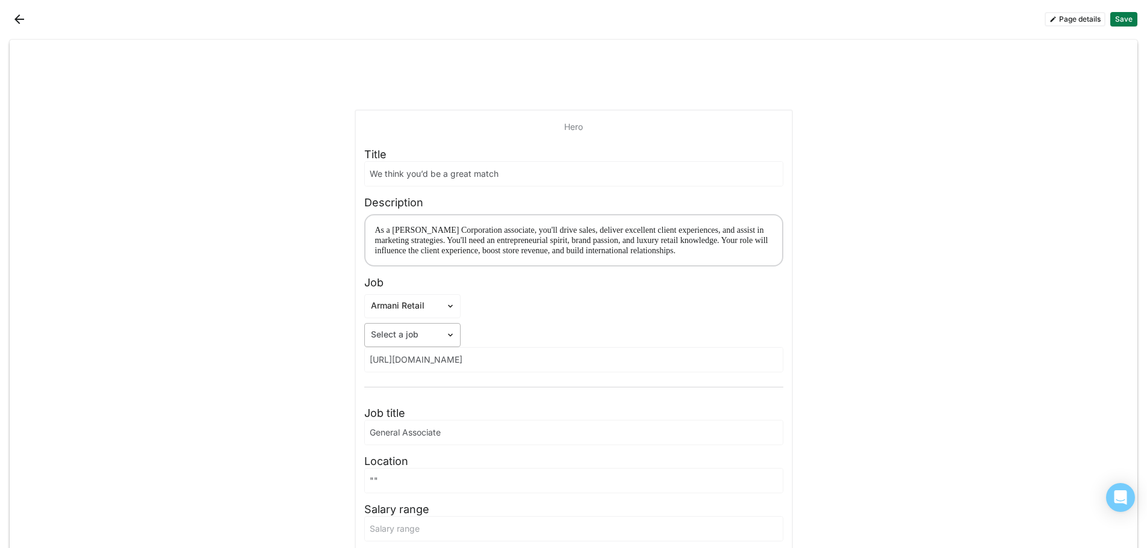
click at [446, 337] on img at bounding box center [451, 336] width 10 height 10
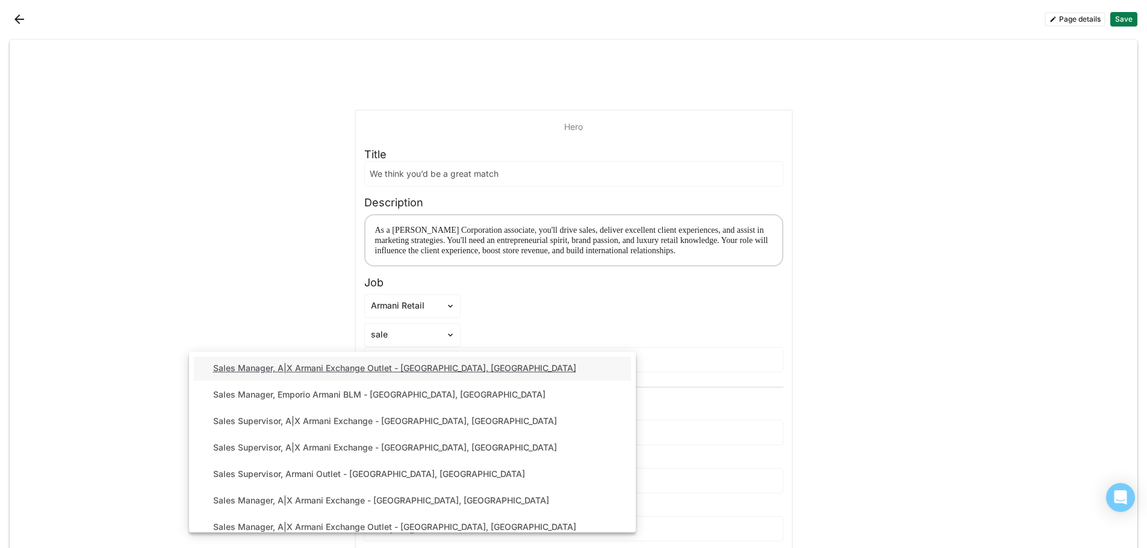
type input "sales"
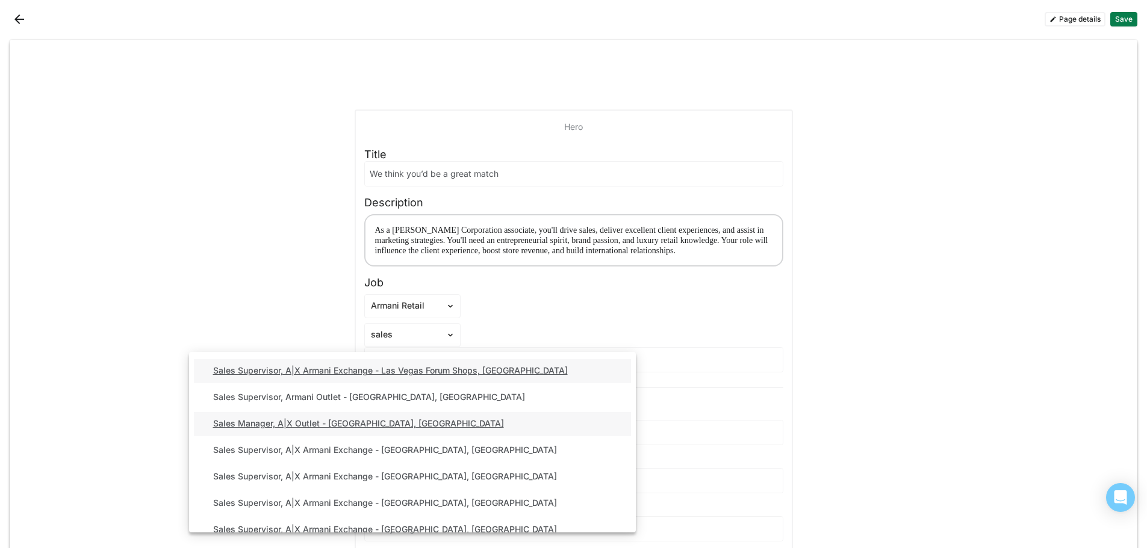
scroll to position [482, 0]
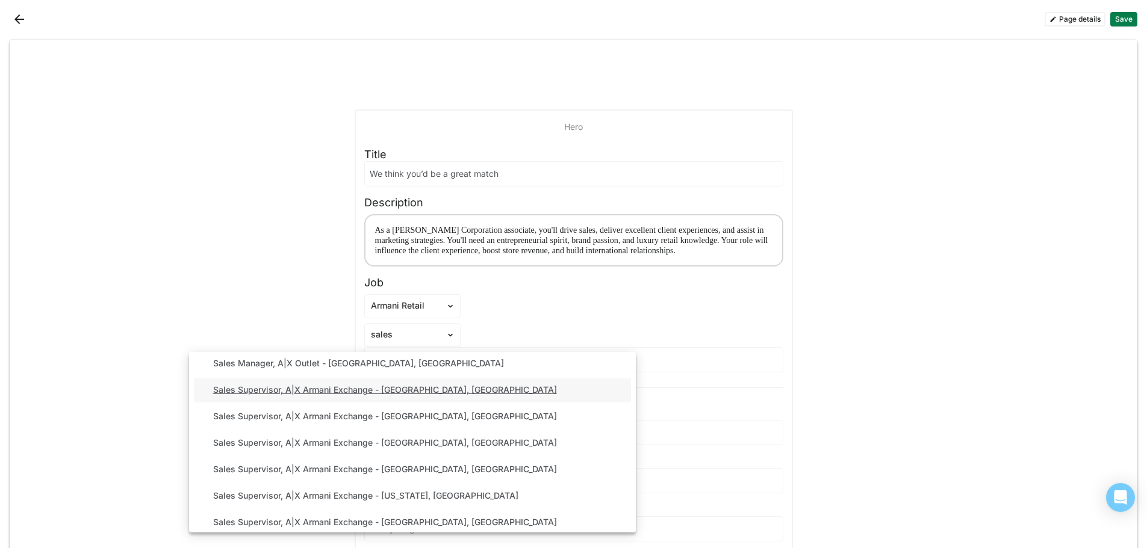
click at [395, 393] on div "Sales Supervisor, A|X Armani Exchange - [GEOGRAPHIC_DATA], [GEOGRAPHIC_DATA]" at bounding box center [385, 390] width 344 height 10
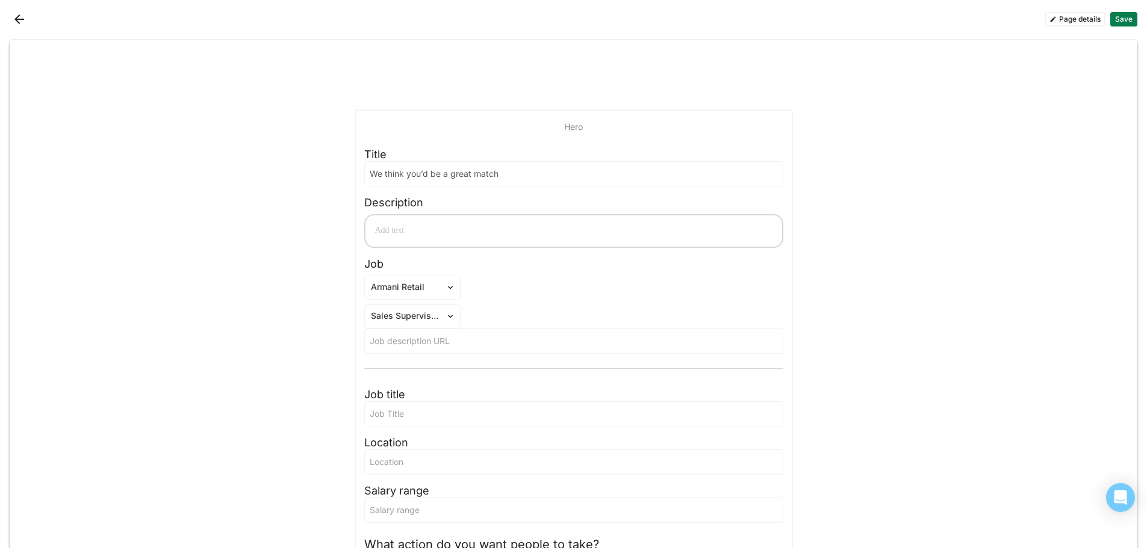
click at [456, 346] on input at bounding box center [574, 341] width 418 height 24
click at [449, 412] on input at bounding box center [574, 414] width 418 height 24
type input "Sales Supervisor, A|X Armani Exchange - [GEOGRAPHIC_DATA]"
click at [485, 463] on input at bounding box center [574, 462] width 418 height 24
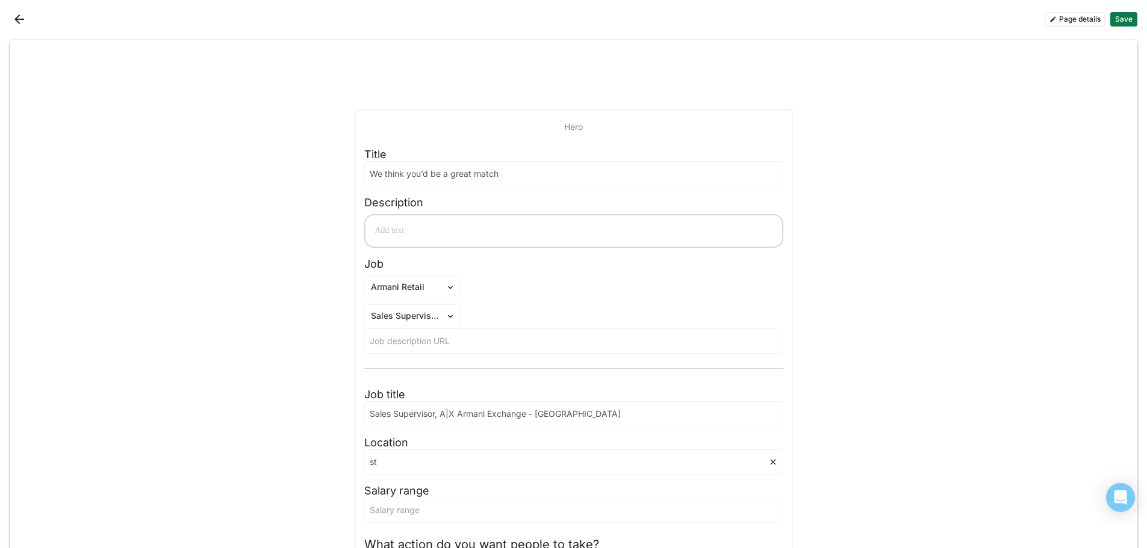
type input "s"
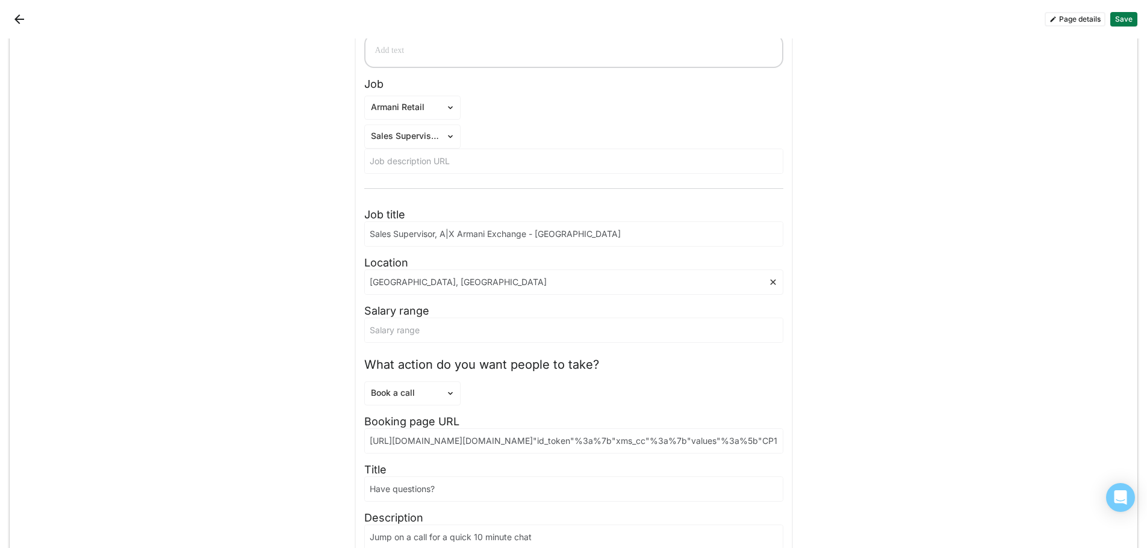
scroll to position [181, 0]
type input "[GEOGRAPHIC_DATA], [GEOGRAPHIC_DATA]"
click at [402, 340] on input at bounding box center [574, 330] width 418 height 24
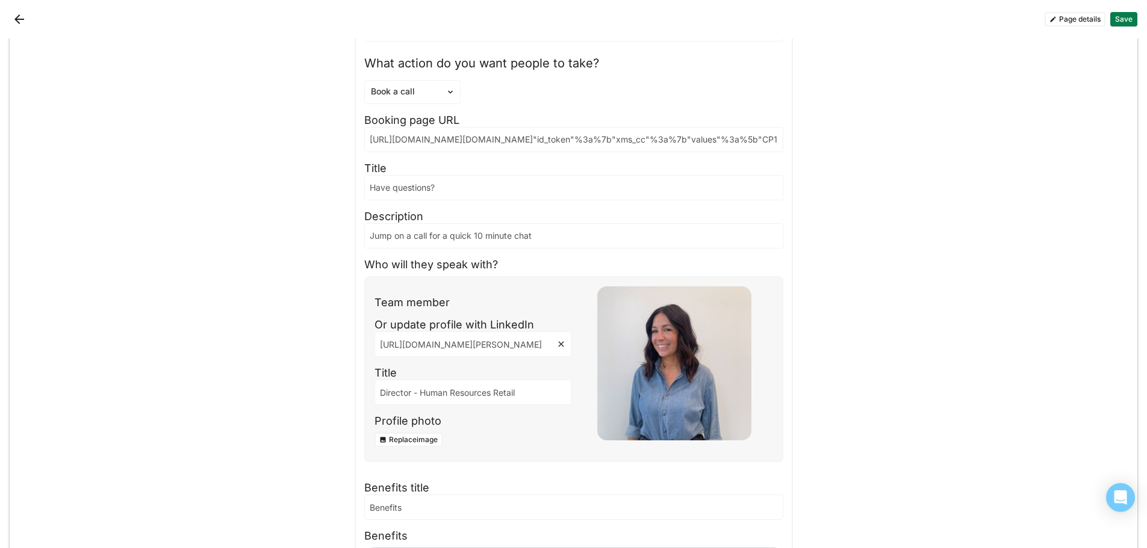
scroll to position [0, 60]
drag, startPoint x: 382, startPoint y: 343, endPoint x: 572, endPoint y: 343, distance: 189.7
click at [572, 343] on div "Team member Or update profile with LinkedIn [URL][DOMAIN_NAME][PERSON_NAME] Tit…" at bounding box center [573, 369] width 419 height 187
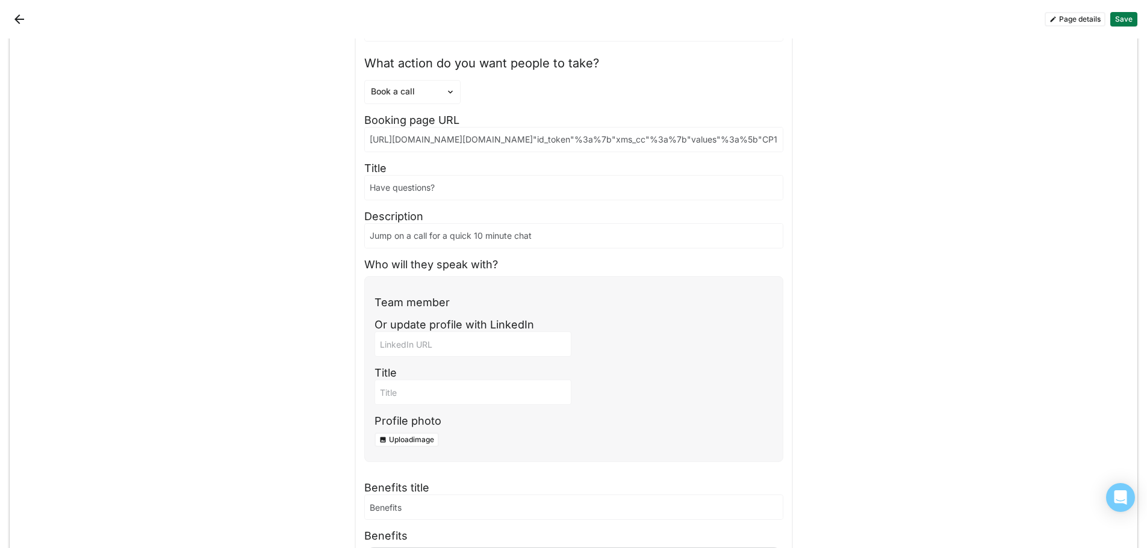
scroll to position [0, 0]
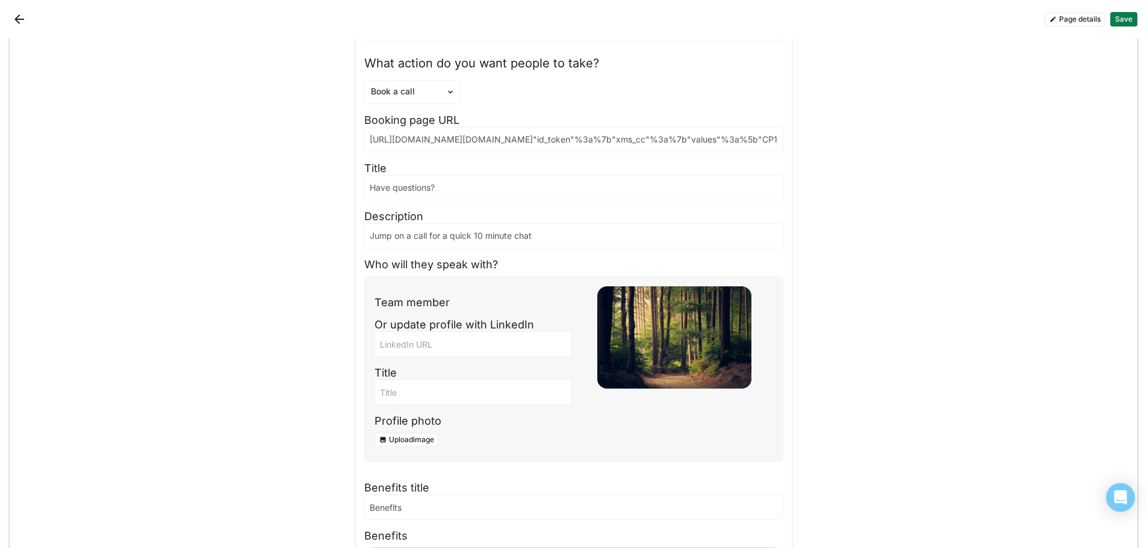
paste input "[URL][DOMAIN_NAME]"
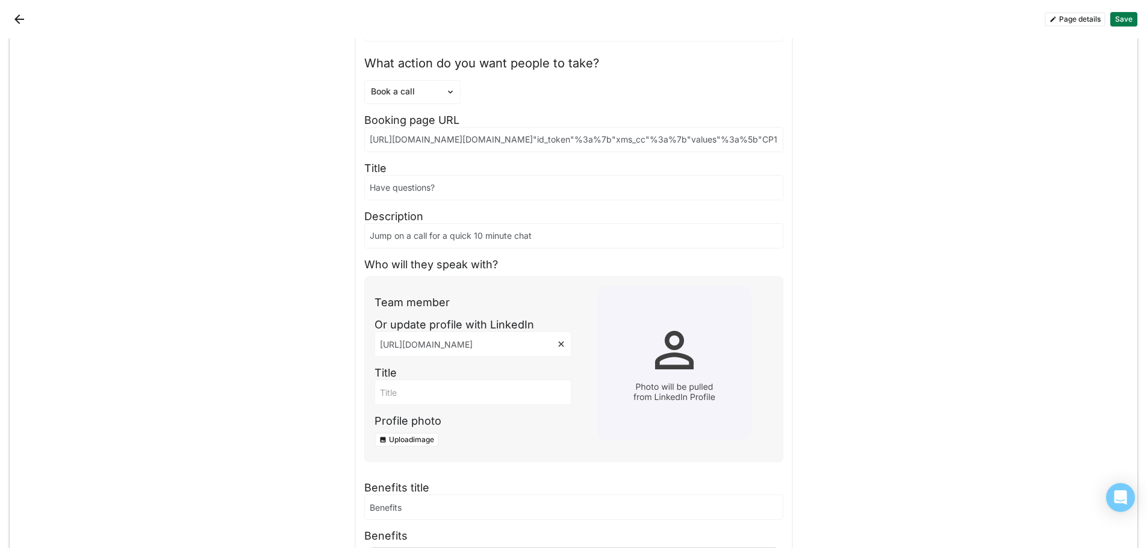
type input "[URL][DOMAIN_NAME]"
click at [437, 392] on input at bounding box center [473, 393] width 196 height 24
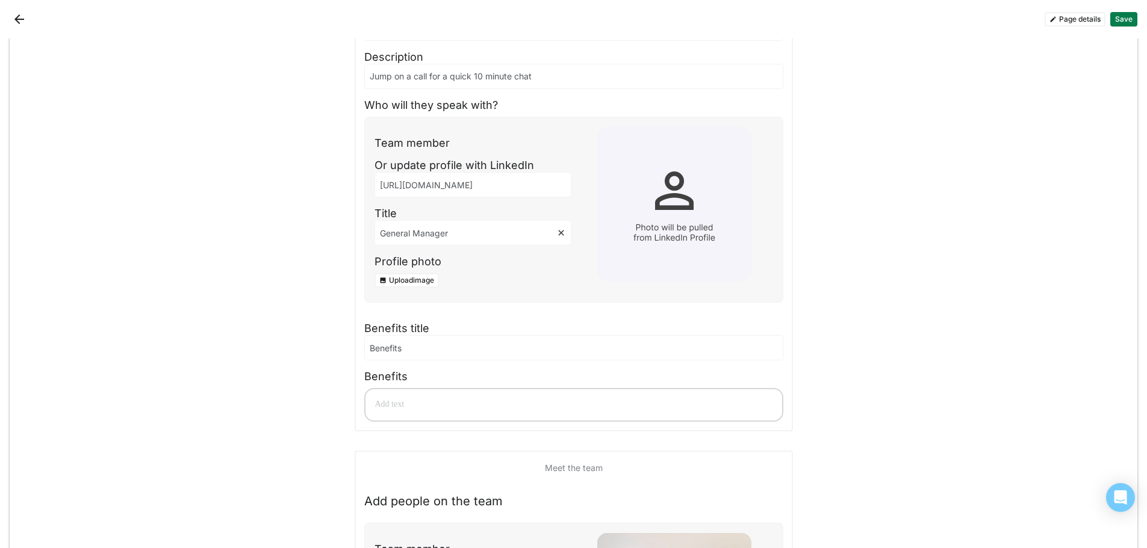
scroll to position [662, 0]
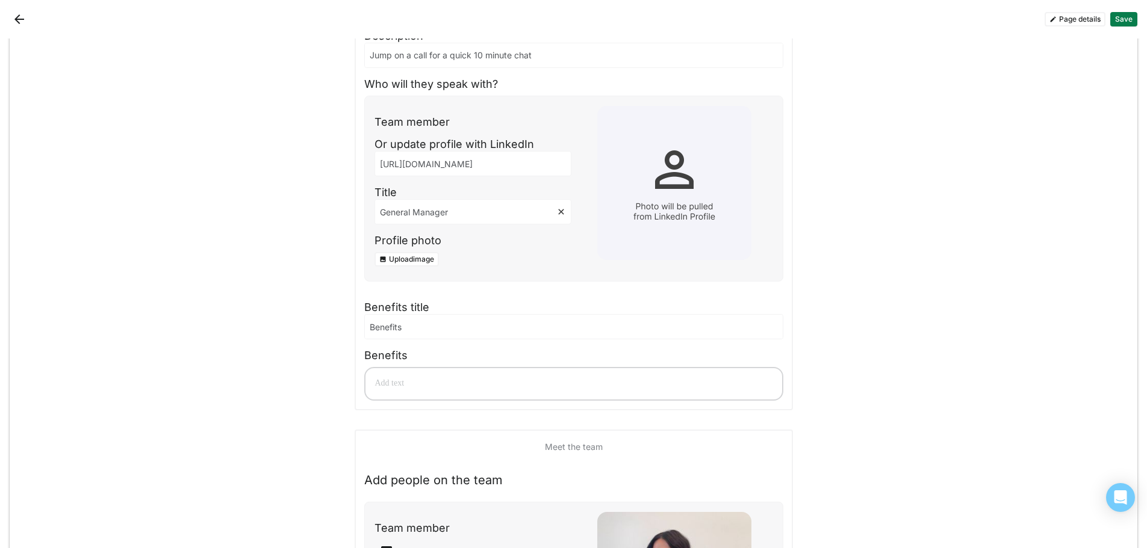
type input "General Manager"
click at [430, 329] on input "Benefits" at bounding box center [574, 327] width 418 height 24
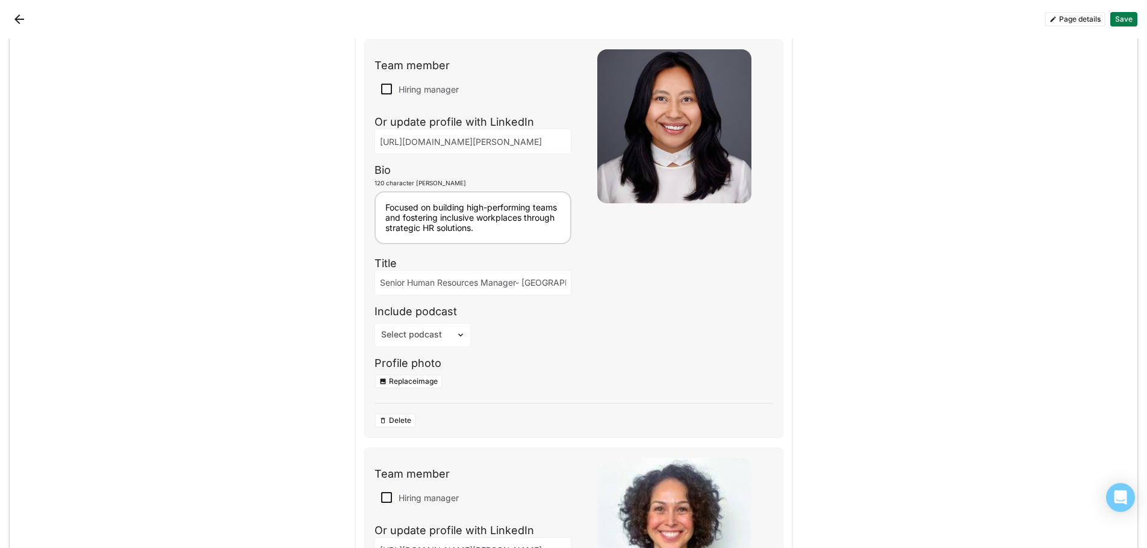
scroll to position [1541, 0]
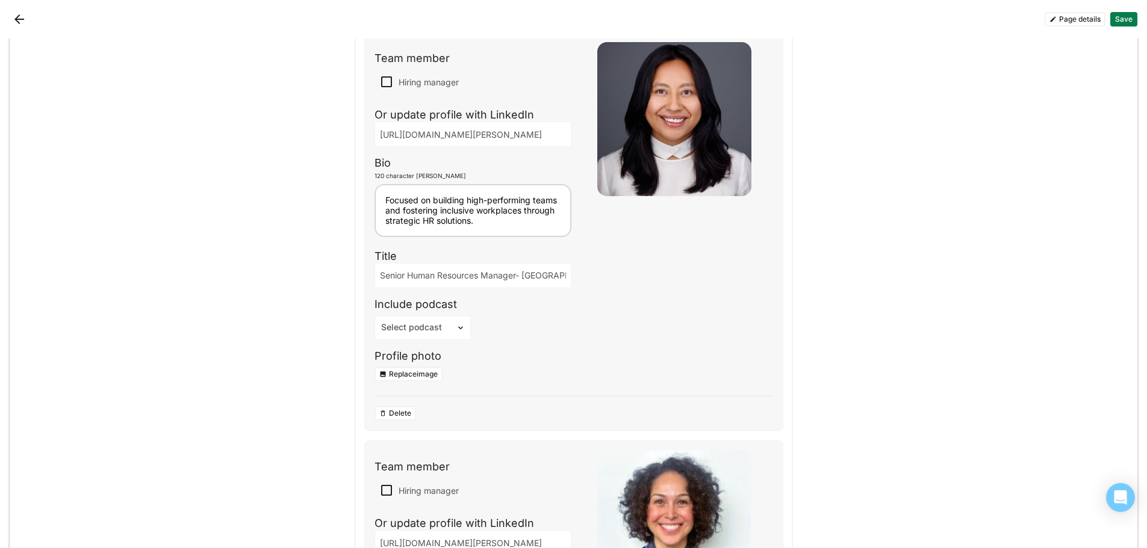
drag, startPoint x: 395, startPoint y: 409, endPoint x: 415, endPoint y: 408, distance: 19.9
click at [396, 409] on button "Delete" at bounding box center [395, 413] width 42 height 14
type input "[URL][DOMAIN_NAME][PERSON_NAME]"
type textarea "Experienced HR leader adept at building diverse teams and promoting positive cu…"
type input "Vice President, Human Resources"
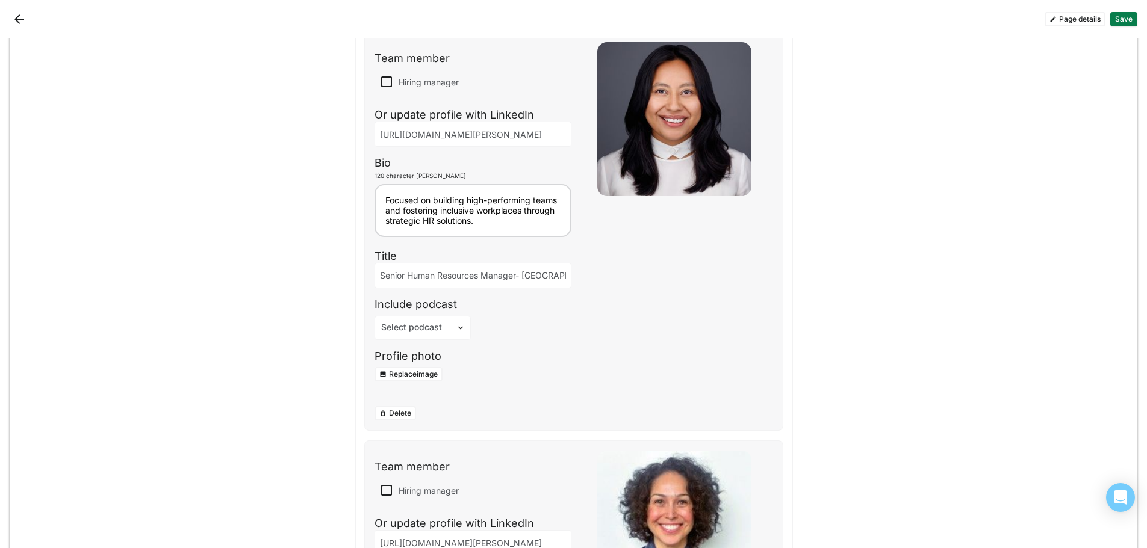
type input "[URL][DOMAIN_NAME][PERSON_NAME]"
type textarea "Managed HR at [PERSON_NAME], with previous roles in retail management and visua…"
type input "Manager, Recruitment - Retail"
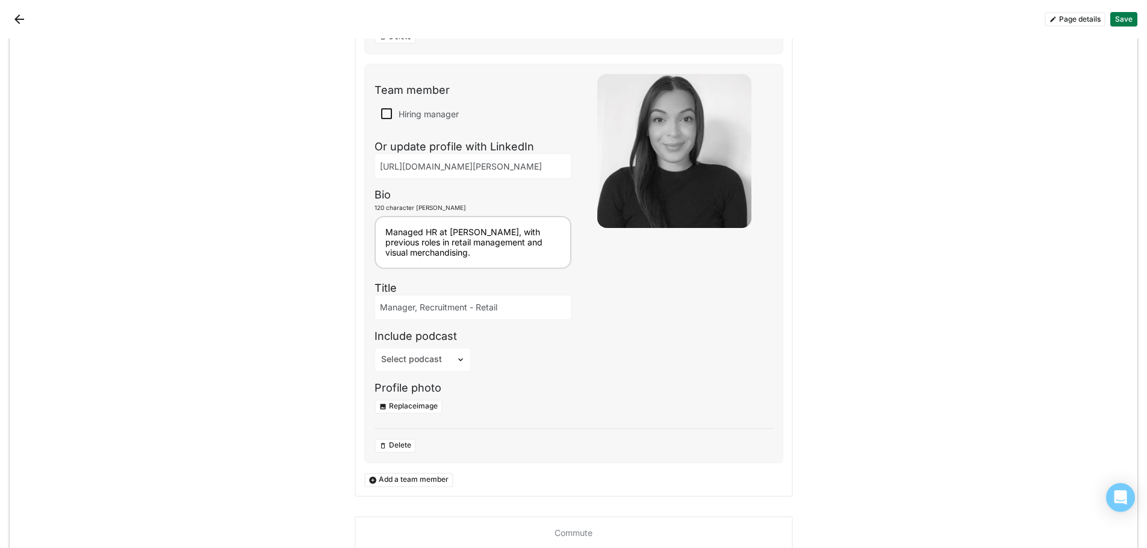
scroll to position [1662, 0]
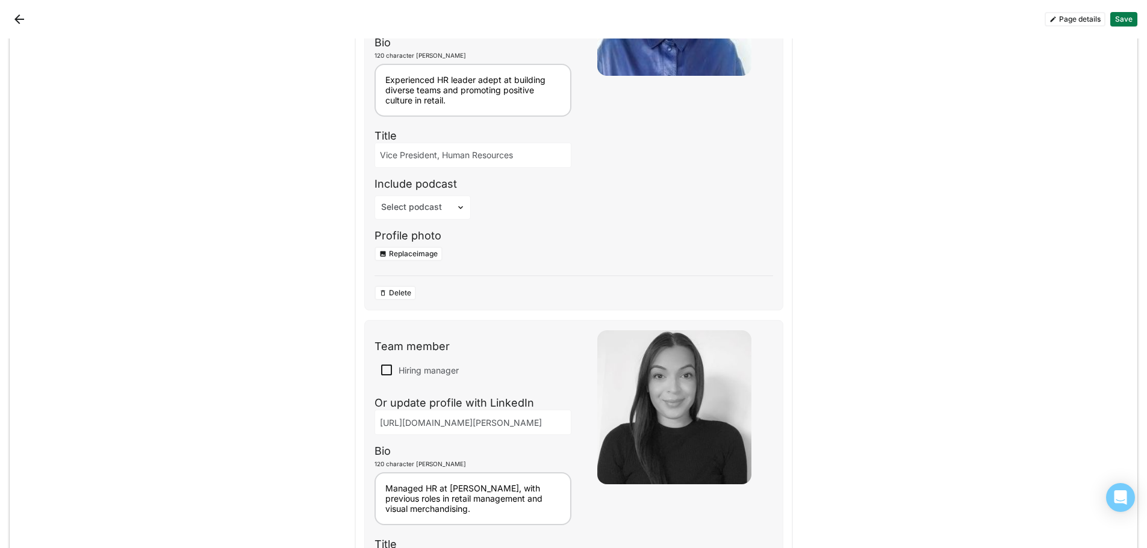
click at [387, 368] on img at bounding box center [386, 370] width 14 height 14
click at [379, 370] on input "Hiring manager" at bounding box center [379, 370] width 1 height 1
checkbox input "true"
checkbox input "false"
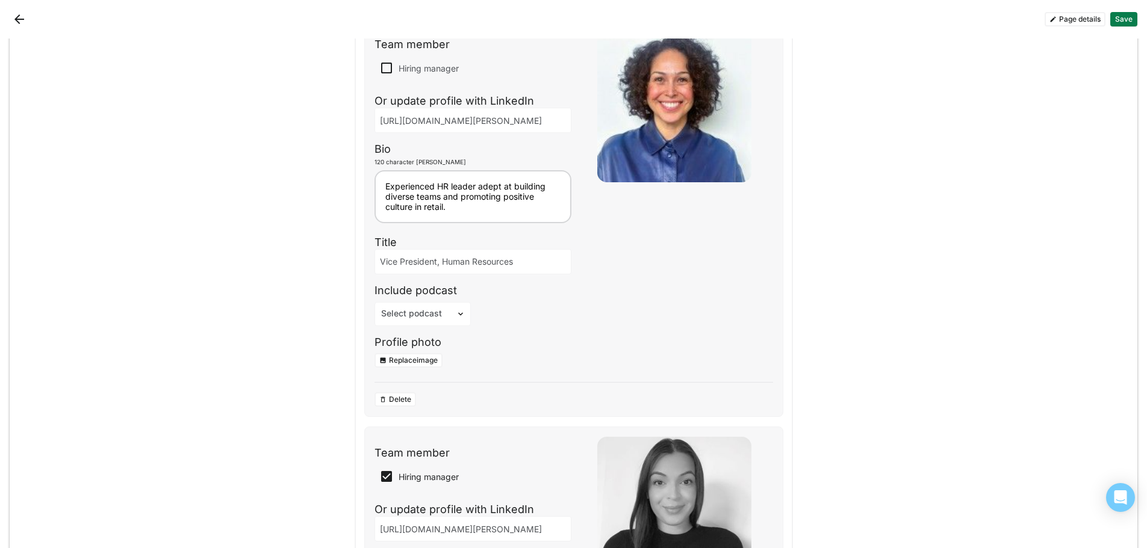
scroll to position [1602, 0]
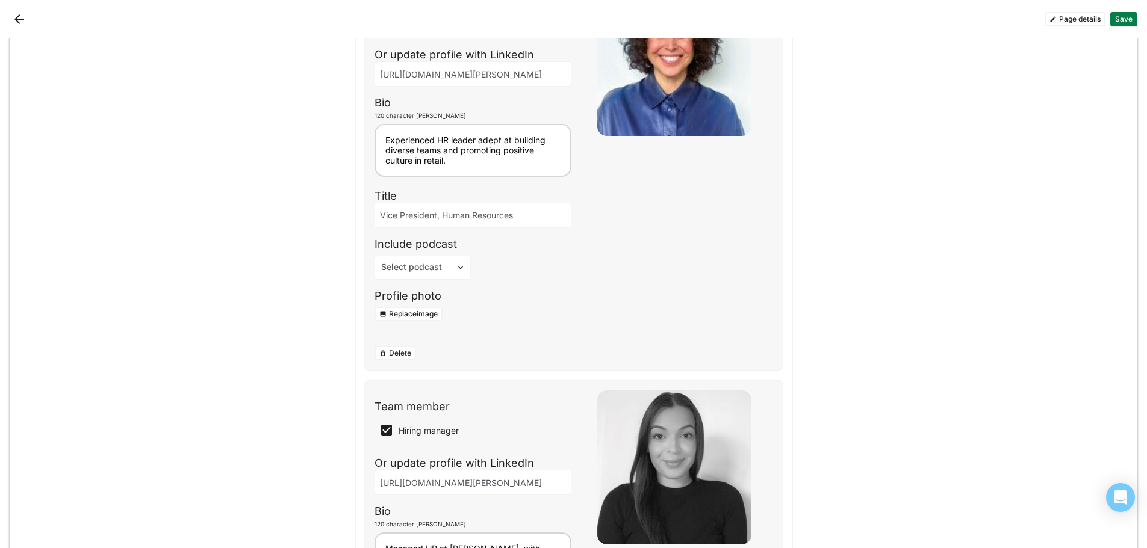
click at [379, 428] on img at bounding box center [386, 430] width 14 height 14
click at [379, 430] on input "Hiring manager" at bounding box center [379, 430] width 1 height 1
checkbox input "false"
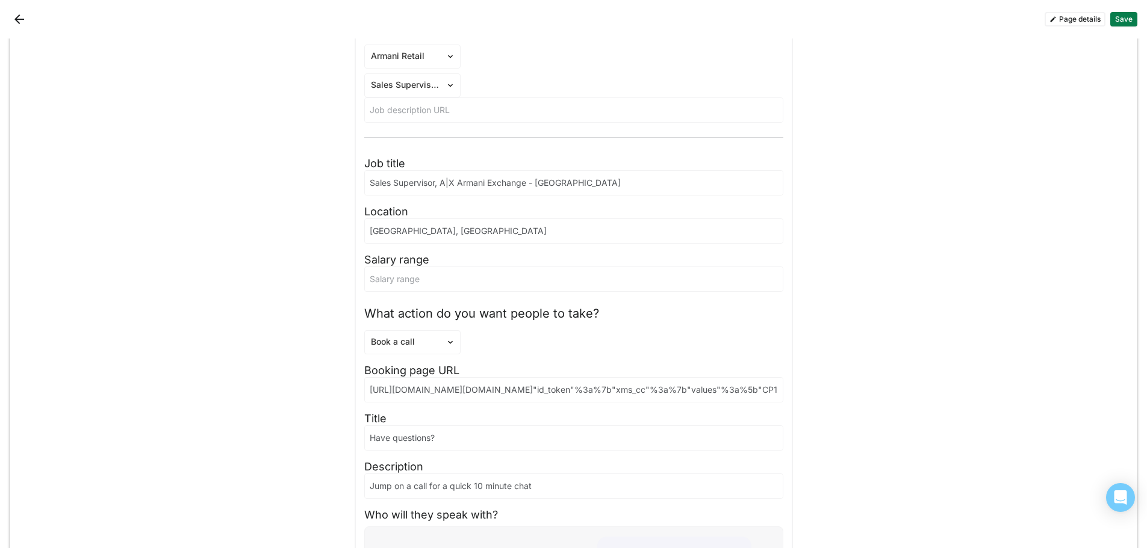
scroll to position [217, 0]
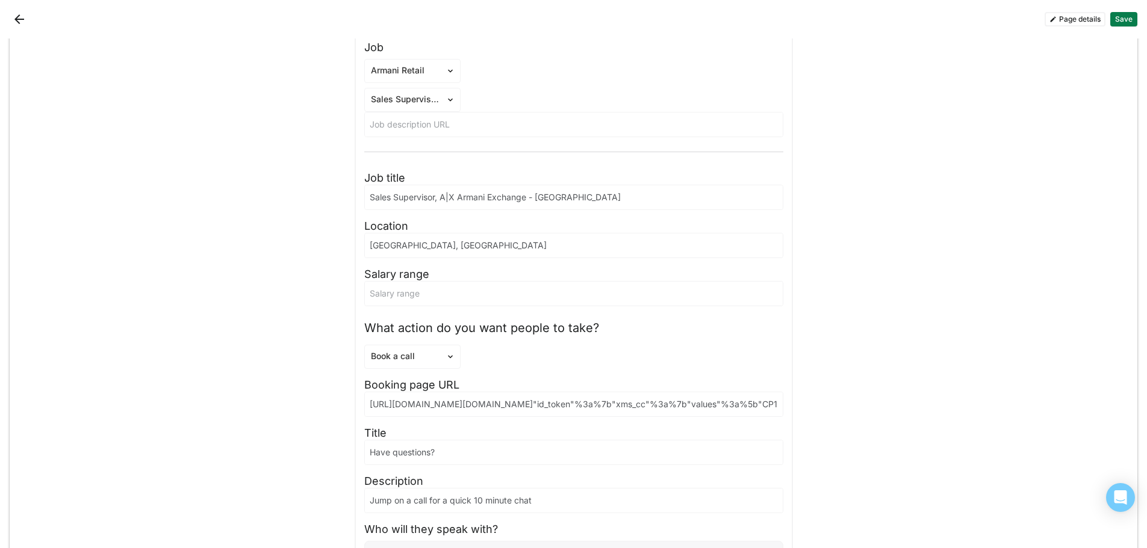
click at [457, 294] on input at bounding box center [574, 294] width 418 height 24
click at [446, 361] on img at bounding box center [451, 357] width 10 height 10
click at [410, 418] on div "Start application" at bounding box center [419, 417] width 67 height 10
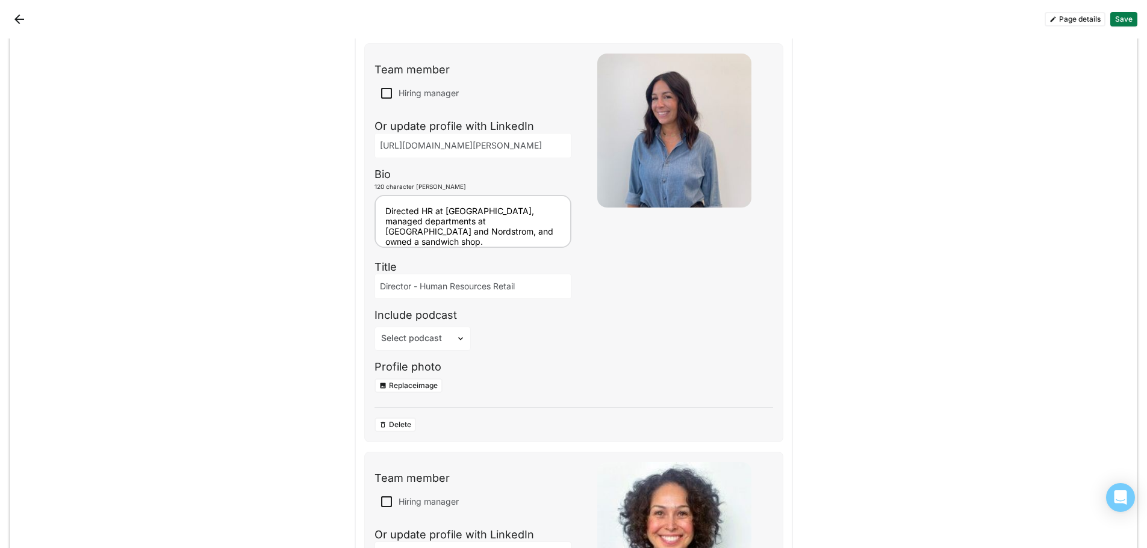
scroll to position [759, 0]
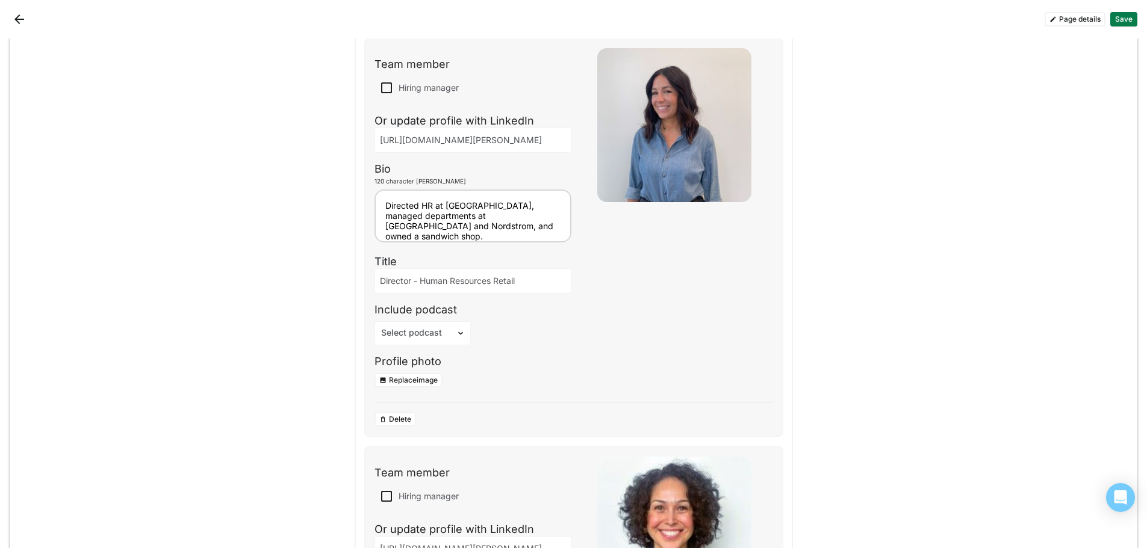
click at [383, 418] on button "Delete" at bounding box center [395, 419] width 42 height 14
type input "[URL][DOMAIN_NAME][PERSON_NAME]"
type textarea "Experienced HR leader adept at building diverse teams and promoting positive cu…"
type input "Vice President, Human Resources"
type input "[URL][DOMAIN_NAME][PERSON_NAME]"
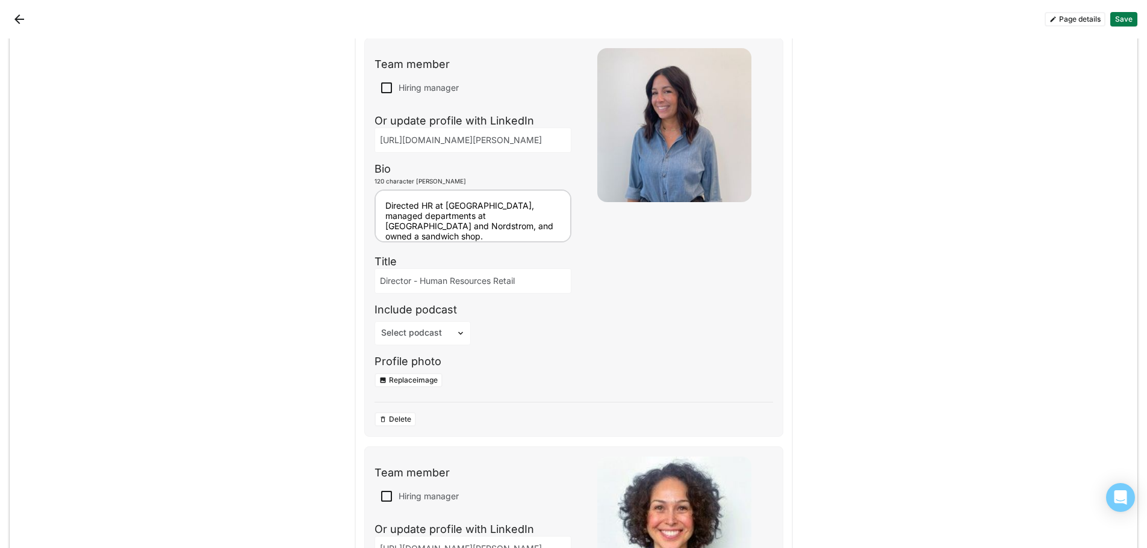
type textarea "Managed HR at [PERSON_NAME], with previous roles in retail management and visua…"
type input "Manager, Recruitment - Retail"
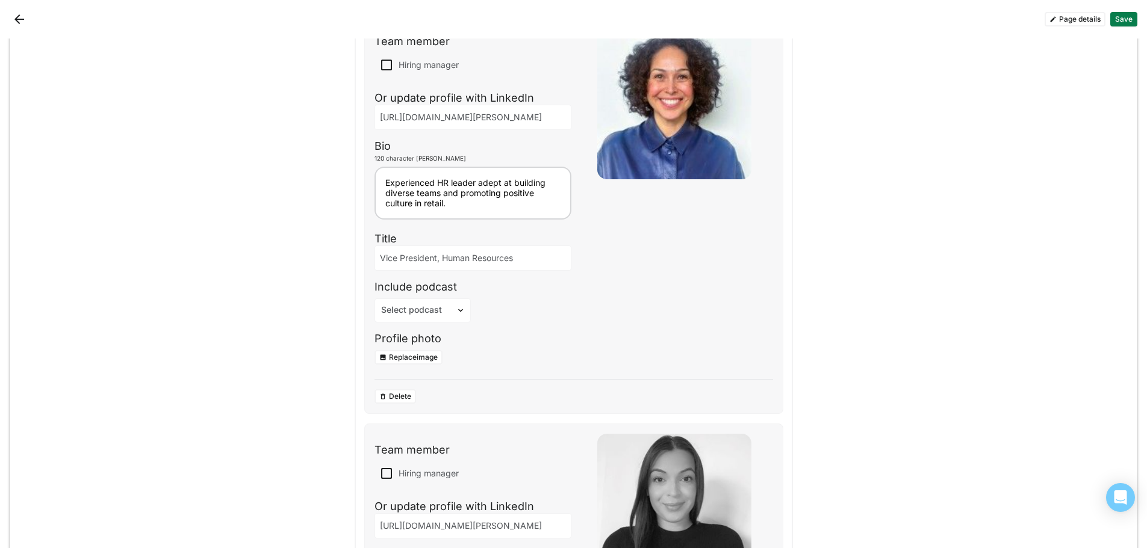
scroll to position [819, 0]
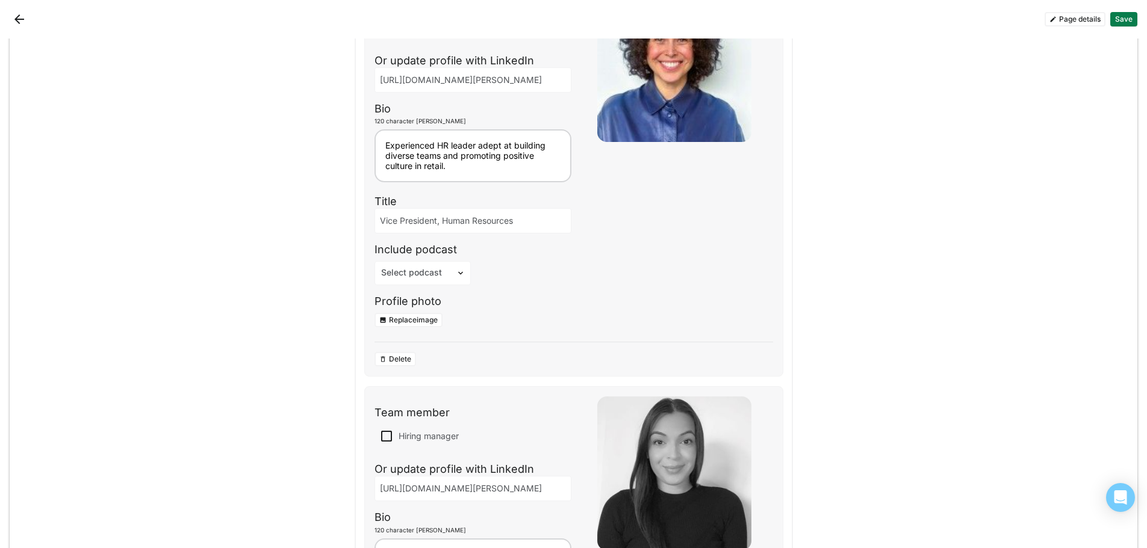
click at [393, 364] on button "Delete" at bounding box center [395, 359] width 42 height 14
type input "[URL][DOMAIN_NAME][PERSON_NAME]"
type textarea "Managed HR at [PERSON_NAME], with previous roles in retail management and visua…"
type input "Manager, Recruitment - Retail"
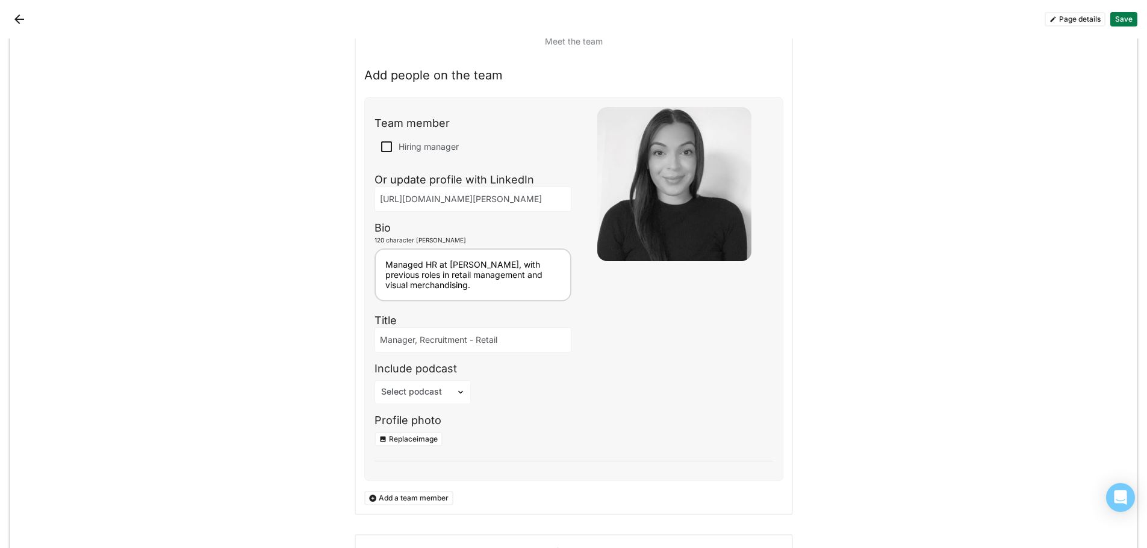
scroll to position [722, 0]
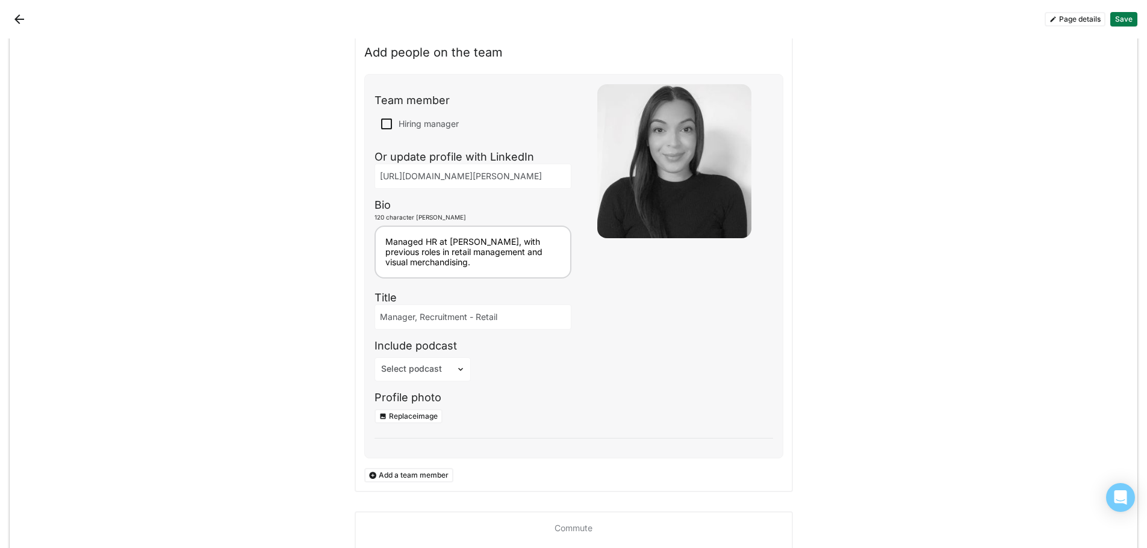
click at [429, 477] on button "Add a team member" at bounding box center [408, 475] width 89 height 14
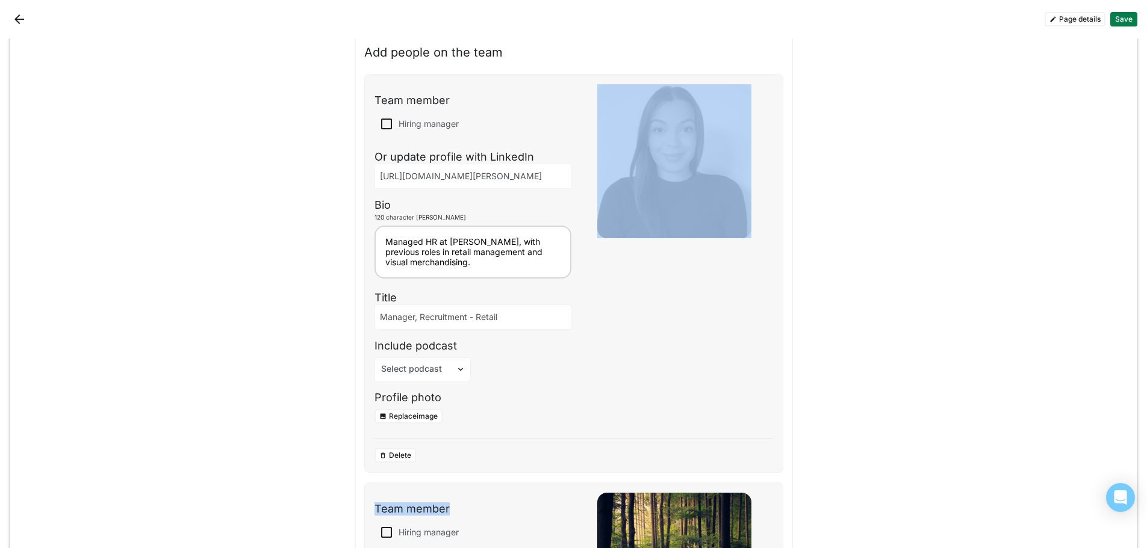
drag, startPoint x: 511, startPoint y: 496, endPoint x: 511, endPoint y: 400, distance: 95.1
click at [511, 400] on div "Team member Hiring manager Or update profile with LinkedIn [URL][DOMAIN_NAME][P…" at bounding box center [573, 490] width 419 height 832
click at [909, 442] on div "Hero Title We think you’d be a great match Description Job Armani Retail Sales …" at bounding box center [574, 317] width 1128 height 2001
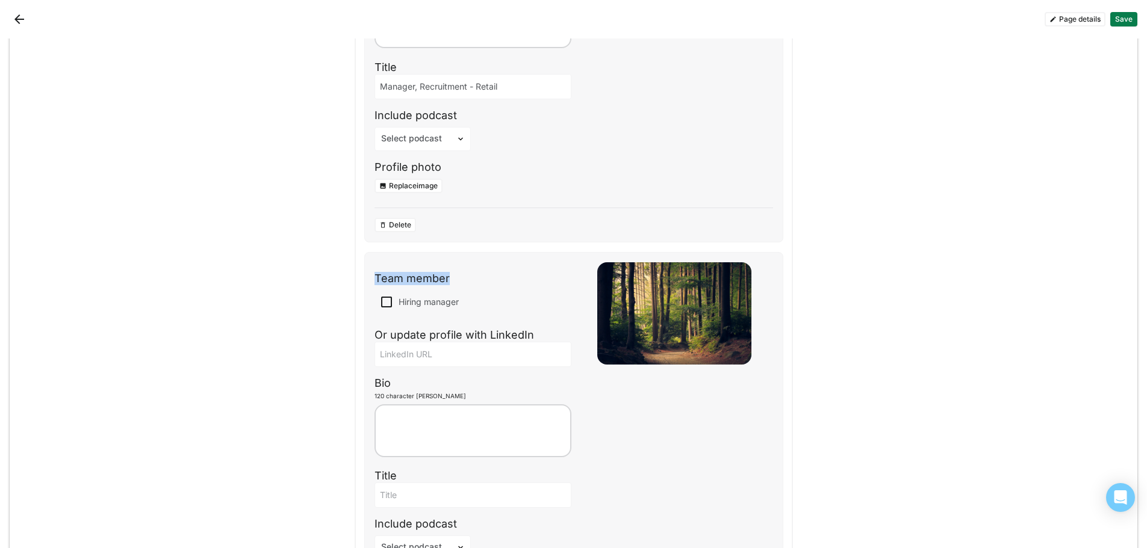
scroll to position [1024, 0]
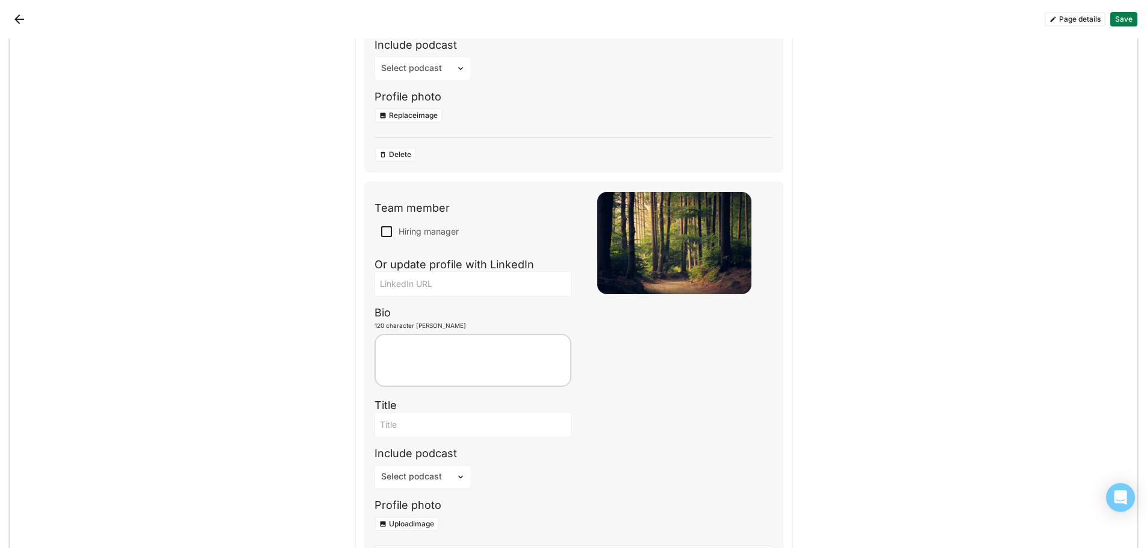
click at [715, 423] on div at bounding box center [674, 364] width 197 height 344
click at [408, 287] on input at bounding box center [473, 284] width 196 height 24
paste input "[URL][DOMAIN_NAME][PERSON_NAME]"
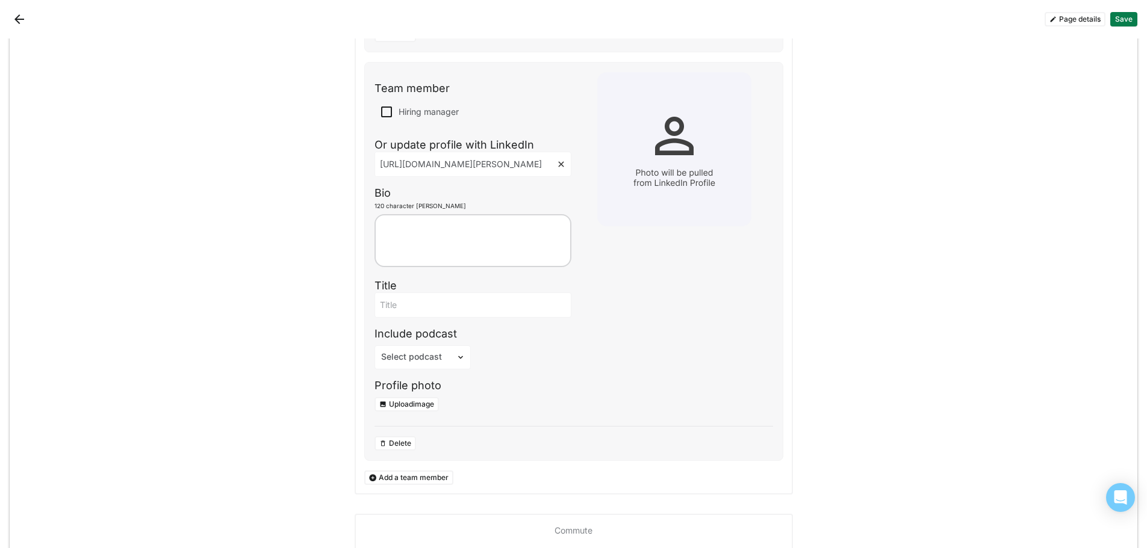
scroll to position [1144, 0]
type input "[URL][DOMAIN_NAME][PERSON_NAME]"
click at [430, 312] on input at bounding box center [473, 305] width 196 height 24
type input "Area Manager, [US_STATE]"
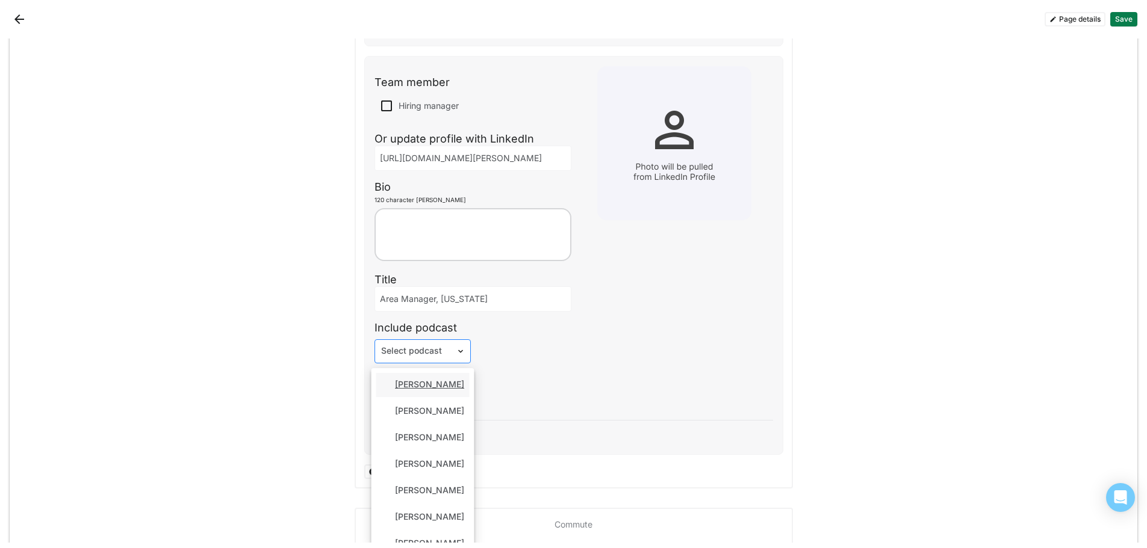
scroll to position [10, 0]
click at [447, 363] on div "Team member Hiring manager Or update profile with LinkedIn [URL][DOMAIN_NAME][P…" at bounding box center [472, 235] width 197 height 344
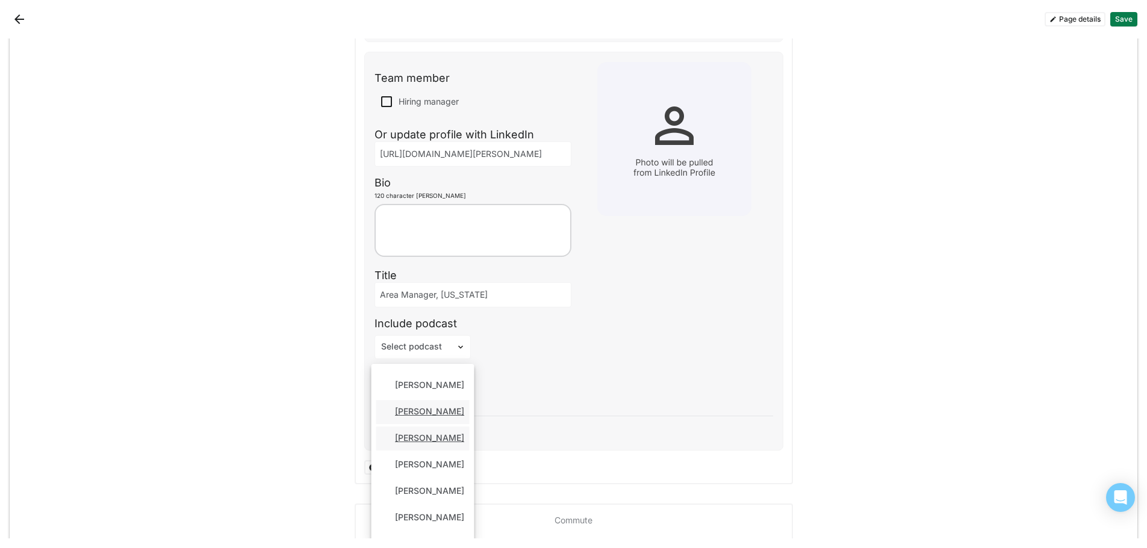
scroll to position [197, 0]
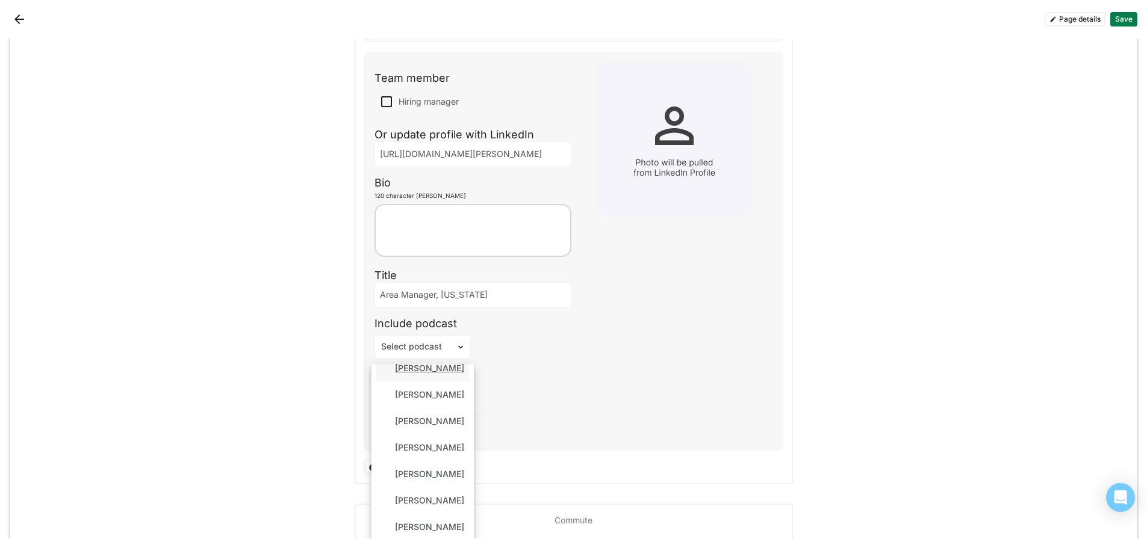
click at [421, 370] on div "[PERSON_NAME]" at bounding box center [429, 369] width 69 height 10
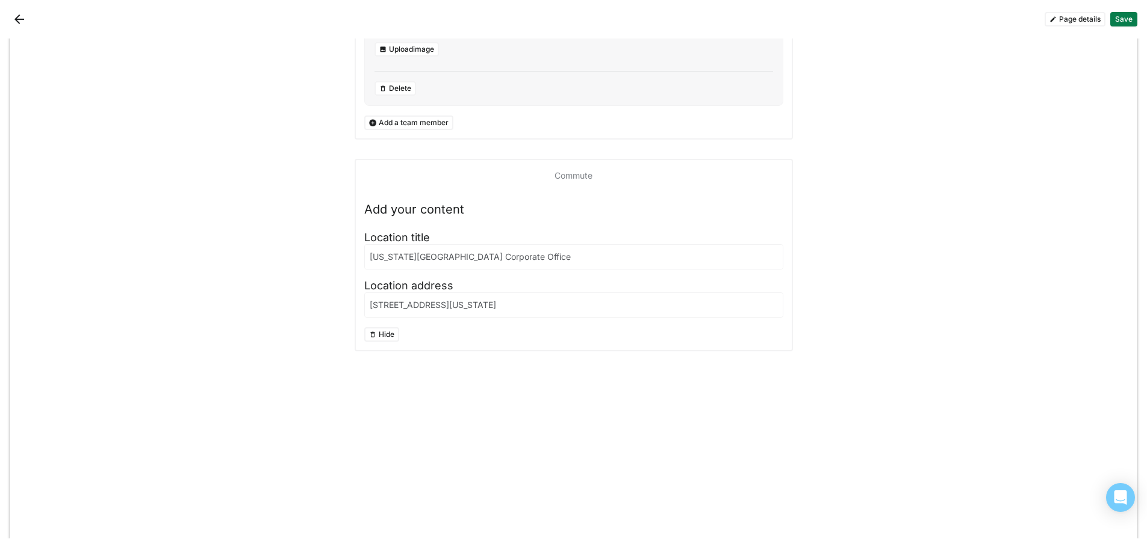
scroll to position [1500, 0]
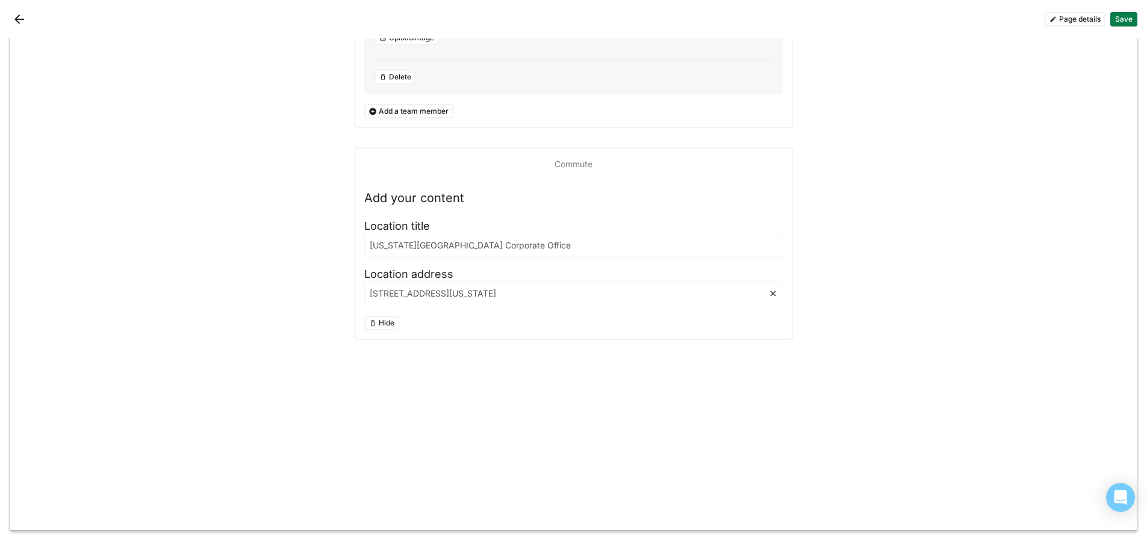
drag, startPoint x: 535, startPoint y: 293, endPoint x: 346, endPoint y: 279, distance: 189.6
paste input "[STREET_ADDRESS]"
click at [565, 294] on input "[STREET_ADDRESS]" at bounding box center [566, 294] width 403 height 24
type input "[STREET_ADDRESS]"
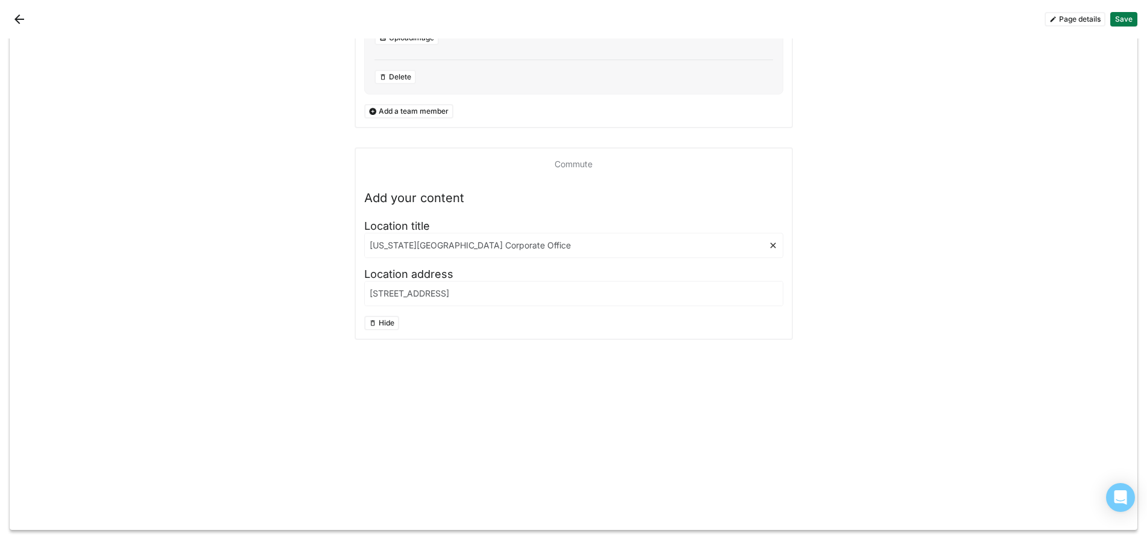
drag, startPoint x: 508, startPoint y: 249, endPoint x: 348, endPoint y: 230, distance: 160.7
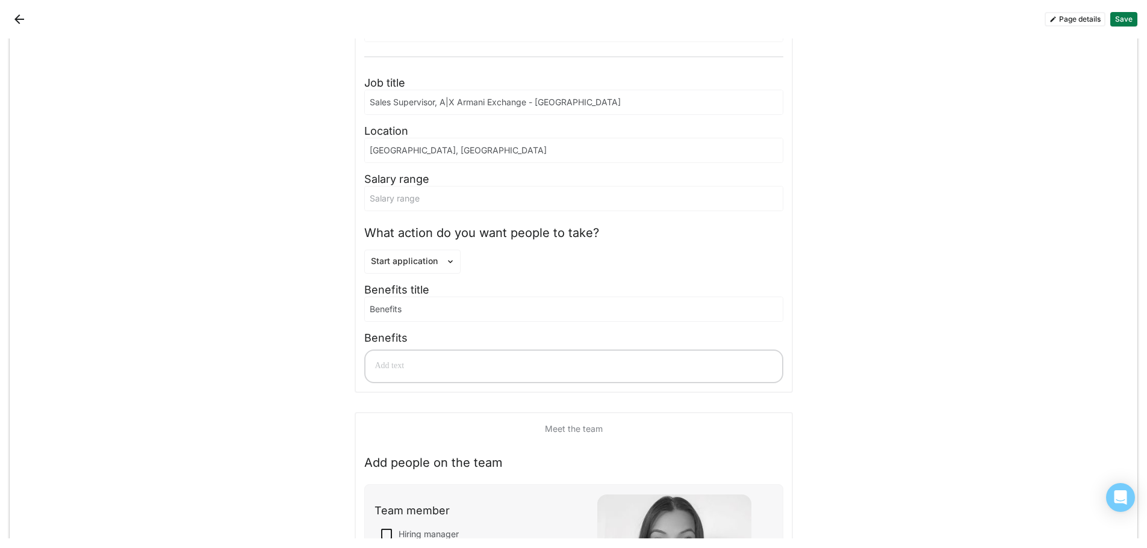
scroll to position [296, 0]
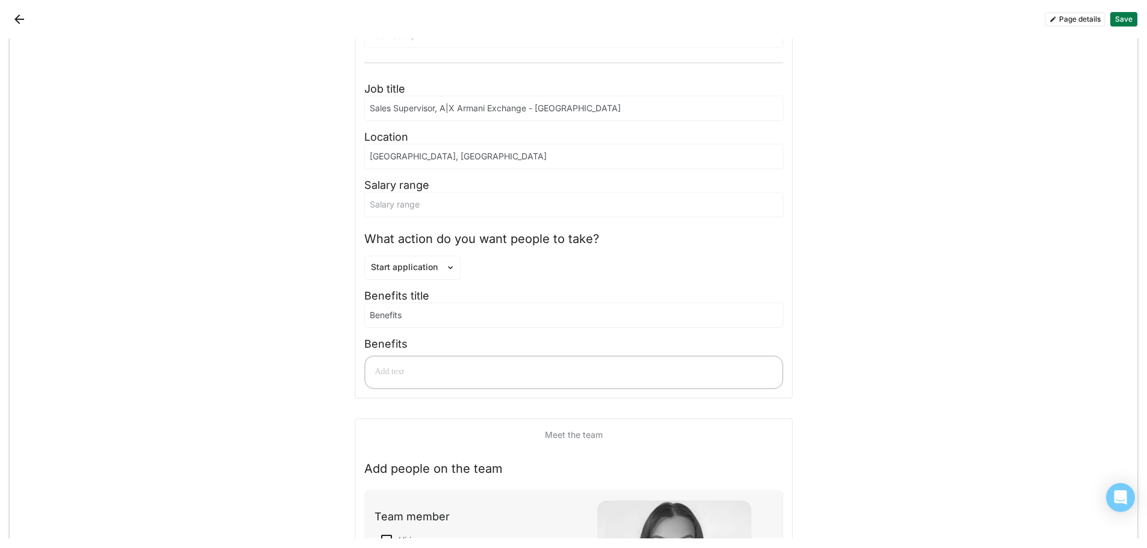
type input "A|X Armani Exchange [GEOGRAPHIC_DATA]"
click at [508, 207] on input at bounding box center [574, 205] width 418 height 24
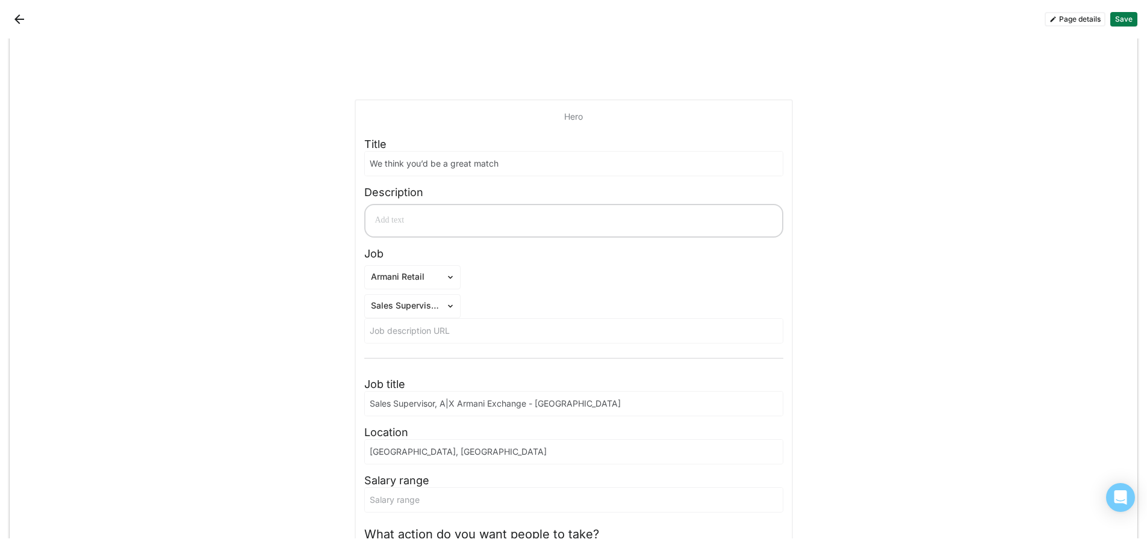
scroll to position [0, 0]
click at [1117, 19] on button "Save" at bounding box center [1123, 19] width 27 height 14
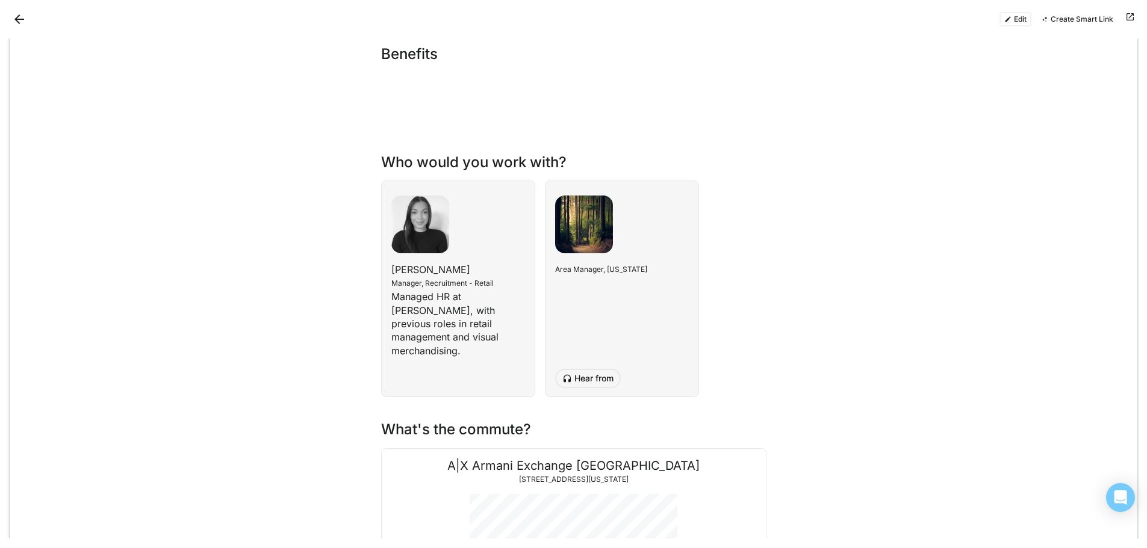
scroll to position [301, 0]
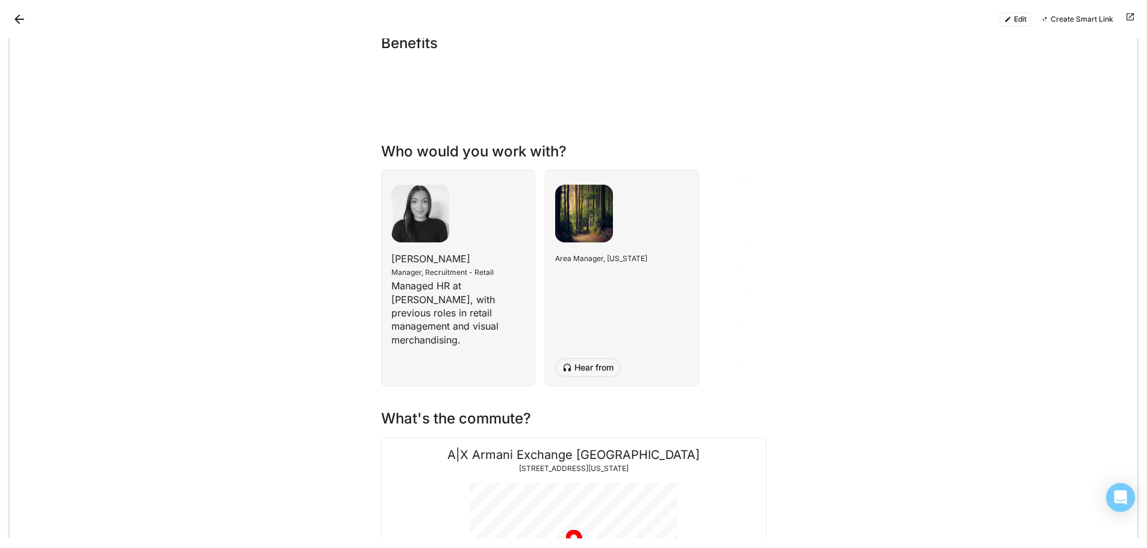
click at [599, 368] on button "Hear from" at bounding box center [588, 367] width 66 height 19
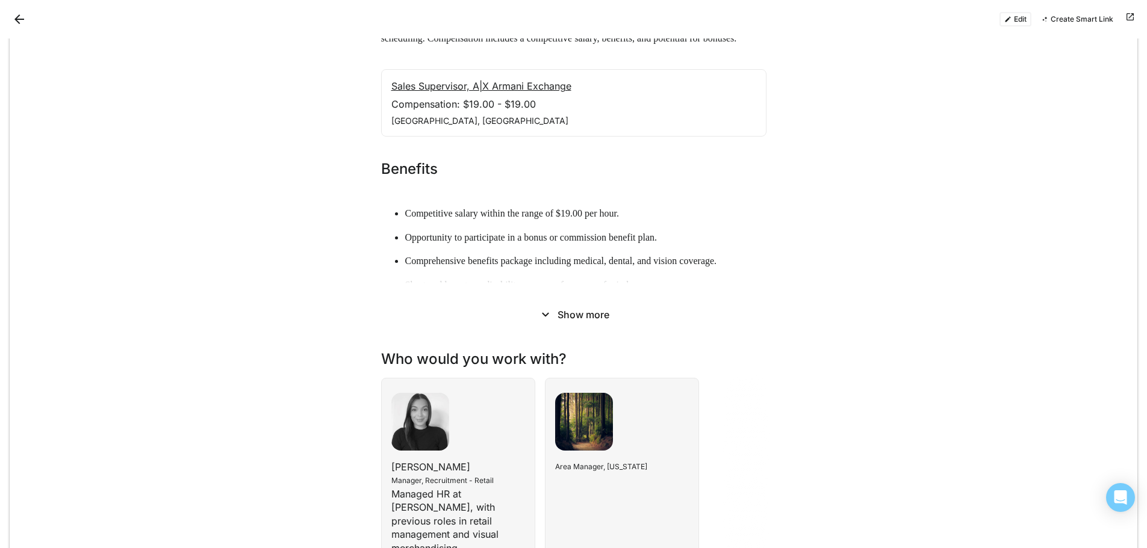
scroll to position [241, 0]
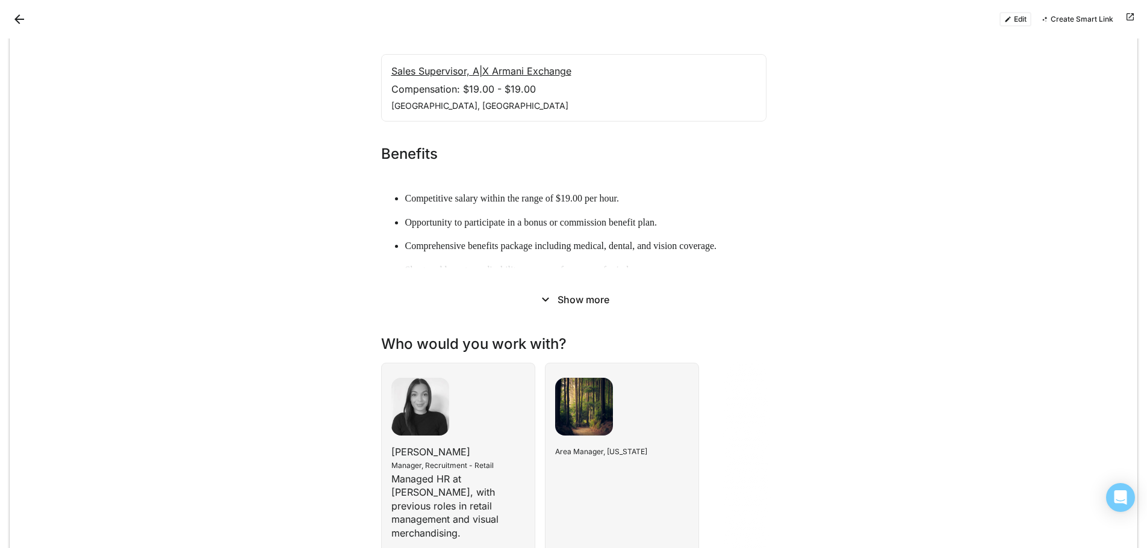
click at [593, 299] on button "Show more" at bounding box center [574, 300] width 90 height 24
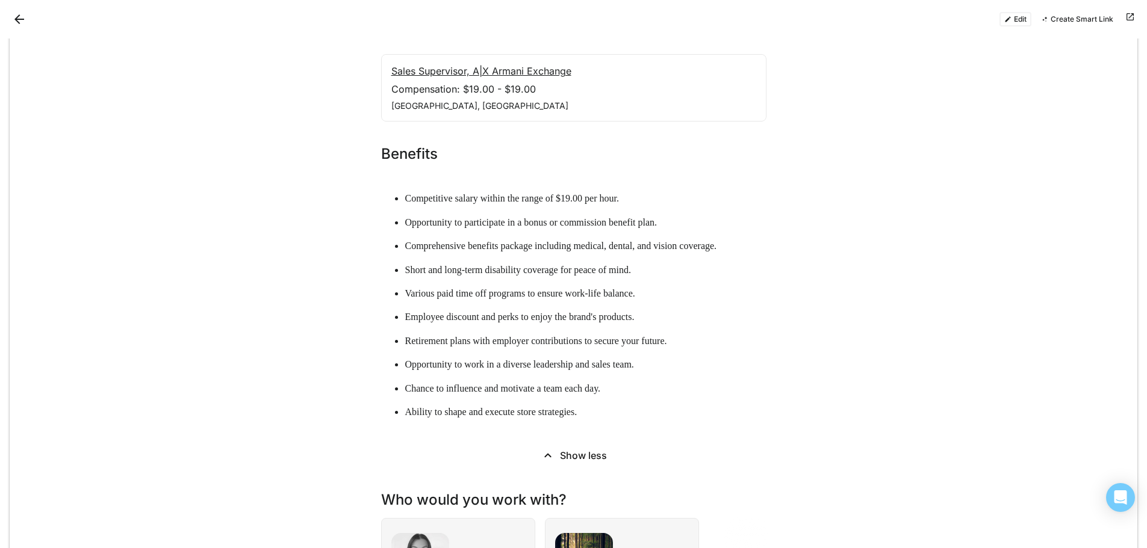
click at [601, 457] on button "Show less" at bounding box center [573, 456] width 85 height 24
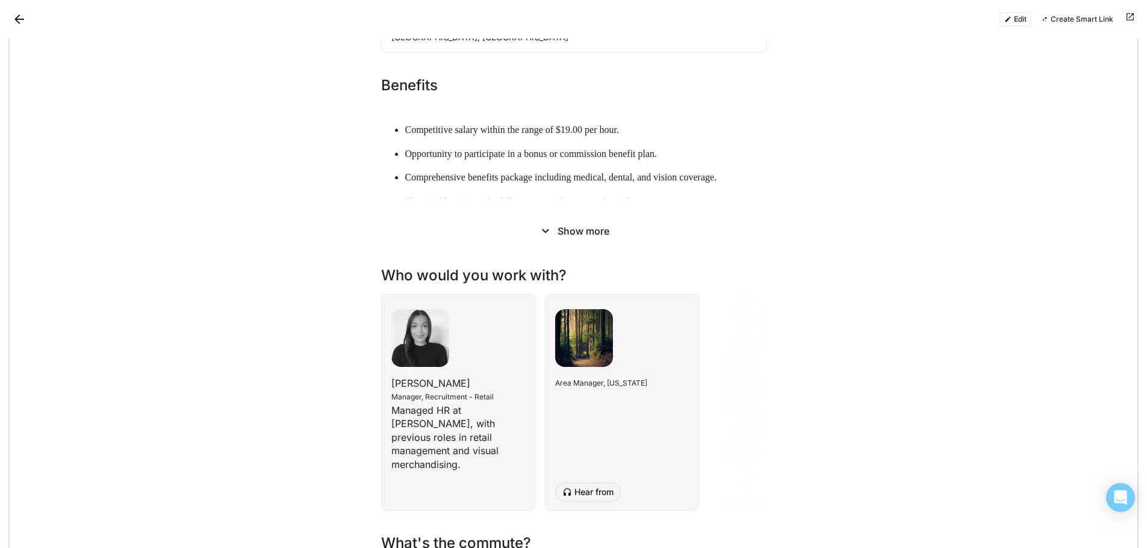
scroll to position [338, 0]
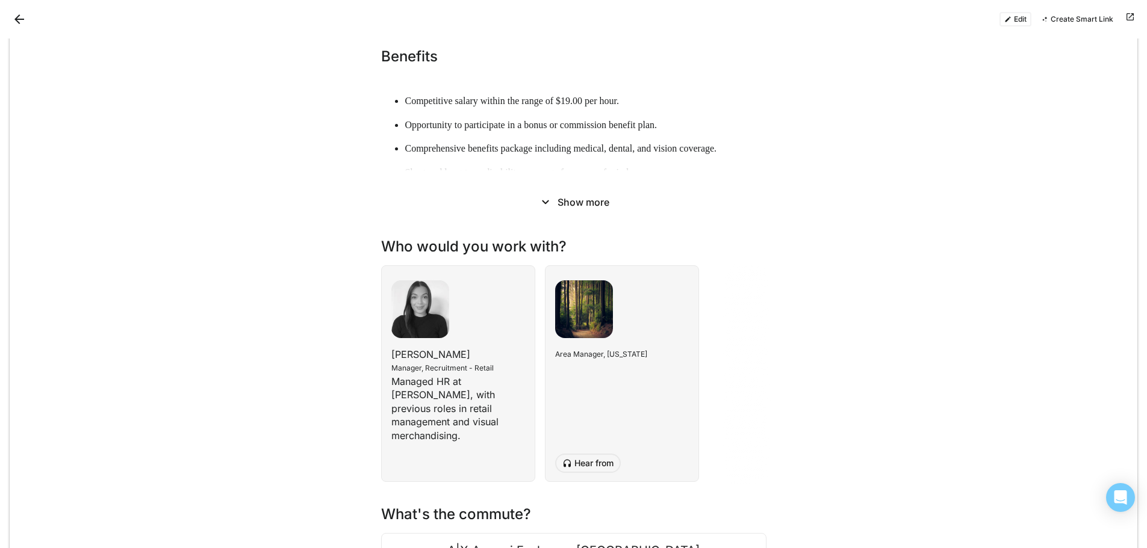
click at [1016, 23] on button "Edit" at bounding box center [1015, 19] width 32 height 14
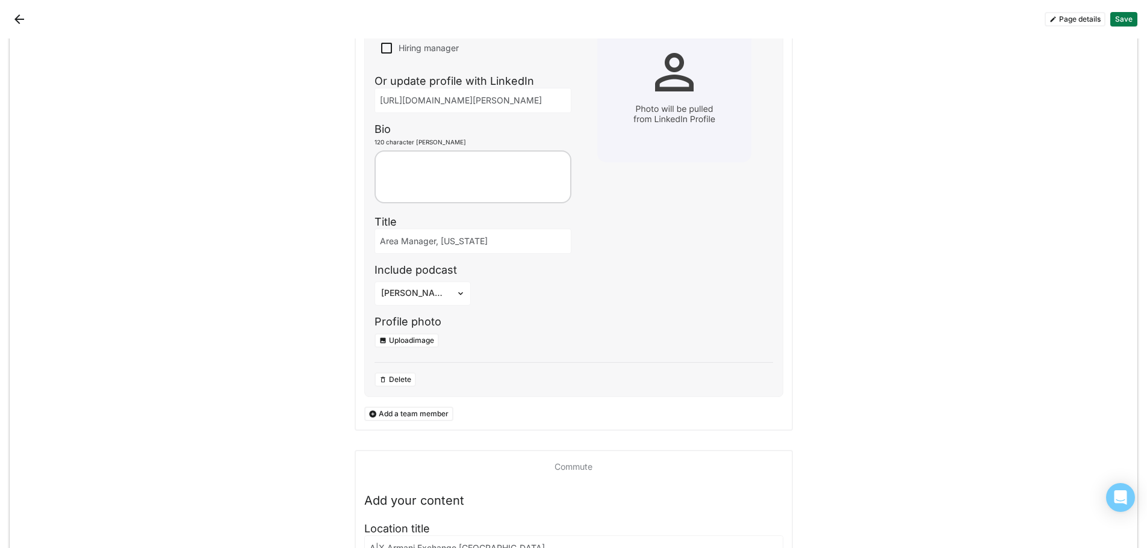
scroll to position [1385, 0]
click at [412, 334] on button "Upload image" at bounding box center [406, 341] width 64 height 14
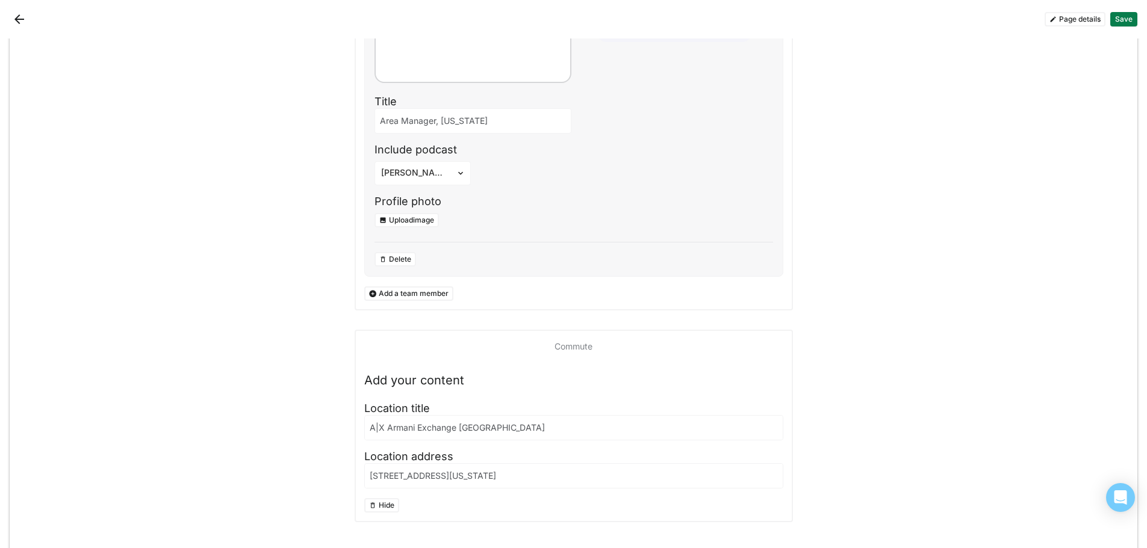
scroll to position [1505, 0]
click at [433, 287] on button "Add a team member" at bounding box center [408, 294] width 89 height 14
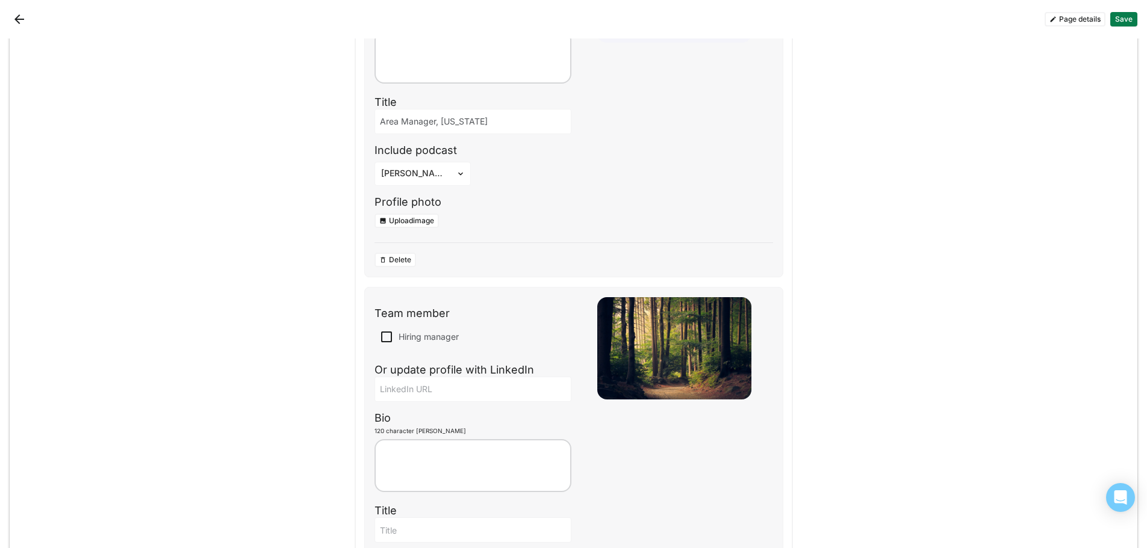
click at [382, 330] on img at bounding box center [386, 337] width 14 height 14
click at [379, 337] on input "Hiring manager" at bounding box center [379, 337] width 1 height 1
checkbox input "true"
click at [447, 378] on input at bounding box center [473, 390] width 196 height 24
paste input "[URL][DOMAIN_NAME]"
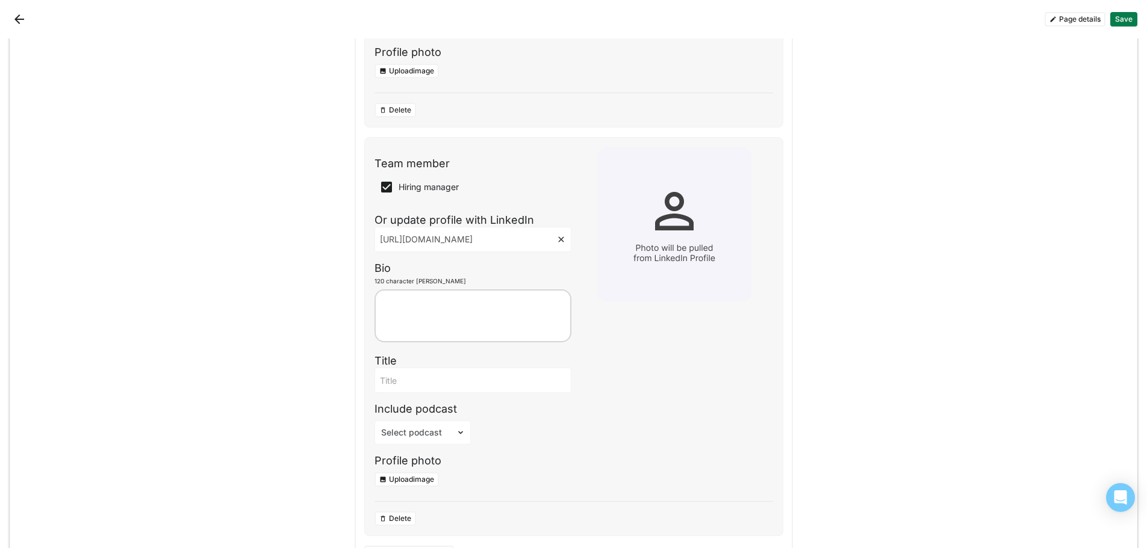
scroll to position [1686, 0]
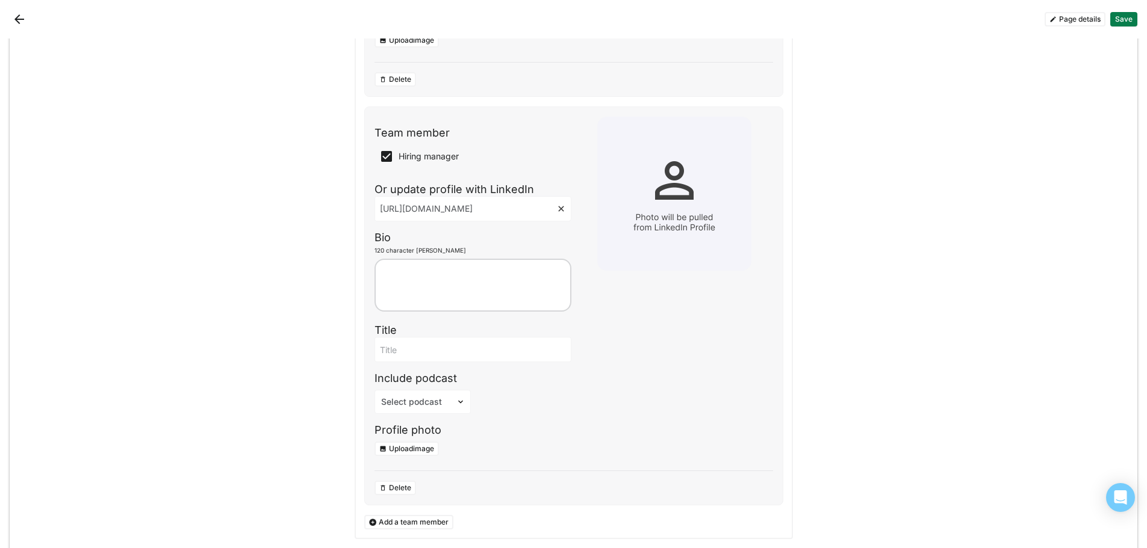
type input "[URL][DOMAIN_NAME]"
click at [430, 338] on input at bounding box center [473, 350] width 196 height 24
drag, startPoint x: 478, startPoint y: 332, endPoint x: 434, endPoint y: 325, distance: 44.4
click at [434, 338] on input at bounding box center [473, 350] width 196 height 24
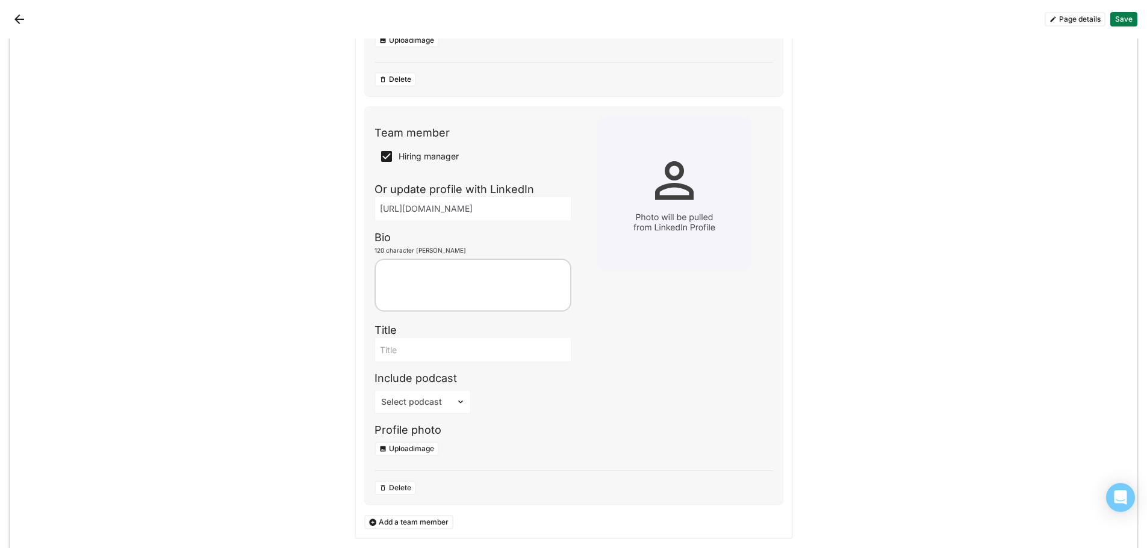
click at [432, 338] on input at bounding box center [473, 350] width 196 height 24
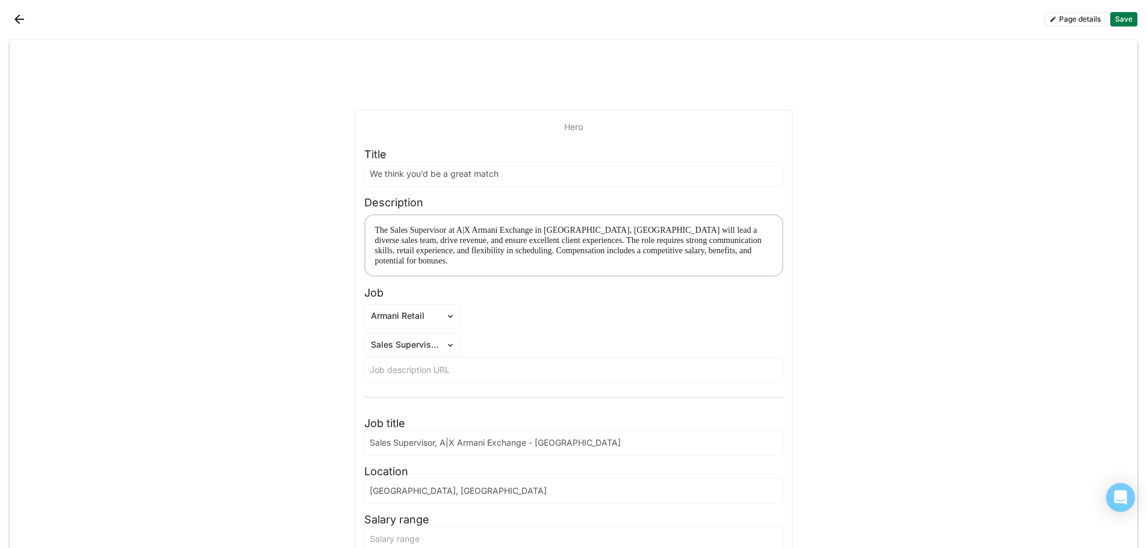
type input "General Manager, A|X [GEOGRAPHIC_DATA]"
click at [1123, 14] on button "Save" at bounding box center [1123, 19] width 27 height 14
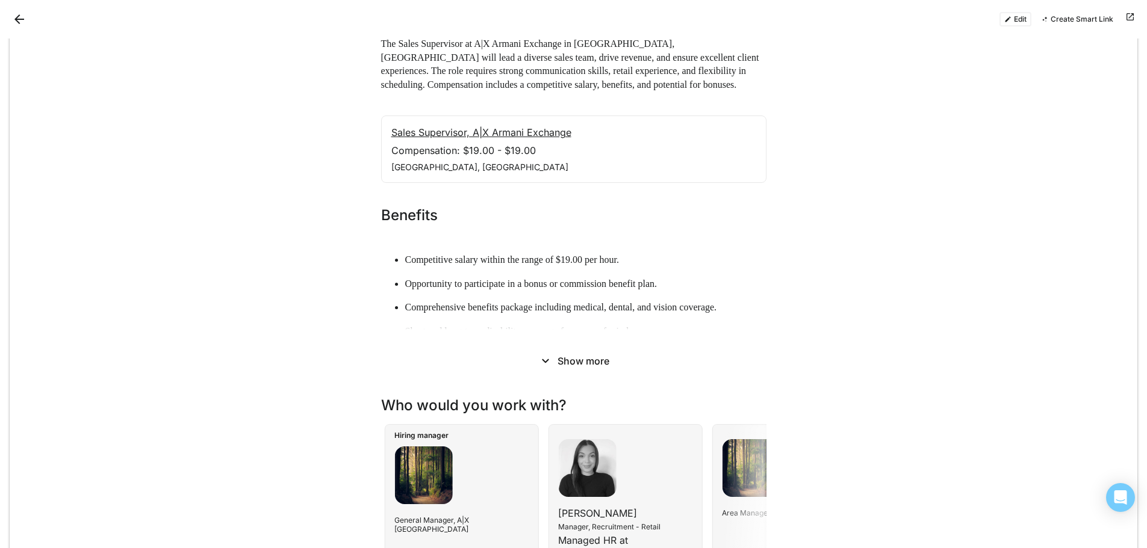
drag, startPoint x: 686, startPoint y: 512, endPoint x: 673, endPoint y: 491, distance: 24.1
click at [672, 494] on div "Hiring manager General Manager, A|X Staten Island [PERSON_NAME] Manager, Recrui…" at bounding box center [573, 533] width 385 height 226
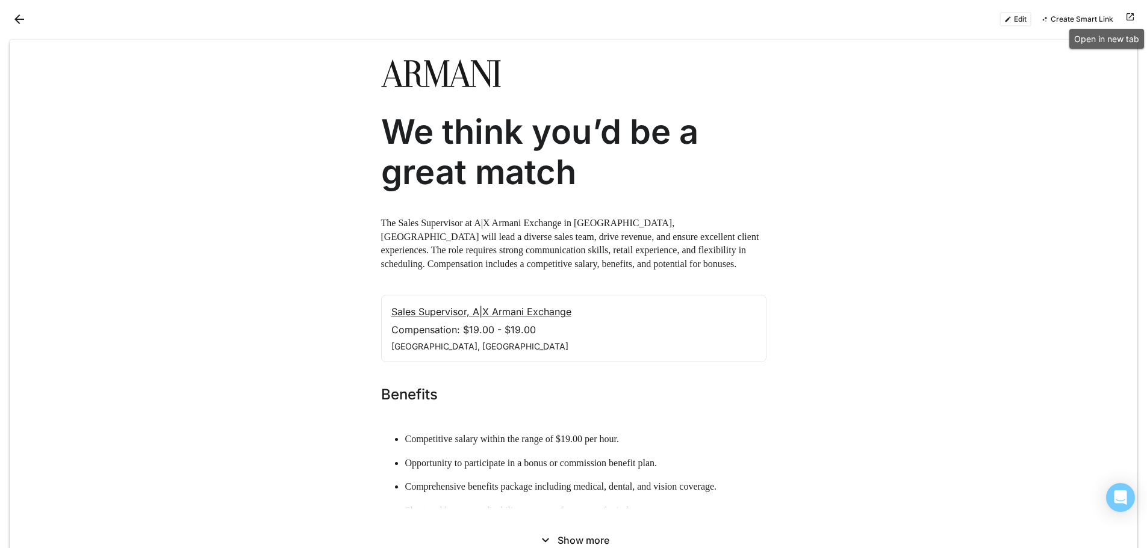
click at [1127, 17] on button at bounding box center [1130, 19] width 14 height 14
click at [11, 25] on div at bounding box center [292, 19] width 564 height 19
click at [13, 16] on button "Back" at bounding box center [19, 19] width 19 height 19
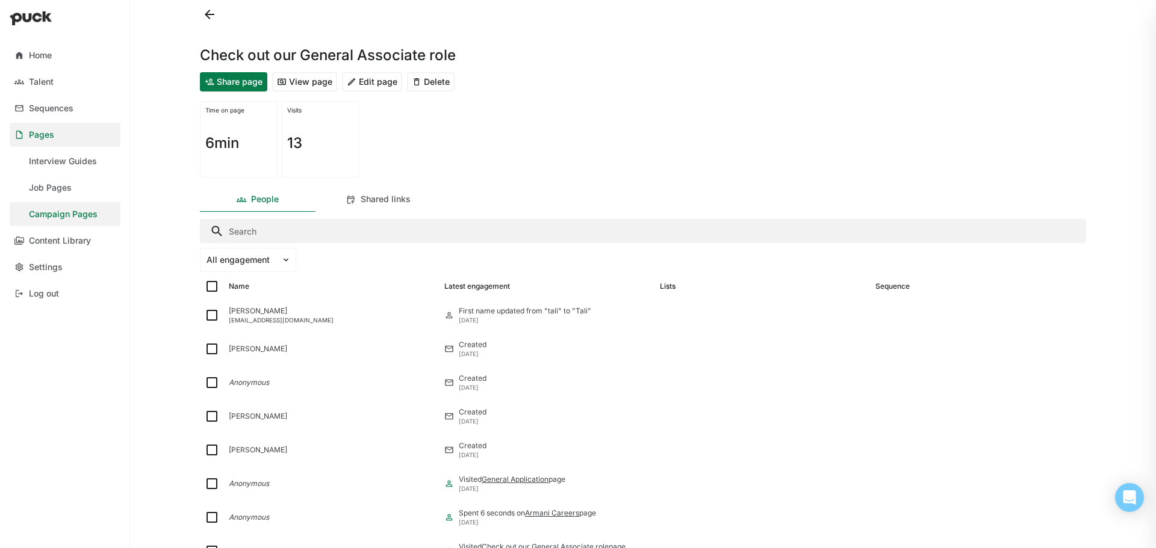
click at [326, 81] on button "View page" at bounding box center [304, 81] width 65 height 19
click at [260, 79] on button "Share page" at bounding box center [233, 81] width 67 height 19
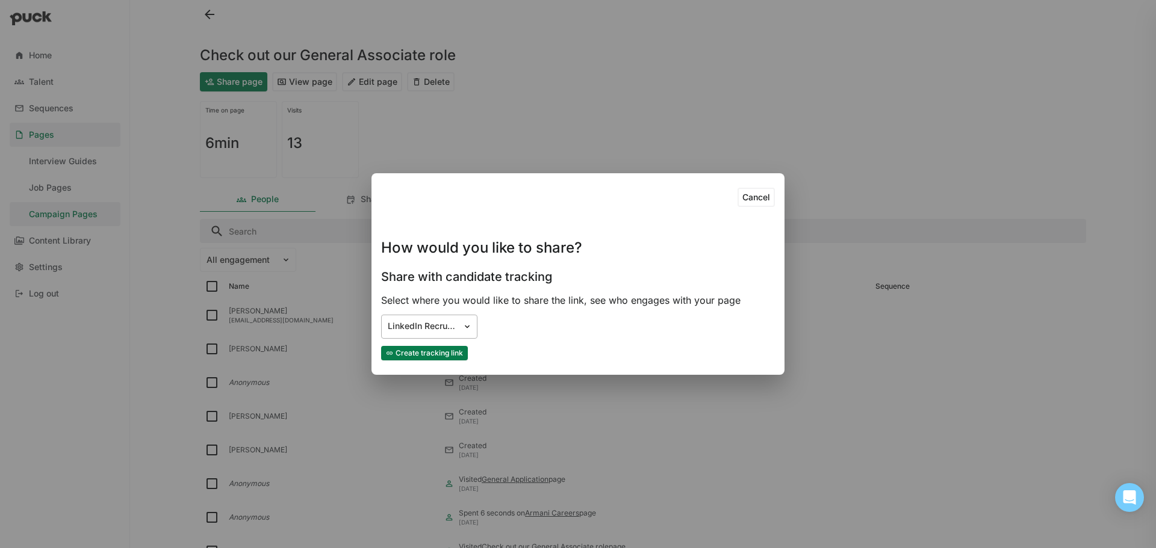
click at [430, 327] on div "LinkedIn Recruiter" at bounding box center [422, 327] width 69 height 10
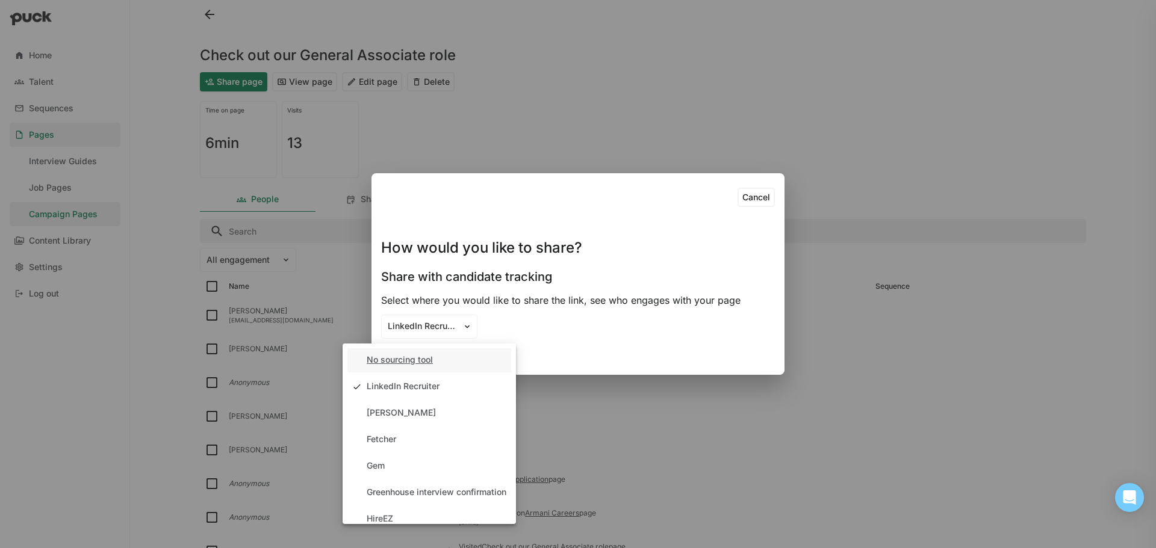
click at [422, 366] on div "No sourcing tool" at bounding box center [429, 361] width 164 height 24
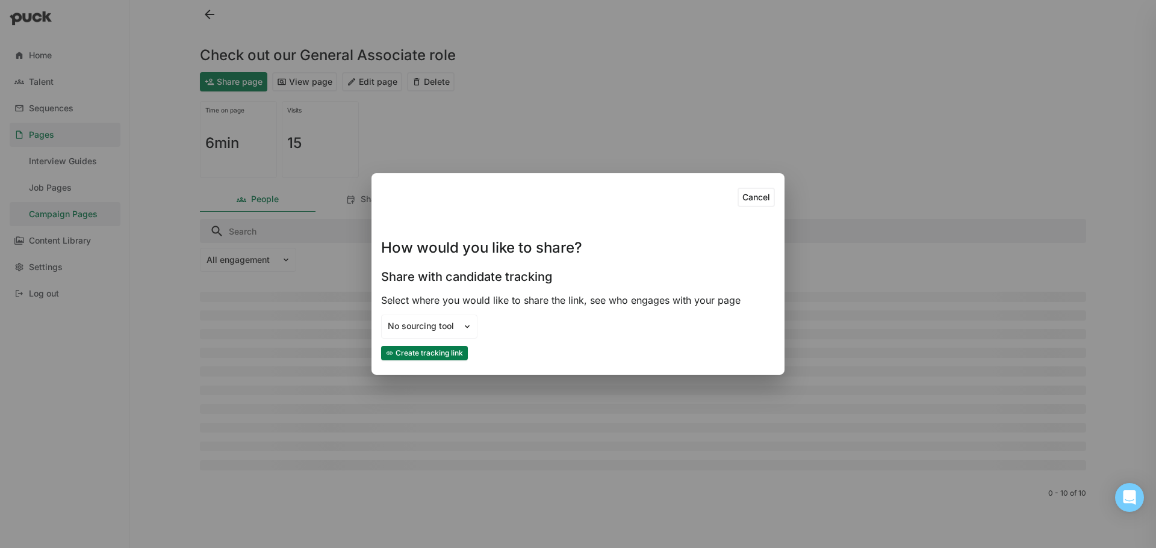
click at [447, 355] on button "Create tracking link" at bounding box center [424, 353] width 87 height 14
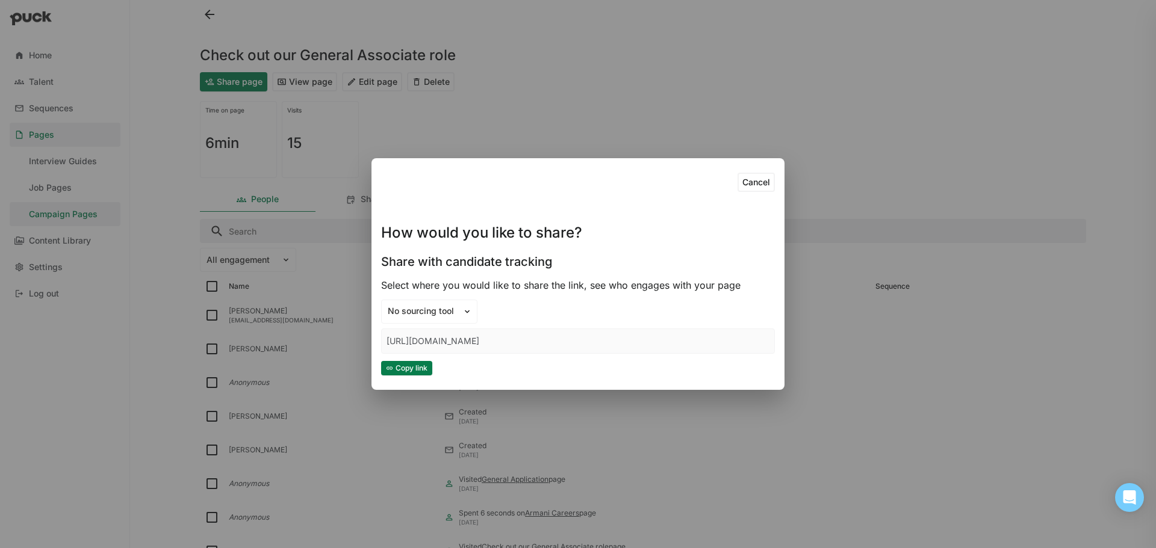
click at [419, 368] on button "Copy link" at bounding box center [406, 368] width 51 height 14
click at [746, 182] on button "Cancel" at bounding box center [756, 182] width 37 height 19
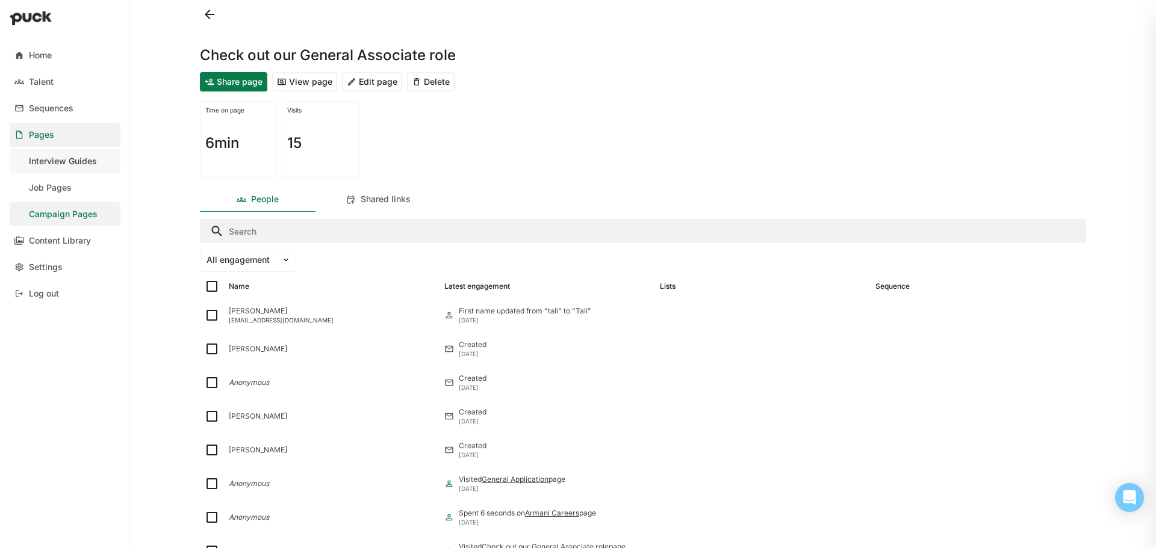
click at [64, 161] on div "Interview Guides" at bounding box center [63, 162] width 68 height 10
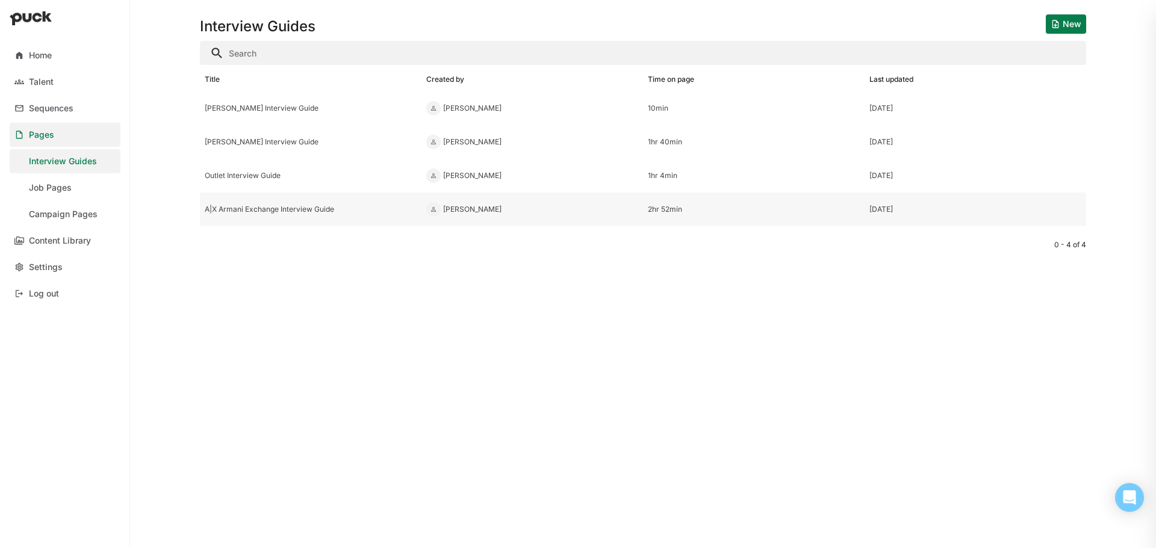
click at [303, 211] on div "A|X Armani Exchange Interview Guide" at bounding box center [311, 209] width 212 height 8
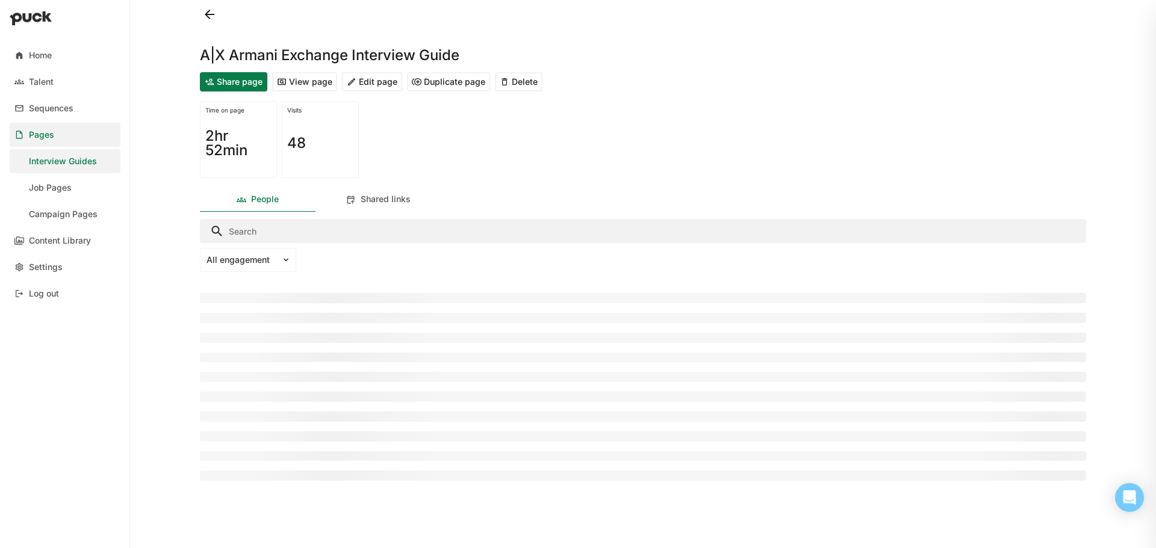
click at [314, 79] on button "View page" at bounding box center [304, 81] width 65 height 19
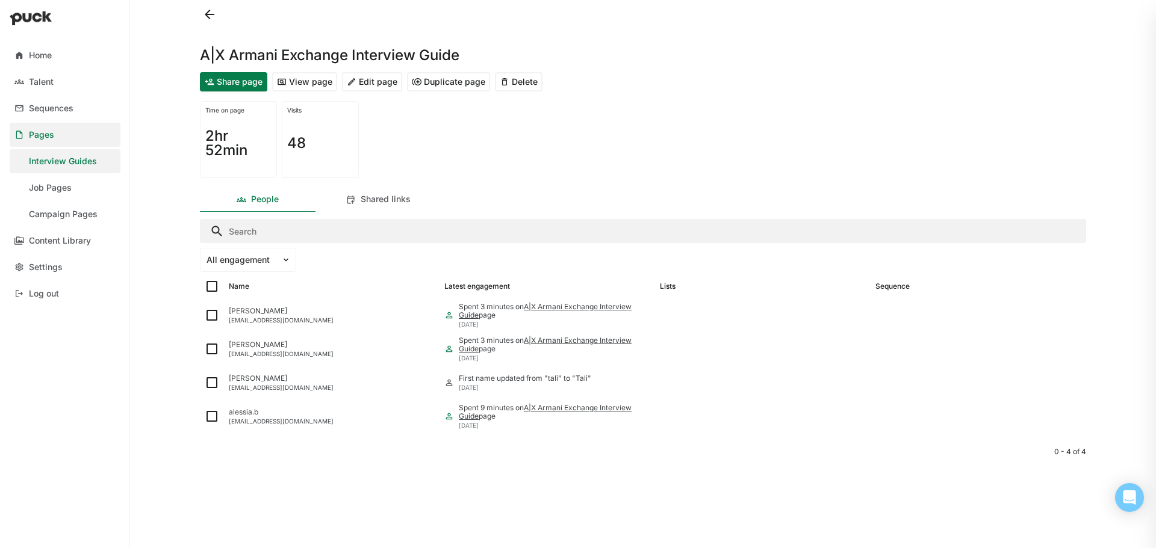
click at [249, 81] on button "Share page" at bounding box center [233, 81] width 67 height 19
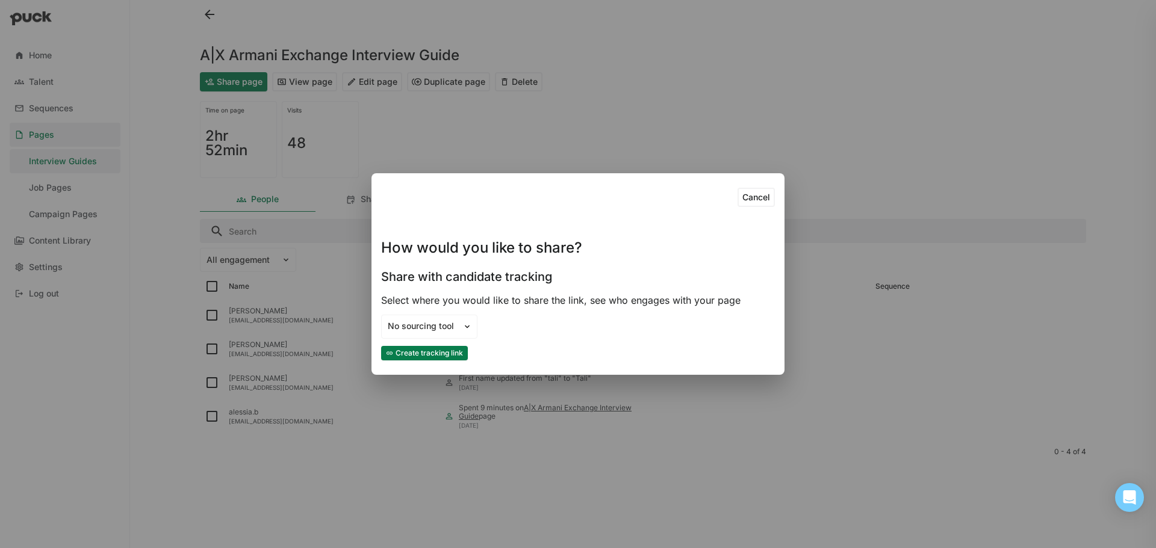
click at [437, 355] on button "Create tracking link" at bounding box center [424, 353] width 87 height 14
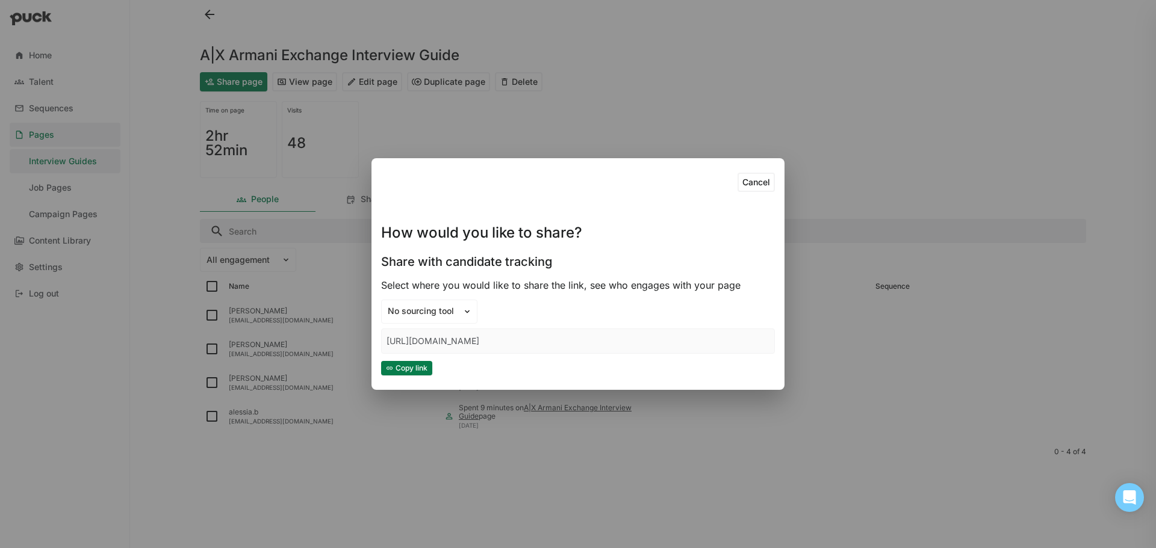
click at [418, 368] on button "Copy link" at bounding box center [406, 368] width 51 height 14
click at [765, 179] on button "Cancel" at bounding box center [756, 182] width 37 height 19
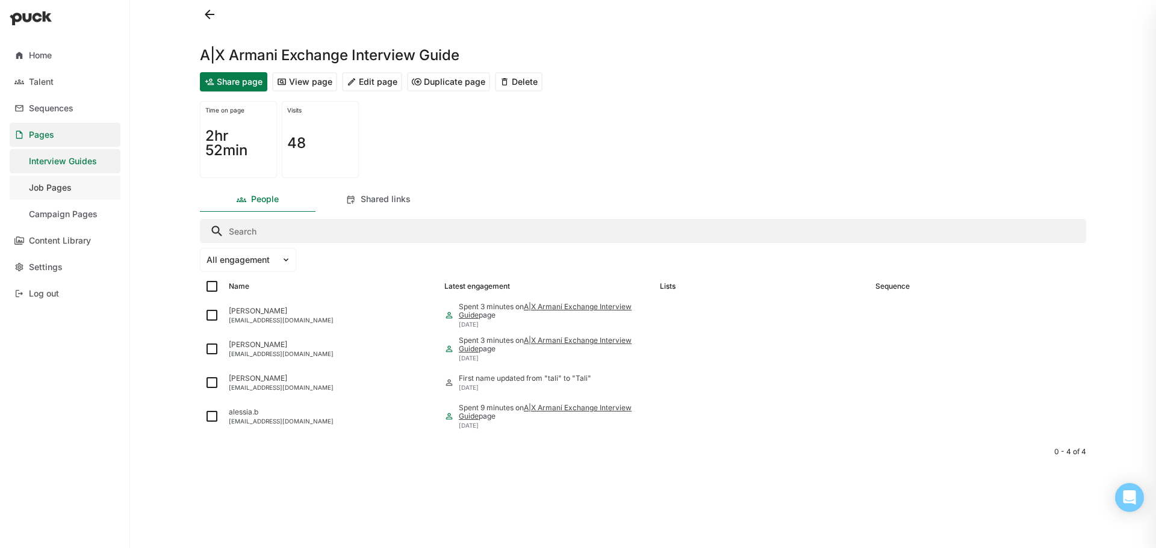
click at [76, 187] on link "Job Pages" at bounding box center [65, 188] width 111 height 24
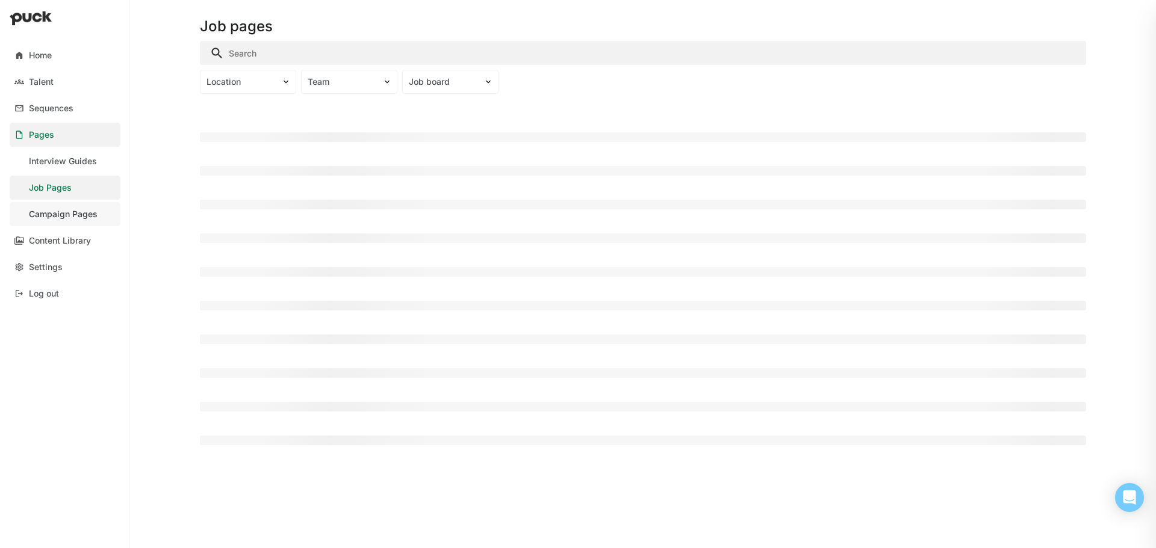
click at [62, 213] on div "Campaign Pages" at bounding box center [63, 215] width 69 height 10
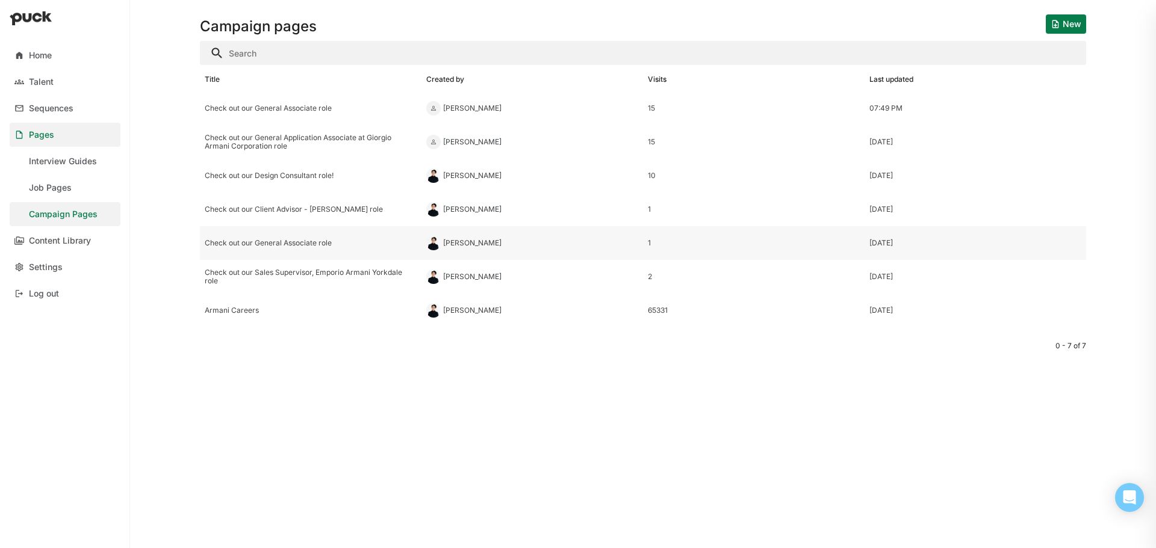
click at [312, 244] on div "Check out our General Associate role" at bounding box center [311, 243] width 212 height 8
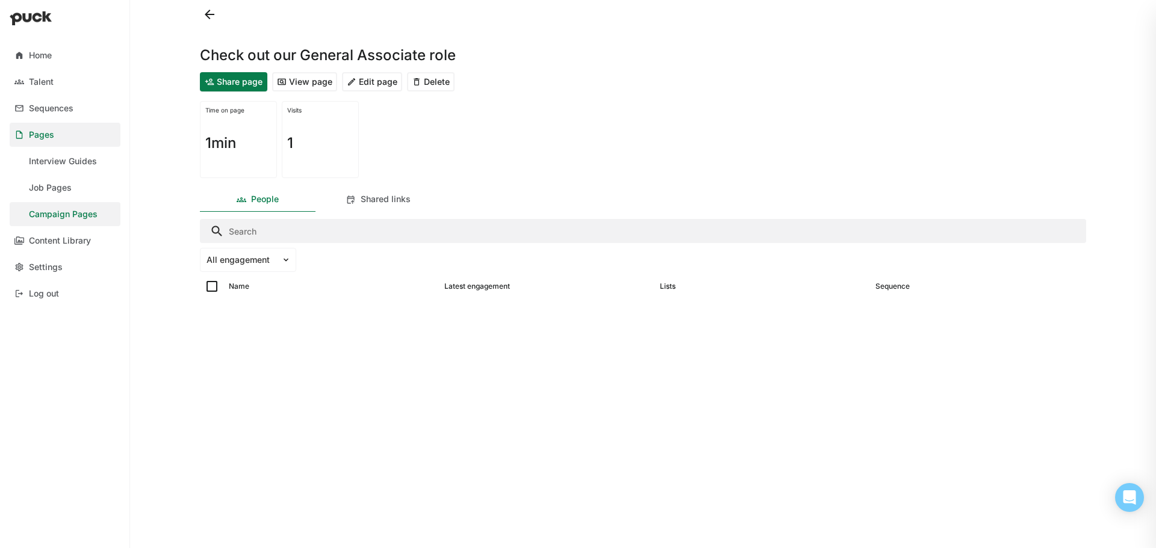
click at [379, 83] on button "Edit page" at bounding box center [372, 81] width 60 height 19
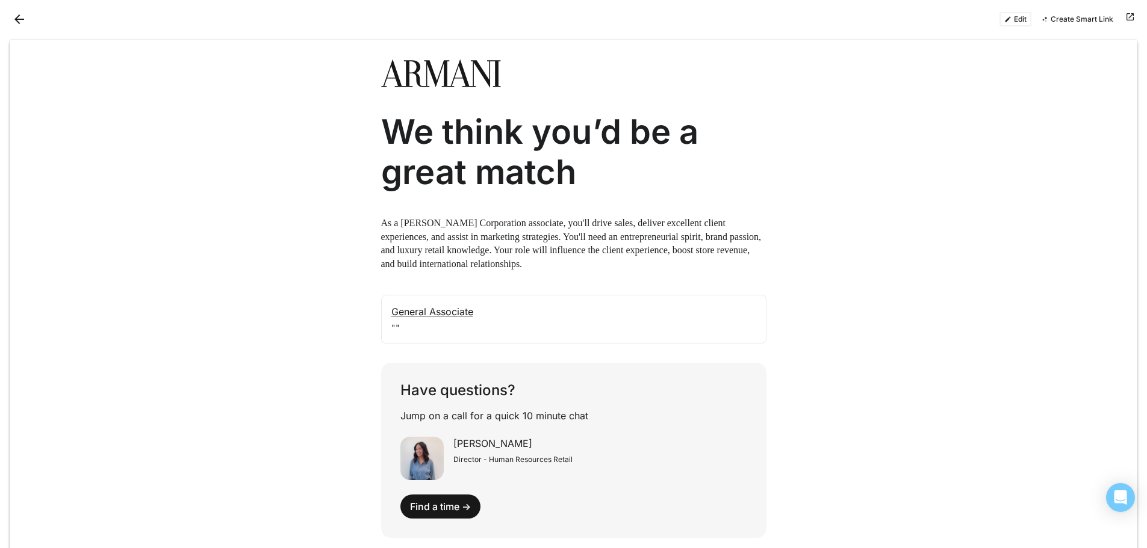
click at [14, 26] on button "Back" at bounding box center [19, 19] width 19 height 19
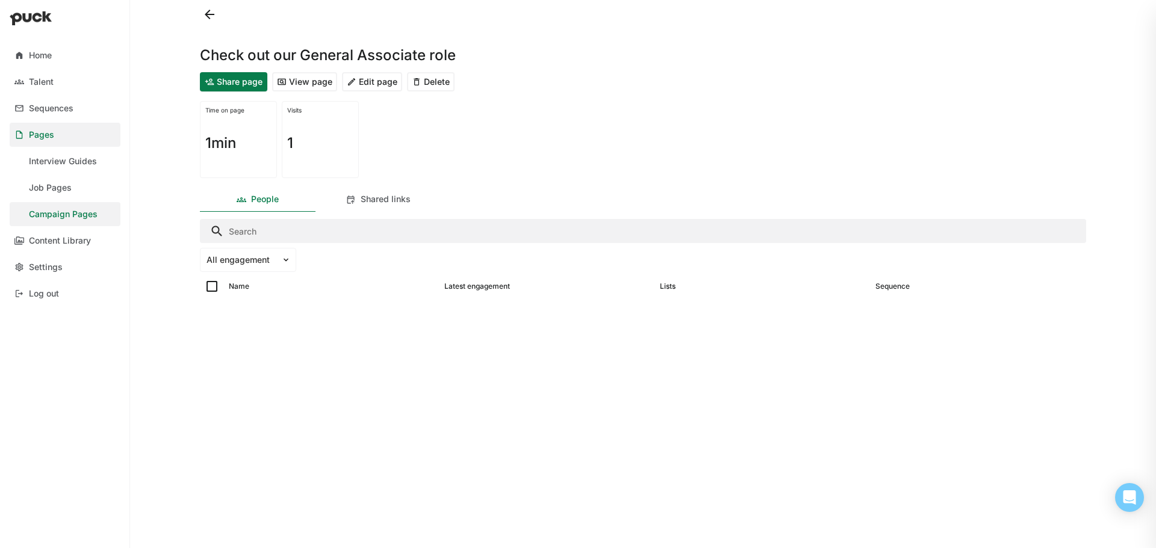
click at [207, 14] on button at bounding box center [209, 14] width 19 height 19
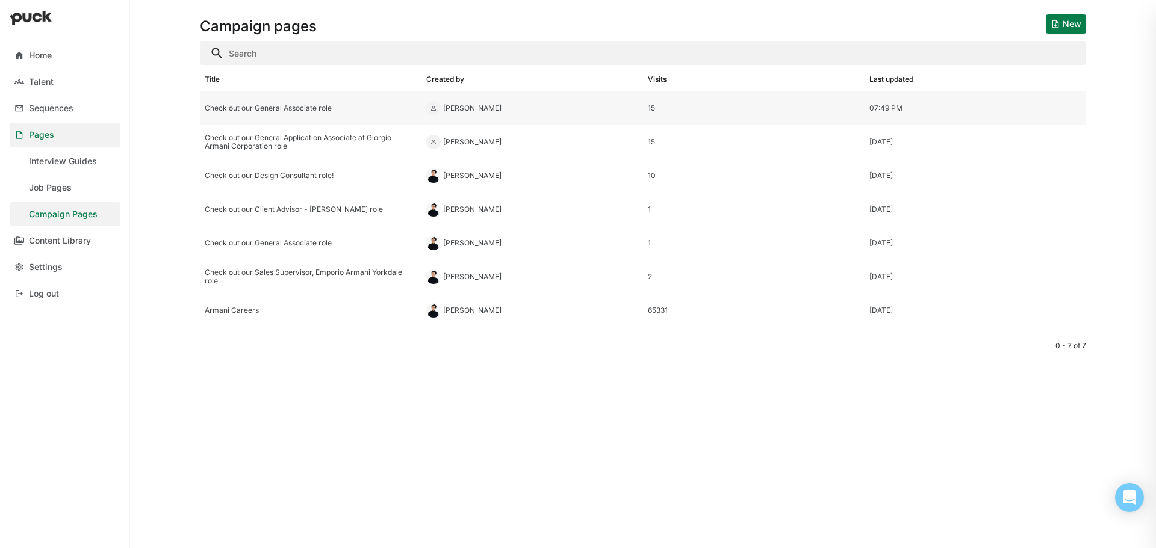
click at [305, 112] on div "Check out our General Associate role" at bounding box center [311, 108] width 212 height 8
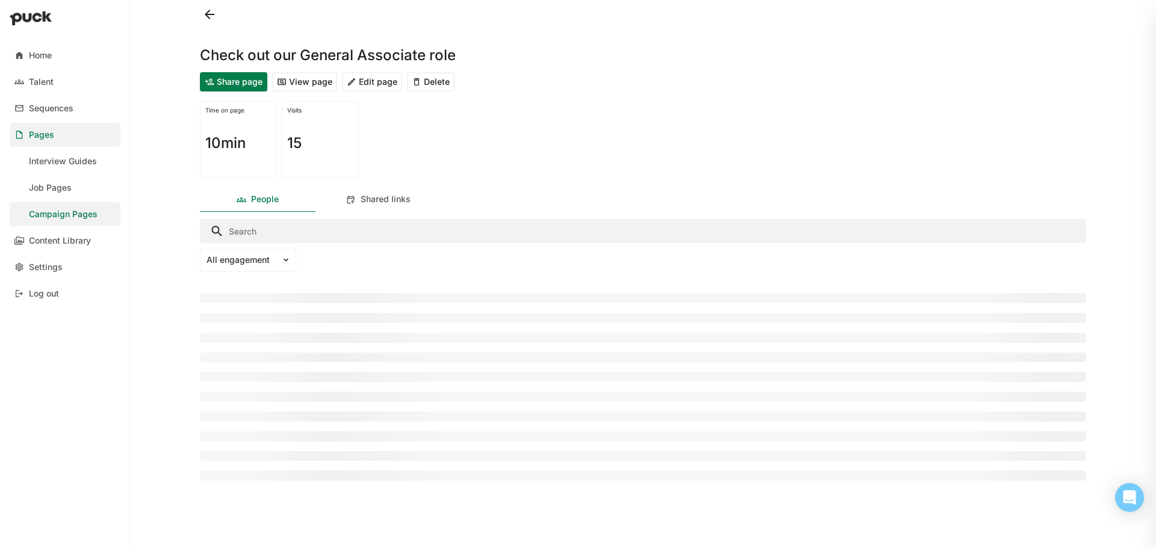
click at [383, 81] on button "Edit page" at bounding box center [372, 81] width 60 height 19
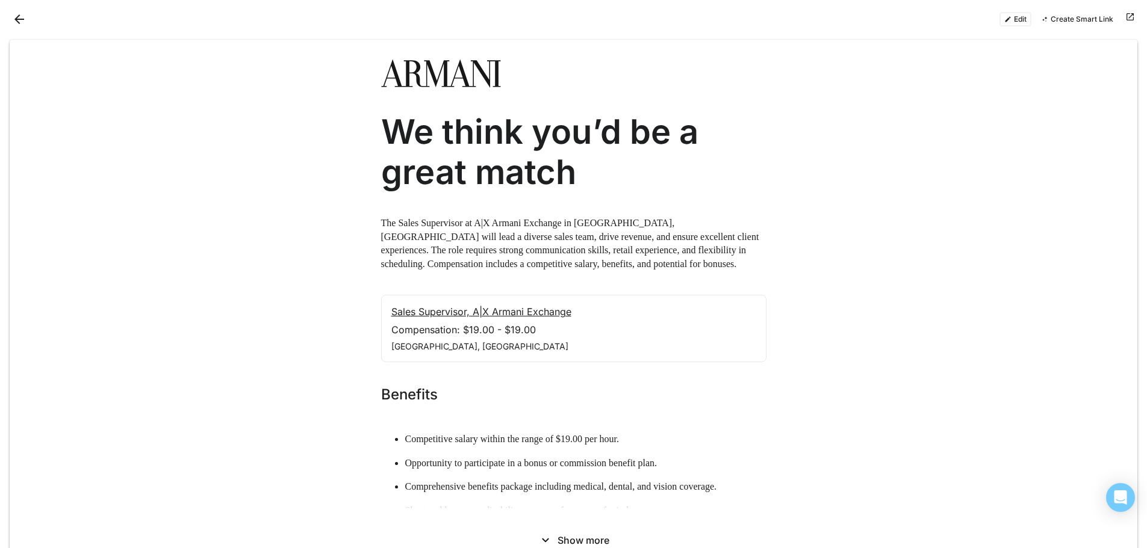
click at [16, 19] on button "Back" at bounding box center [19, 19] width 19 height 19
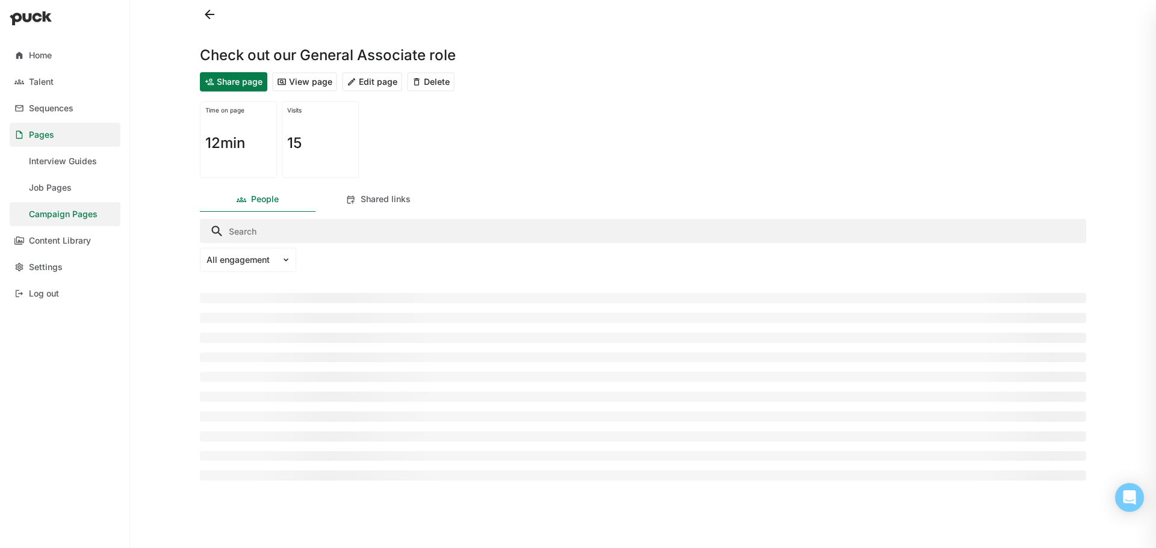
drag, startPoint x: 306, startPoint y: 59, endPoint x: 263, endPoint y: 43, distance: 46.3
click at [263, 43] on div "Check out our General Associate role" at bounding box center [643, 48] width 886 height 39
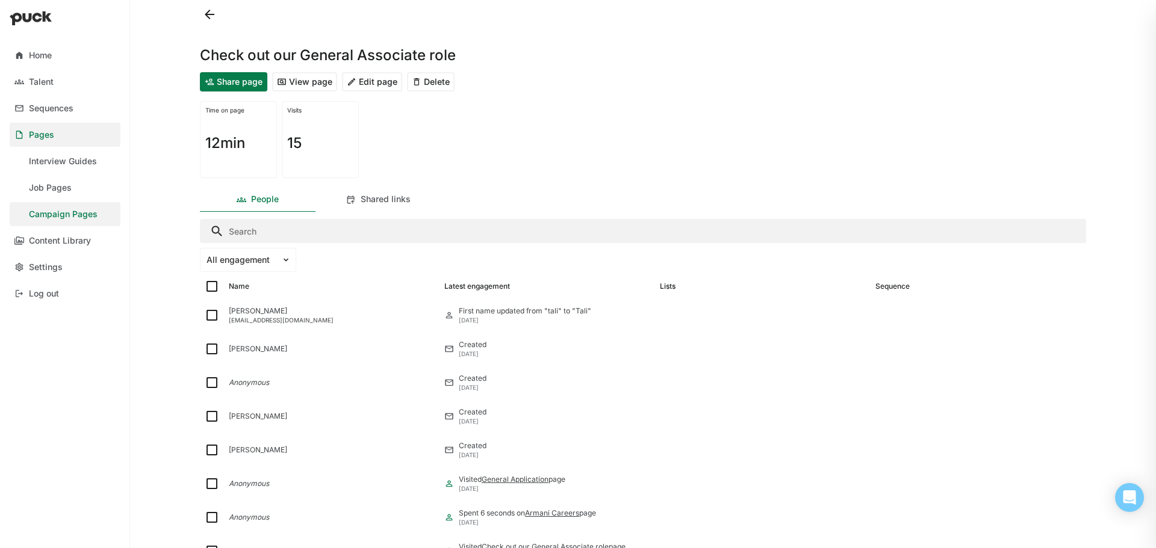
click at [262, 51] on h1 "Check out our General Associate role" at bounding box center [328, 55] width 256 height 14
click at [293, 83] on button "View page" at bounding box center [304, 81] width 65 height 19
